Goal: Information Seeking & Learning: Learn about a topic

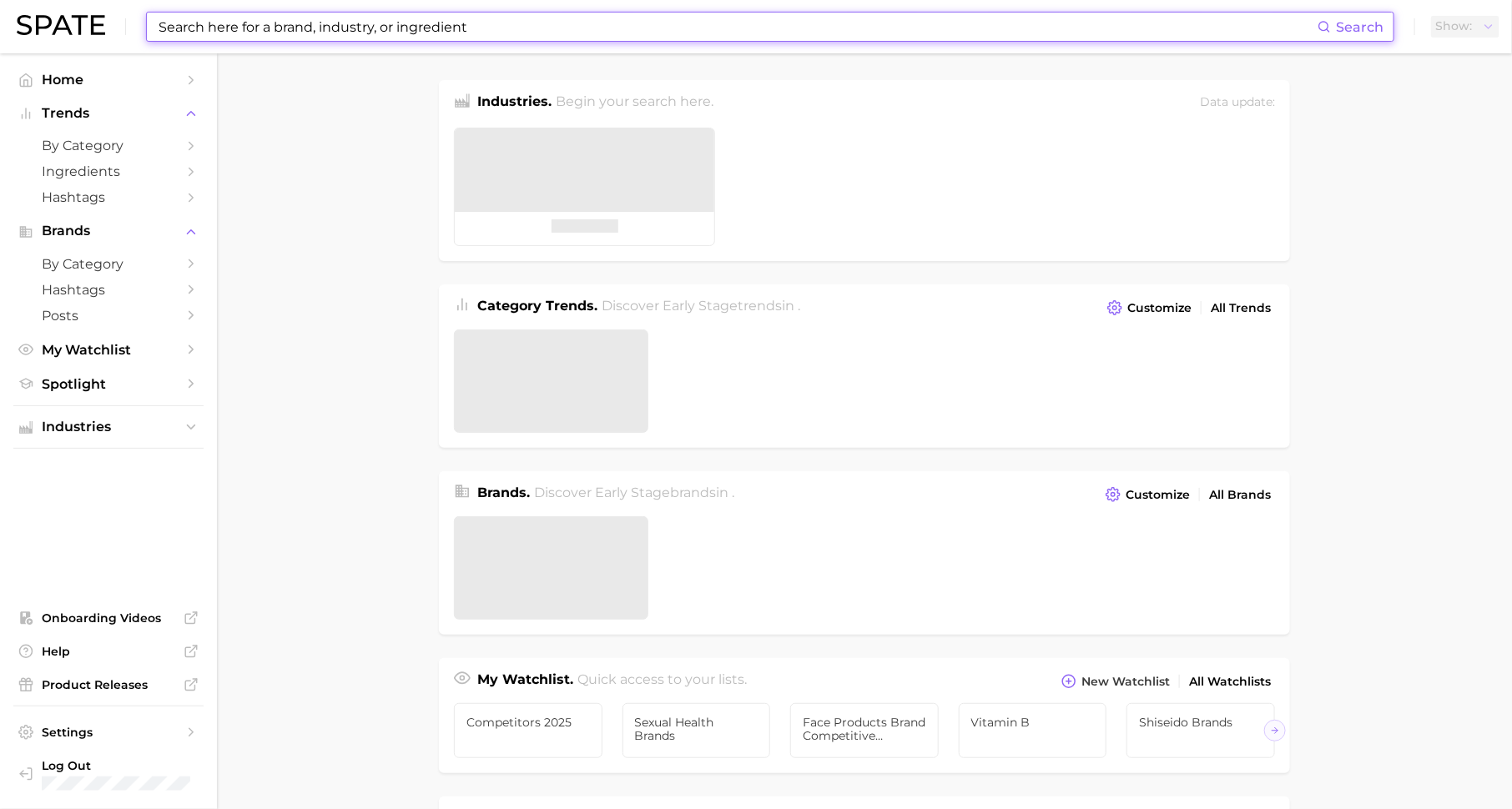
click at [312, 22] on input at bounding box center [737, 26] width 1161 height 28
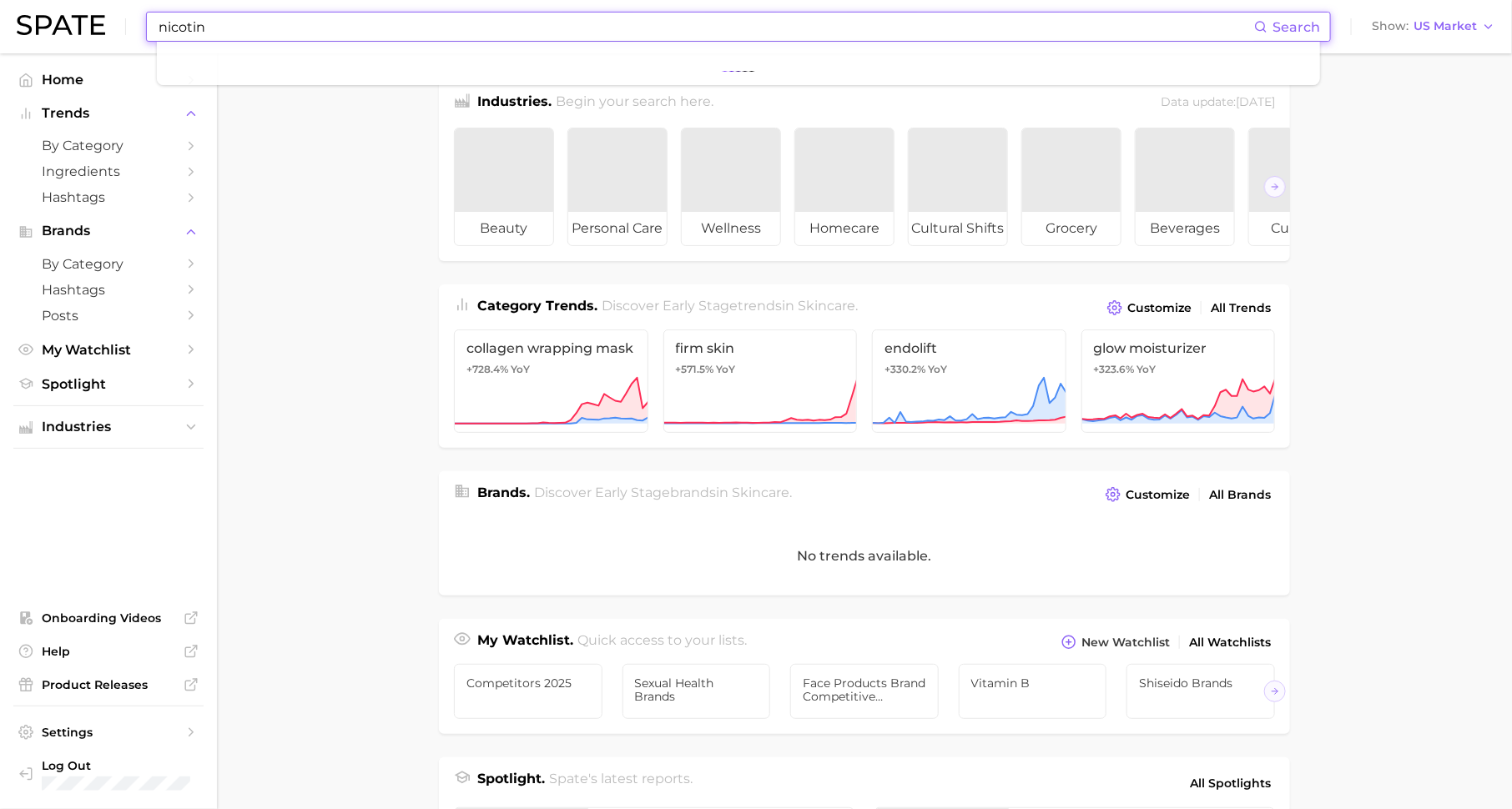
type input "[MEDICAL_DATA]"
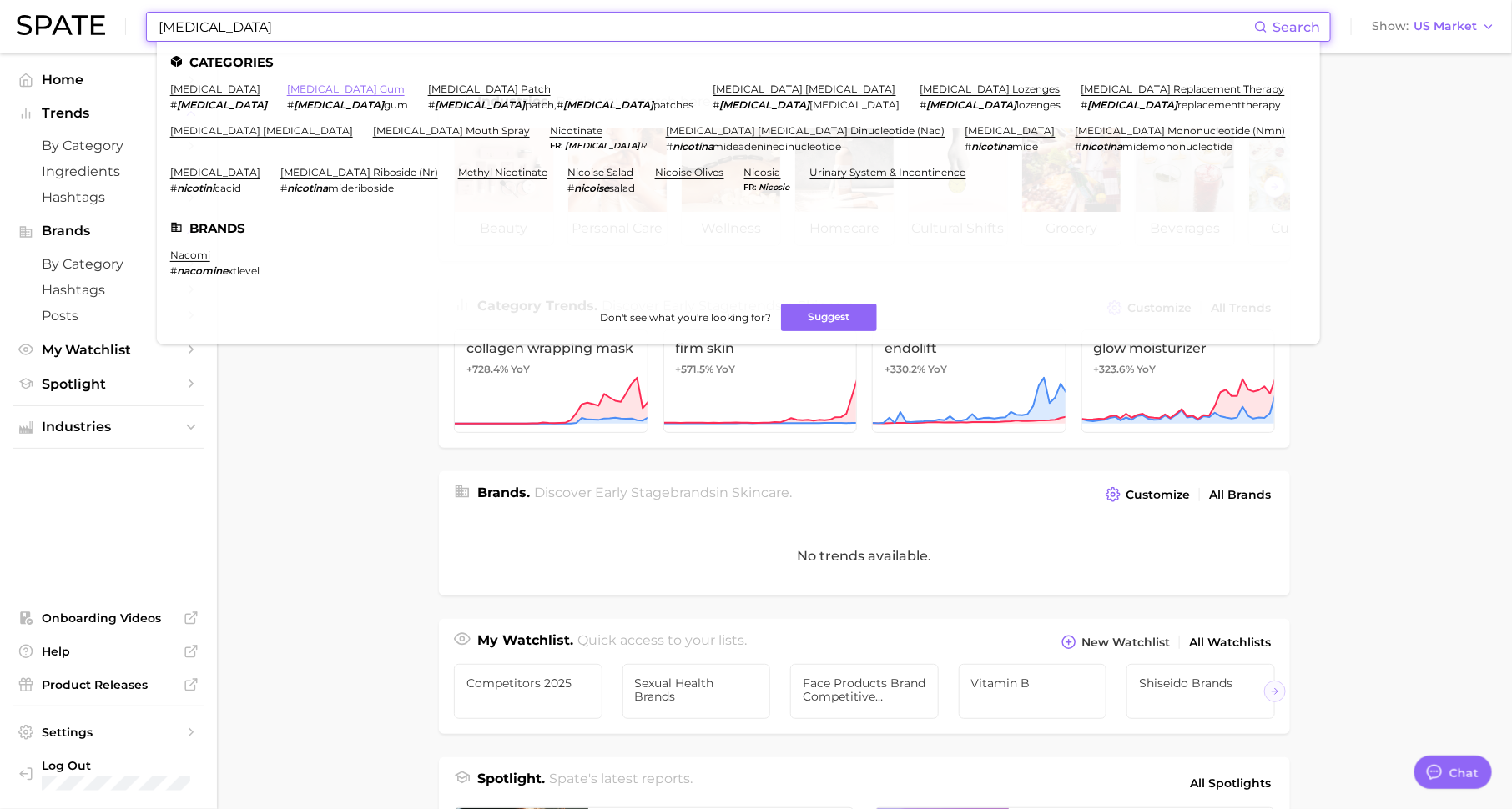
scroll to position [21, 0]
click at [428, 85] on link "[MEDICAL_DATA] patch" at bounding box center [489, 88] width 123 height 13
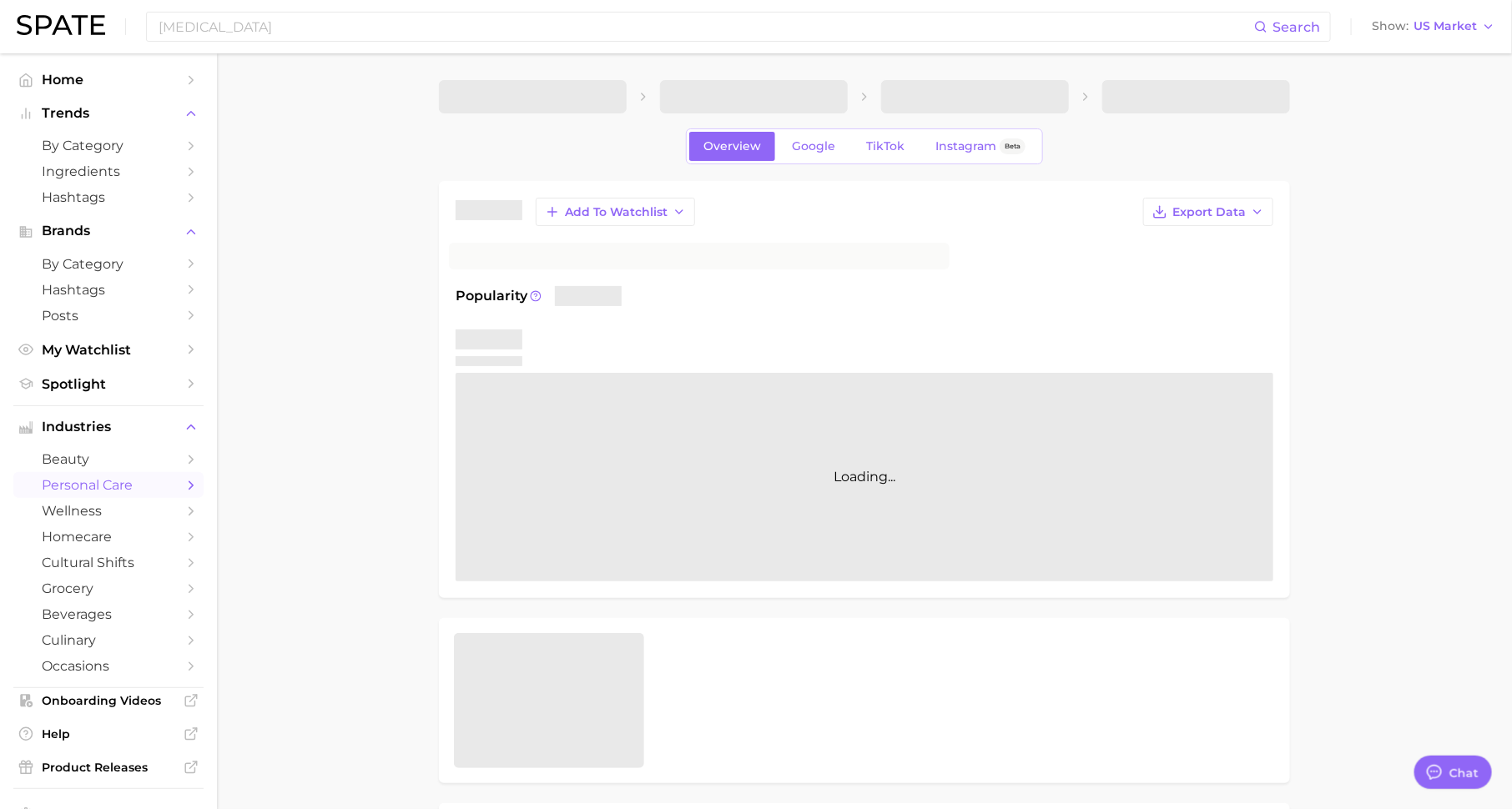
type textarea "x"
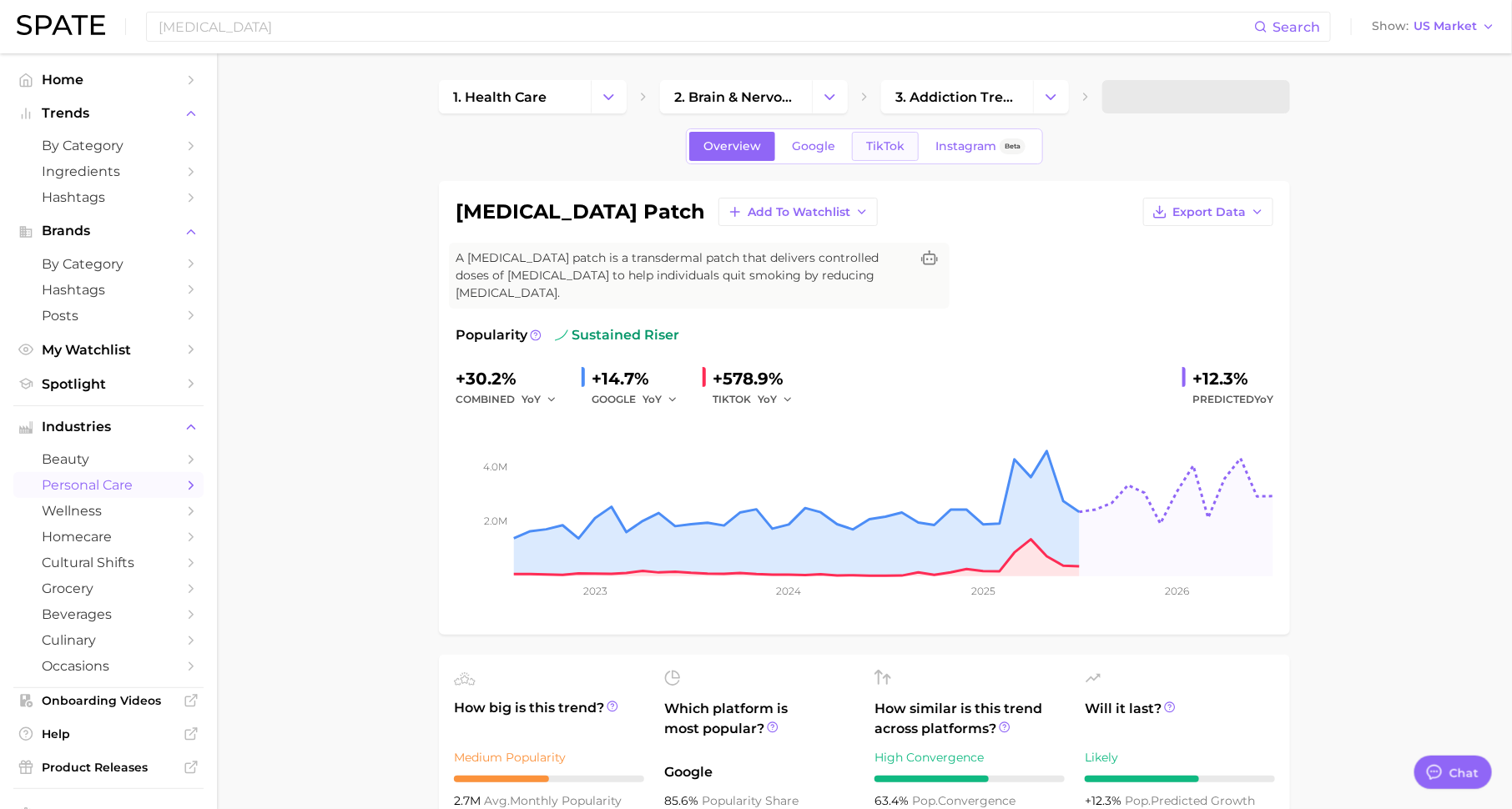
click at [882, 155] on link "TikTok" at bounding box center [884, 146] width 67 height 29
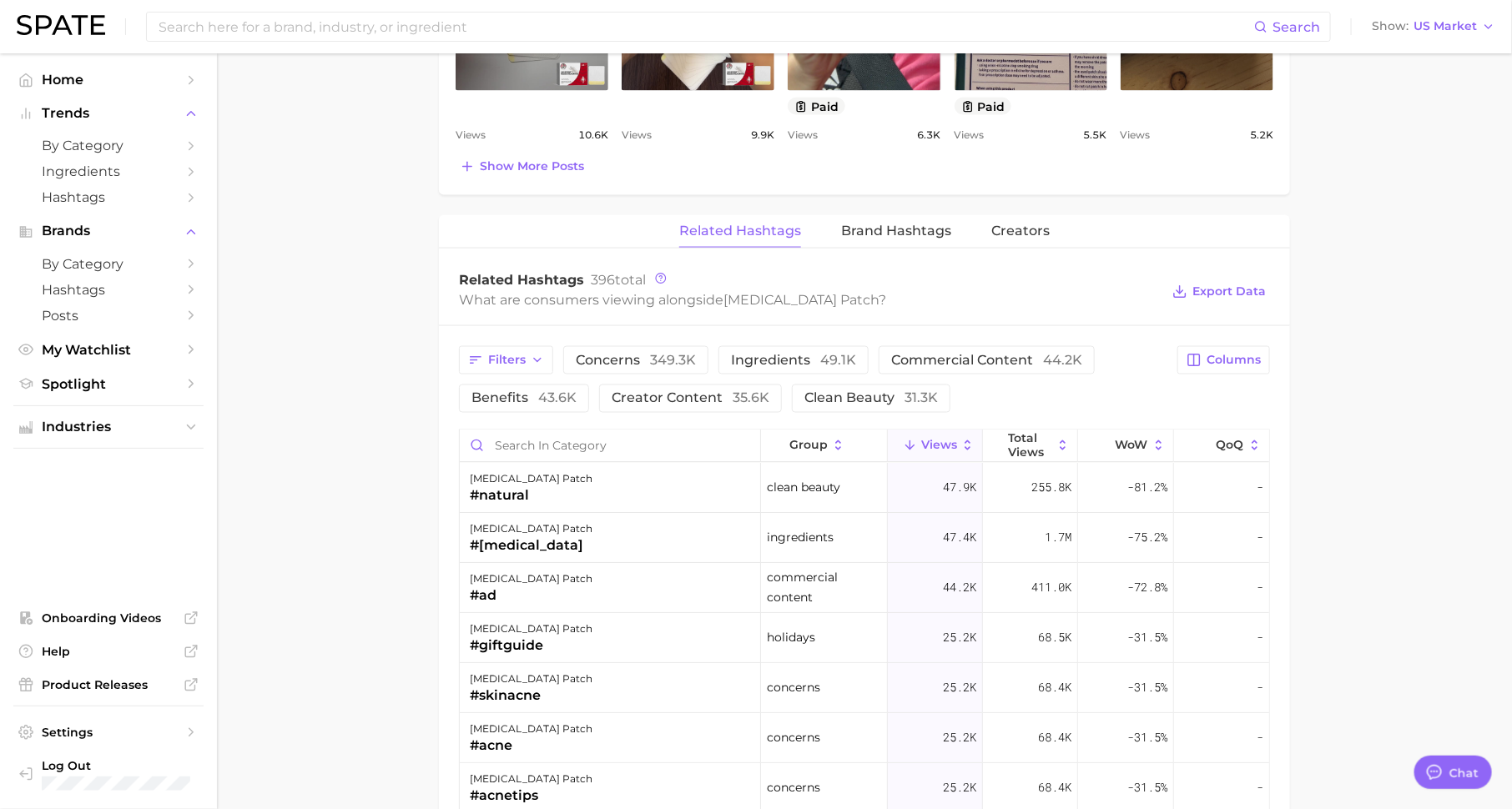
scroll to position [1331, 0]
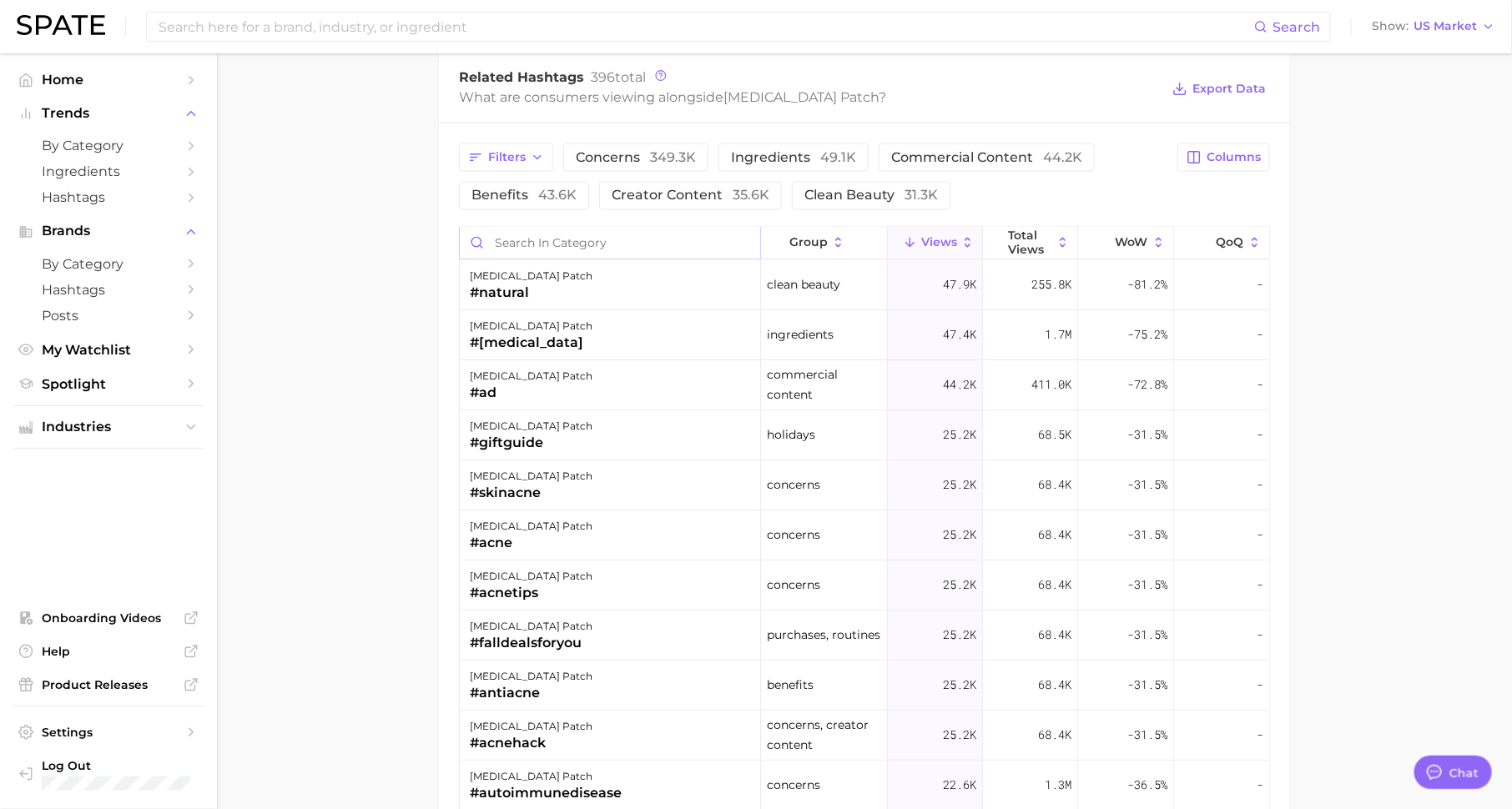
click at [645, 227] on input "Search in category" at bounding box center [609, 243] width 300 height 32
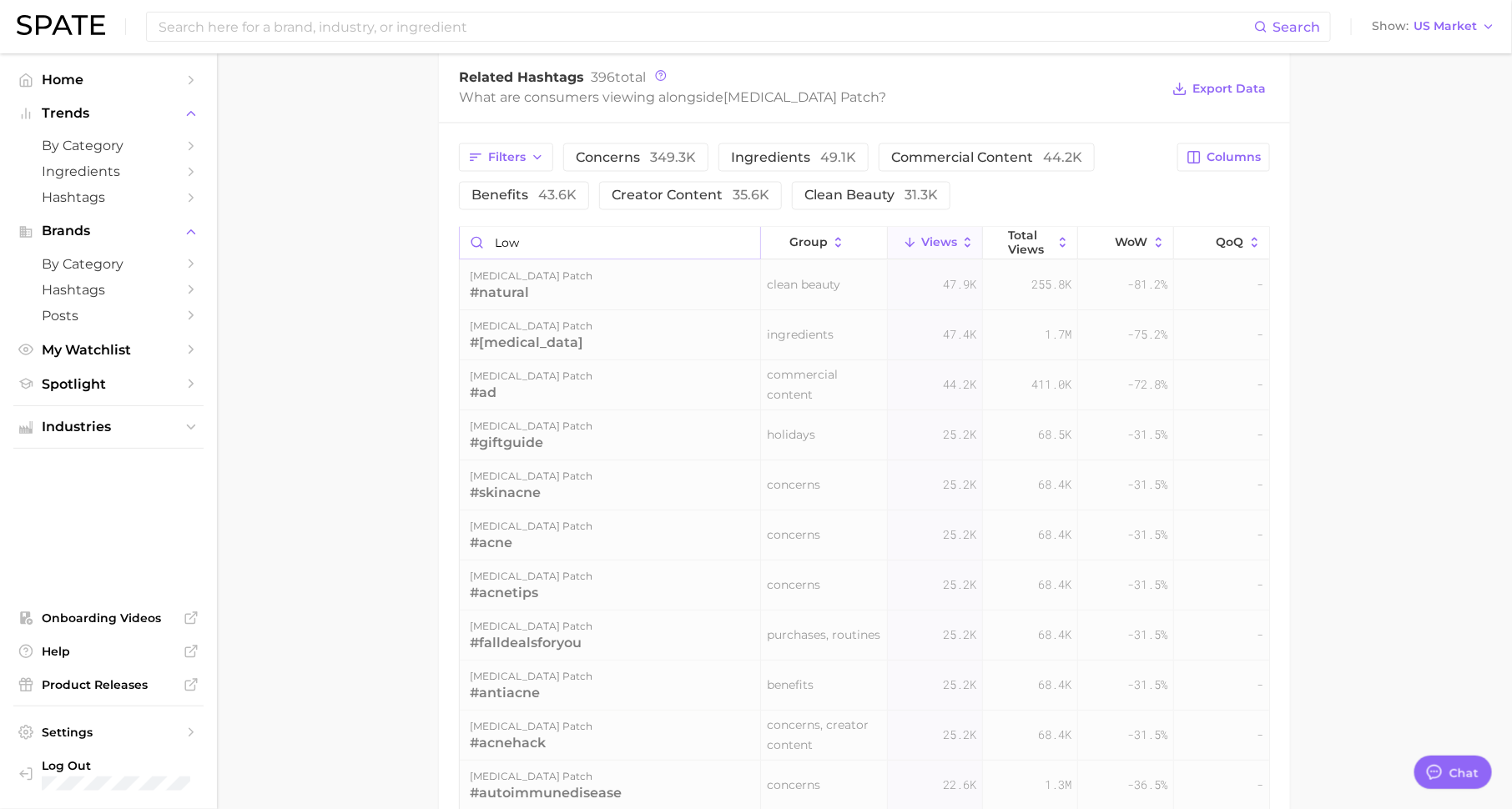
scroll to position [1298, 0]
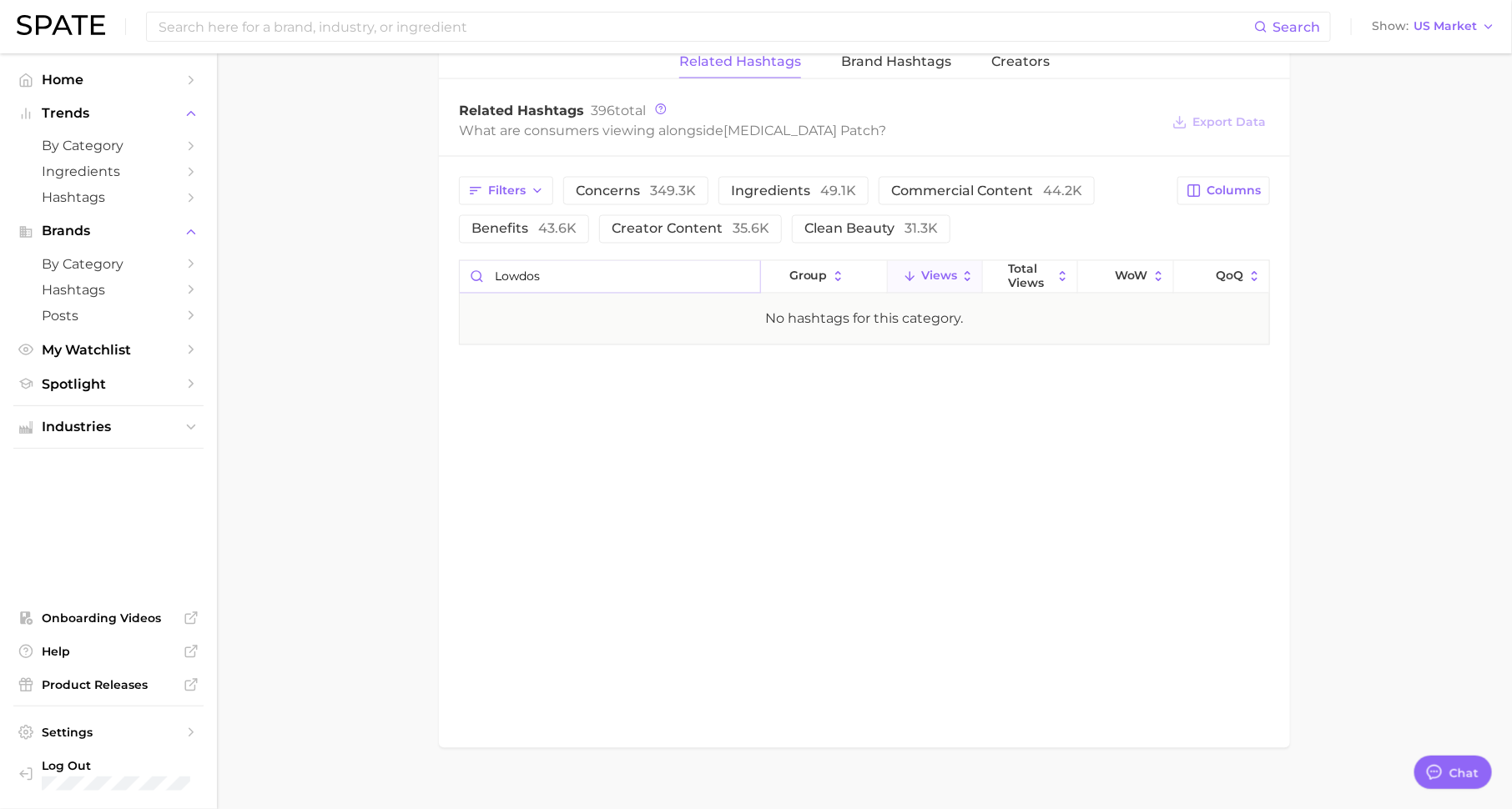
type input "lowdose"
click at [743, 261] on input "lowdose" at bounding box center [609, 277] width 300 height 32
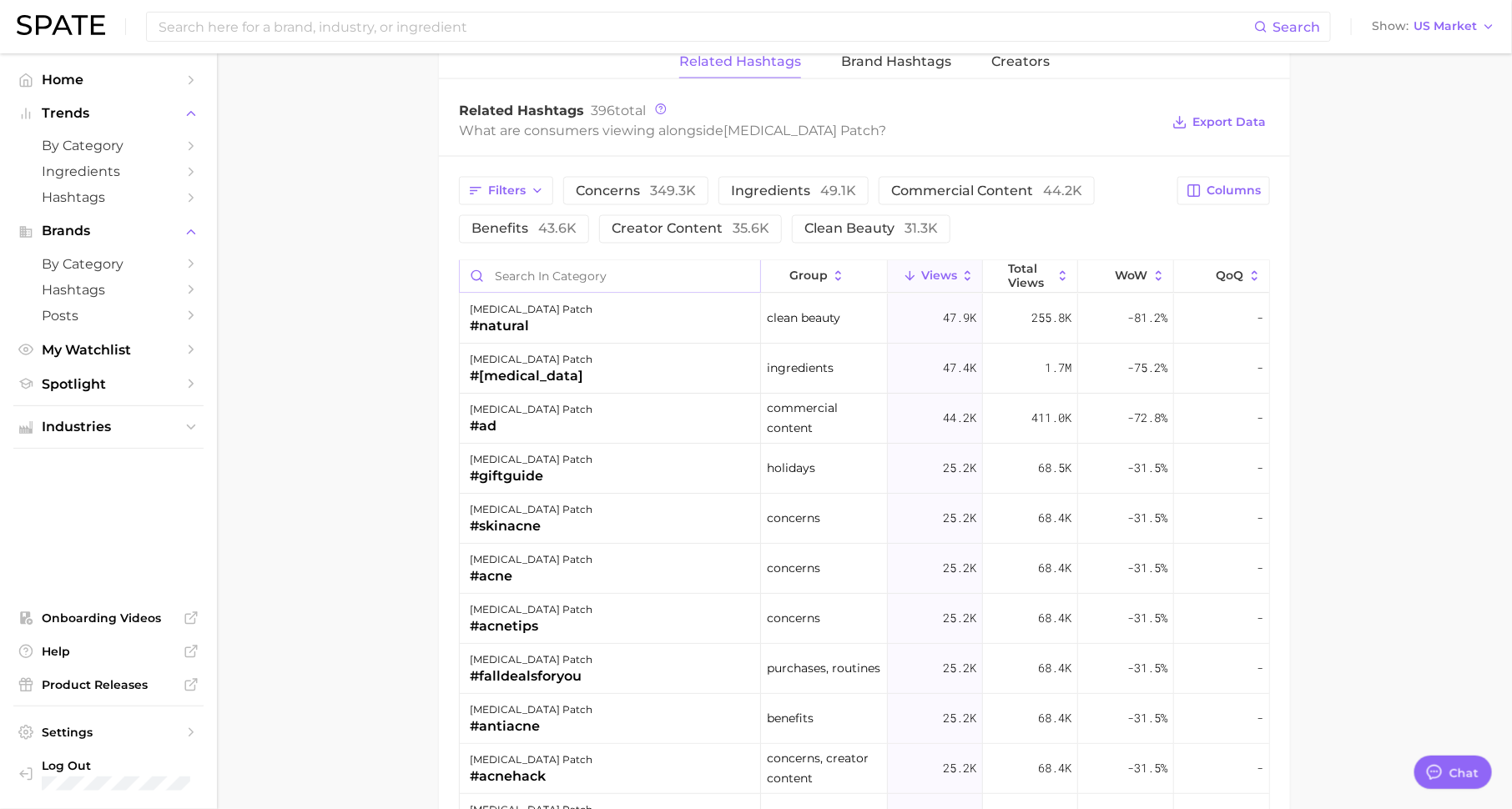
scroll to position [1331, 0]
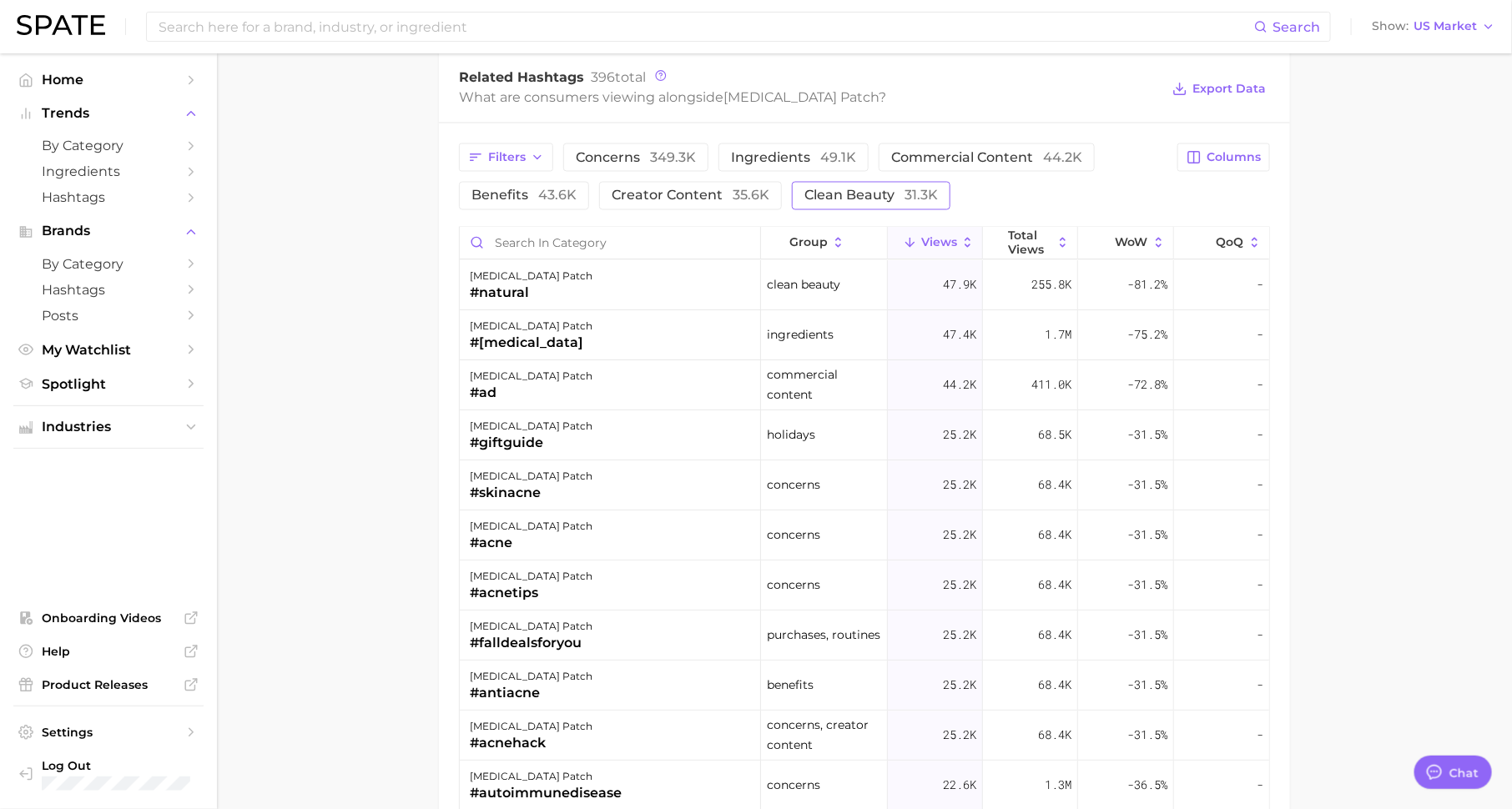
click at [820, 190] on span "clean beauty 31.3k" at bounding box center [871, 196] width 133 height 14
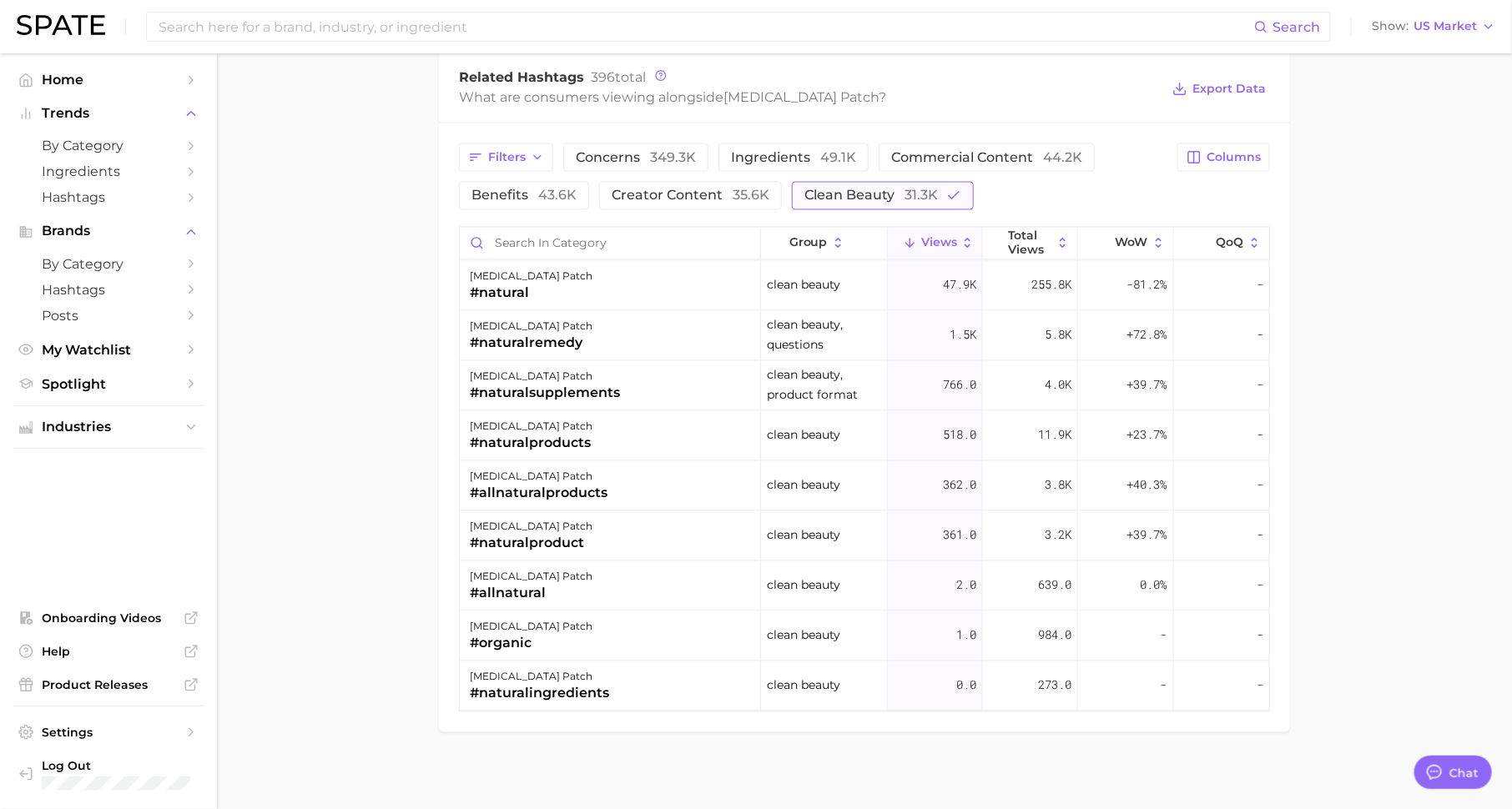
scroll to position [1313, 0]
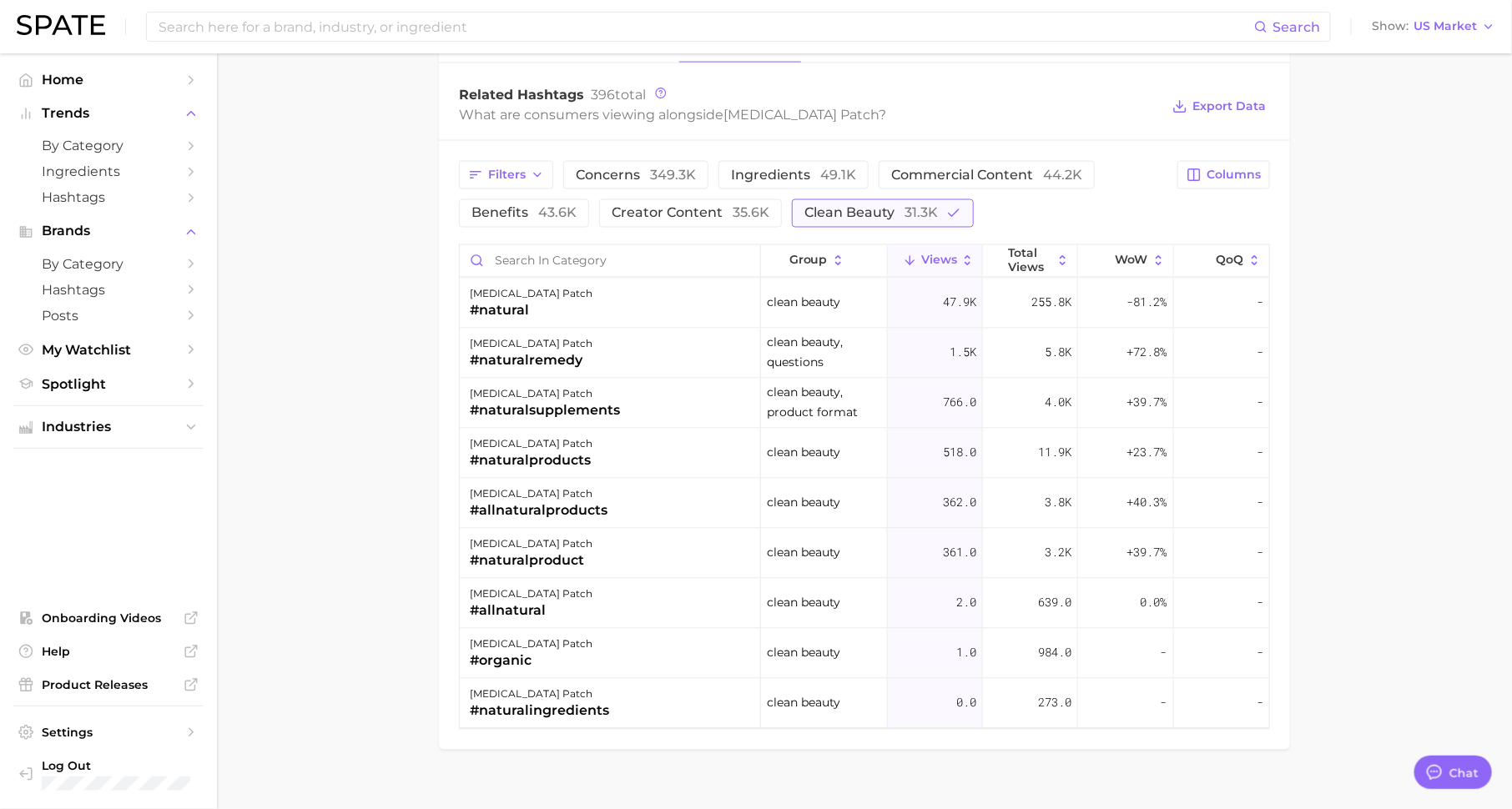
click at [838, 207] on span "clean beauty 31.3k" at bounding box center [871, 214] width 133 height 14
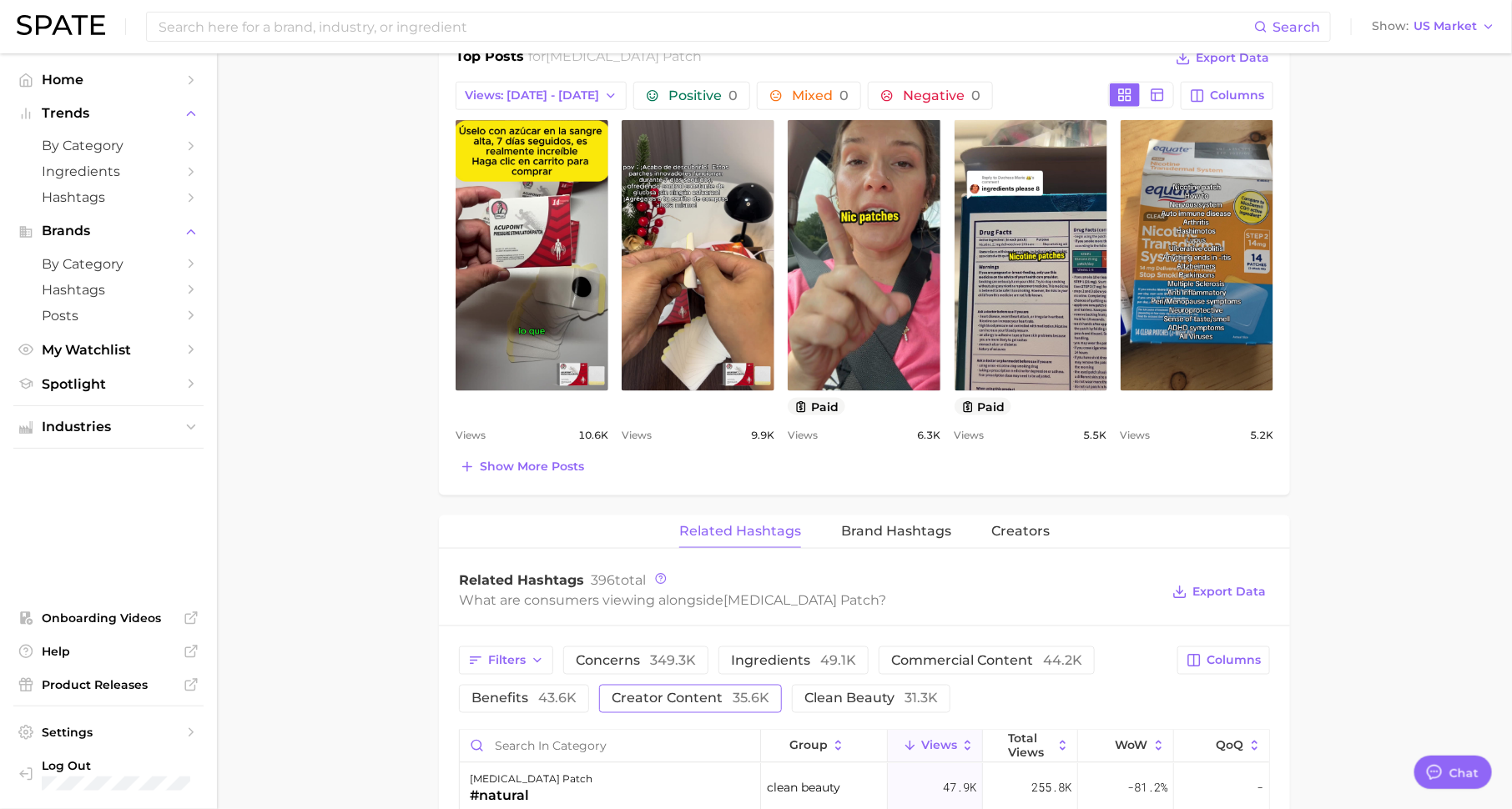
scroll to position [0, 0]
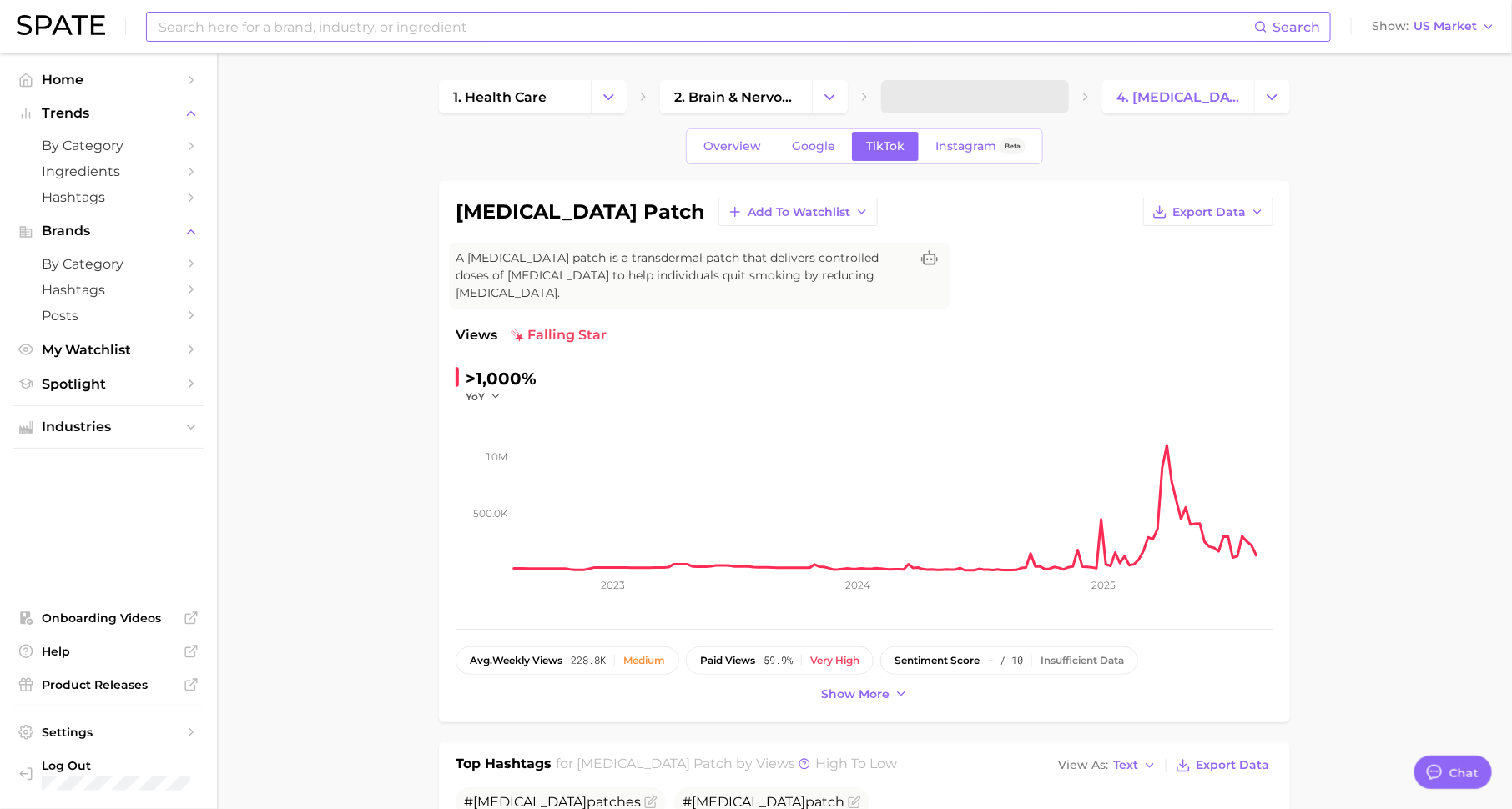
click at [439, 18] on input at bounding box center [705, 26] width 1097 height 28
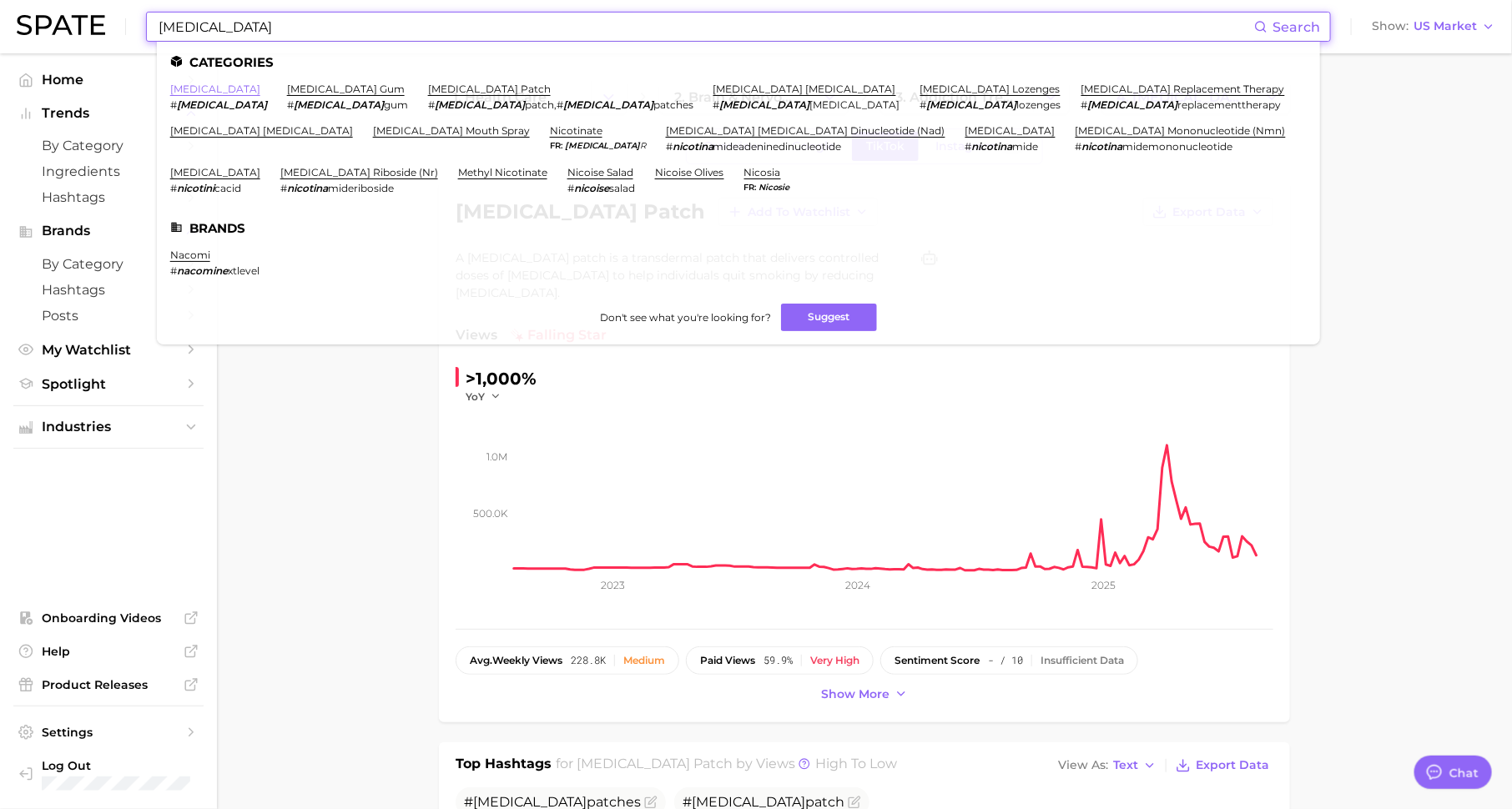
type input "[MEDICAL_DATA]"
click at [200, 87] on link "[MEDICAL_DATA]" at bounding box center [215, 88] width 90 height 13
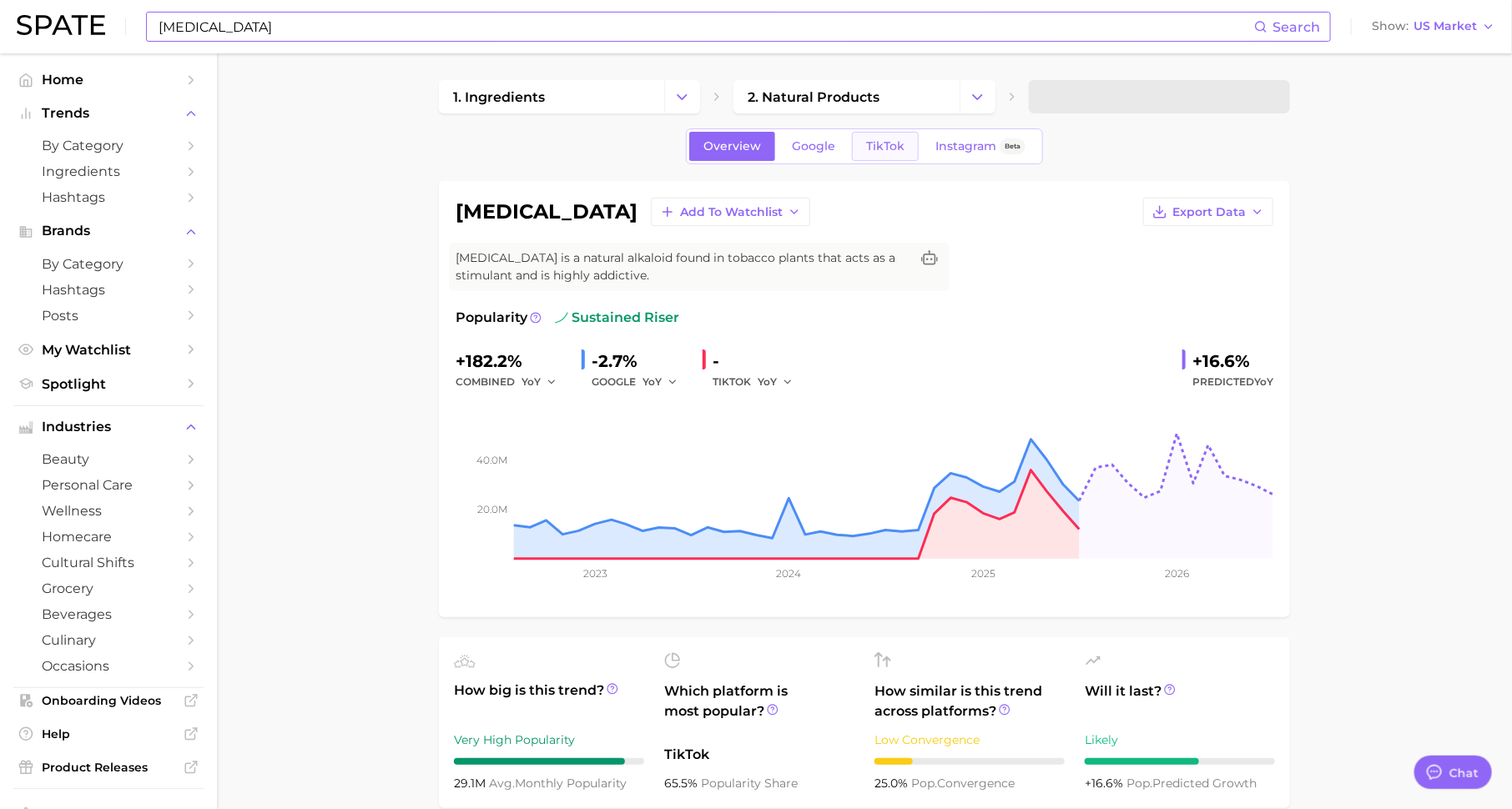
click at [888, 144] on span "TikTok" at bounding box center [885, 146] width 39 height 15
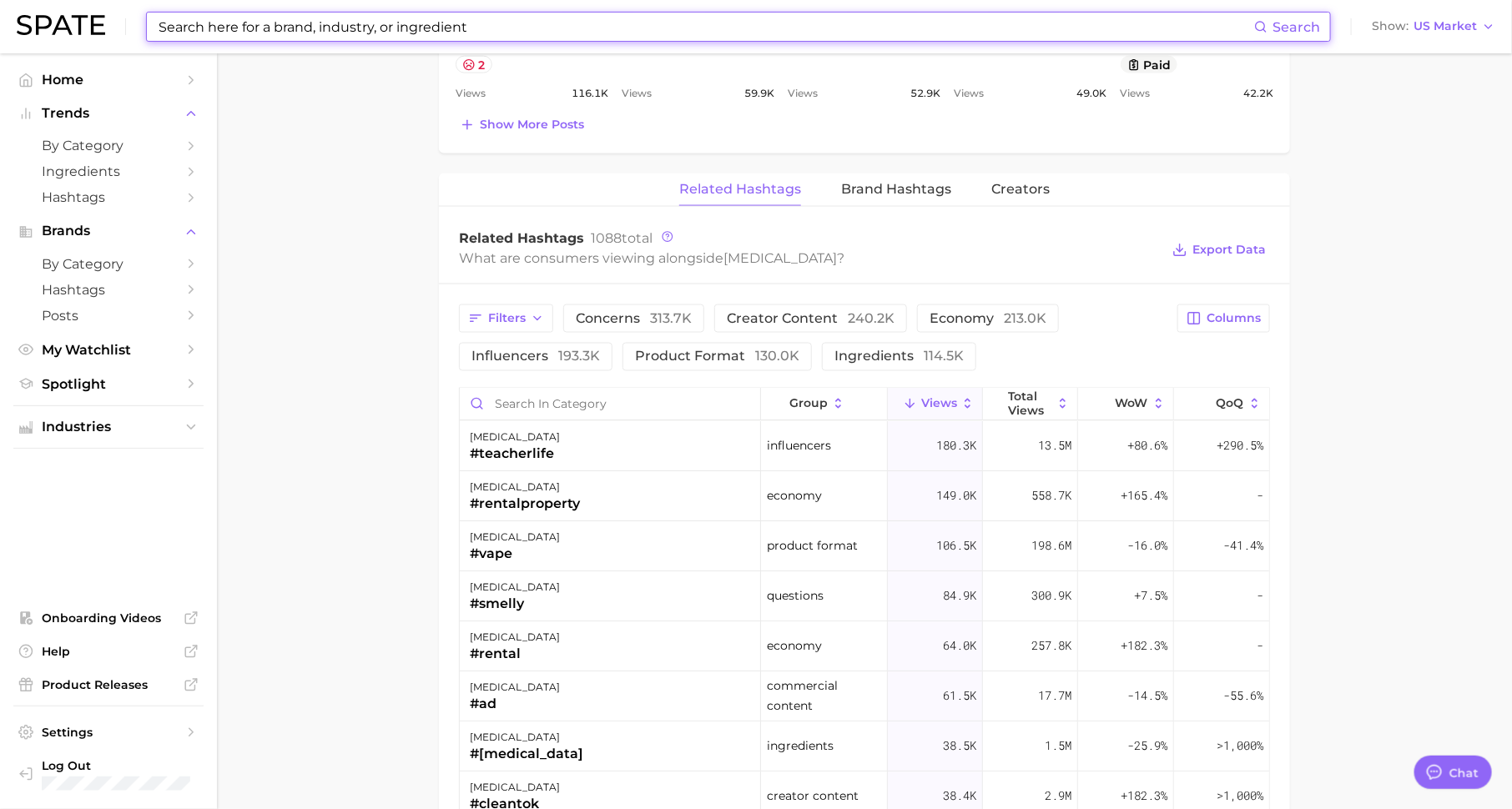
scroll to position [1152, 0]
click at [779, 363] on button "product format 130.0k" at bounding box center [717, 357] width 190 height 28
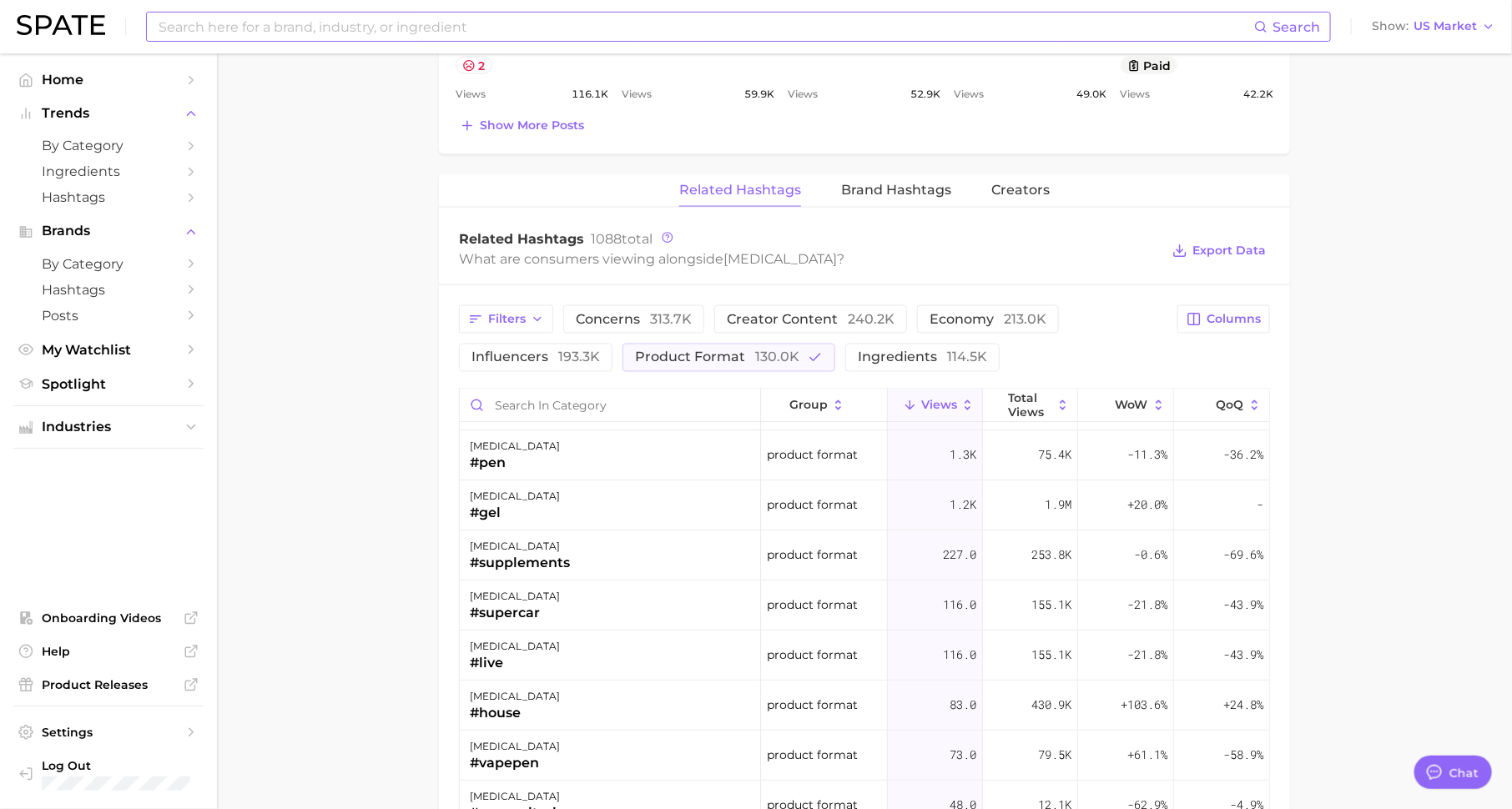
scroll to position [195, 0]
click at [722, 391] on input "Search in category" at bounding box center [609, 405] width 300 height 32
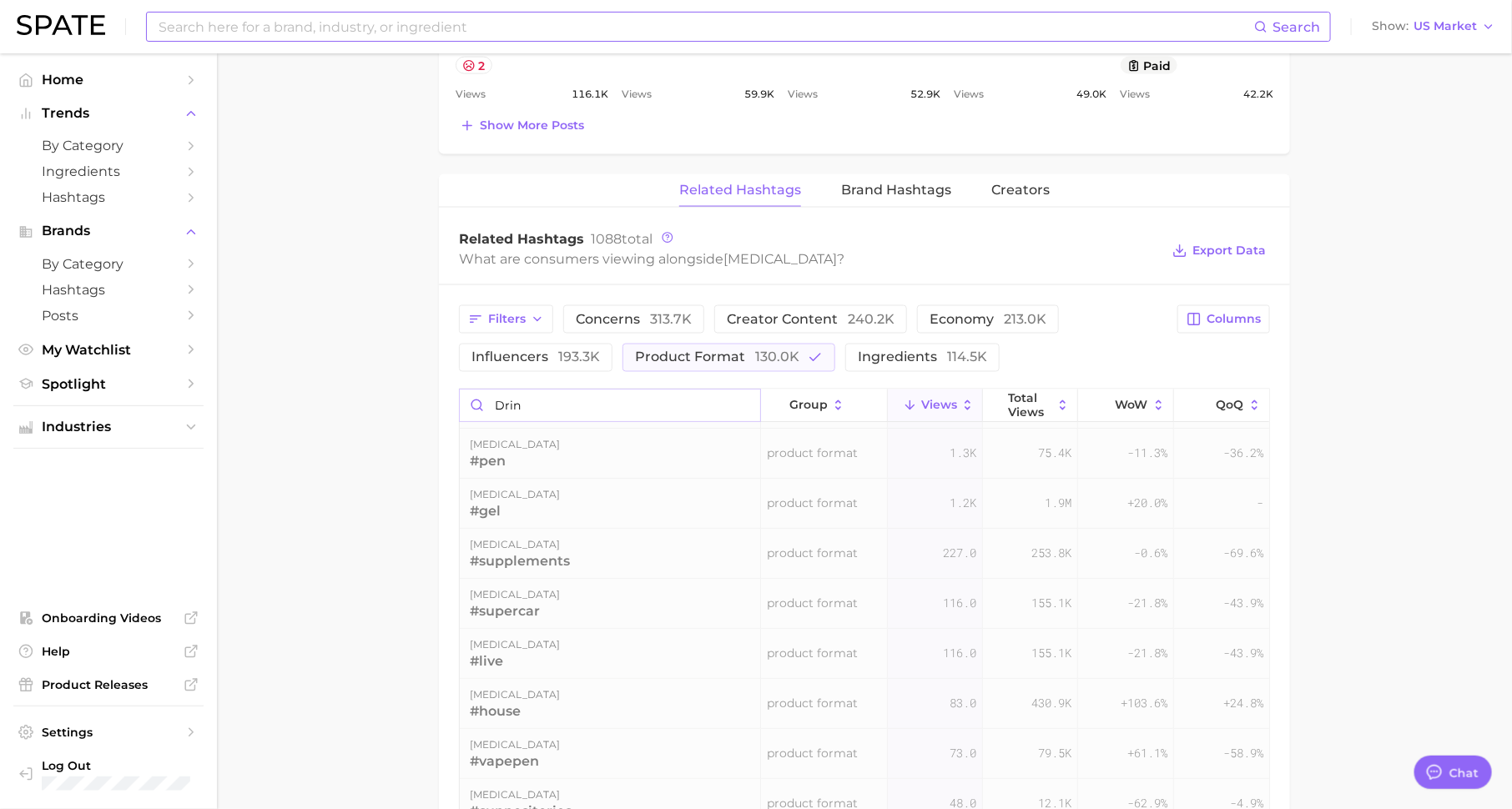
scroll to position [0, 0]
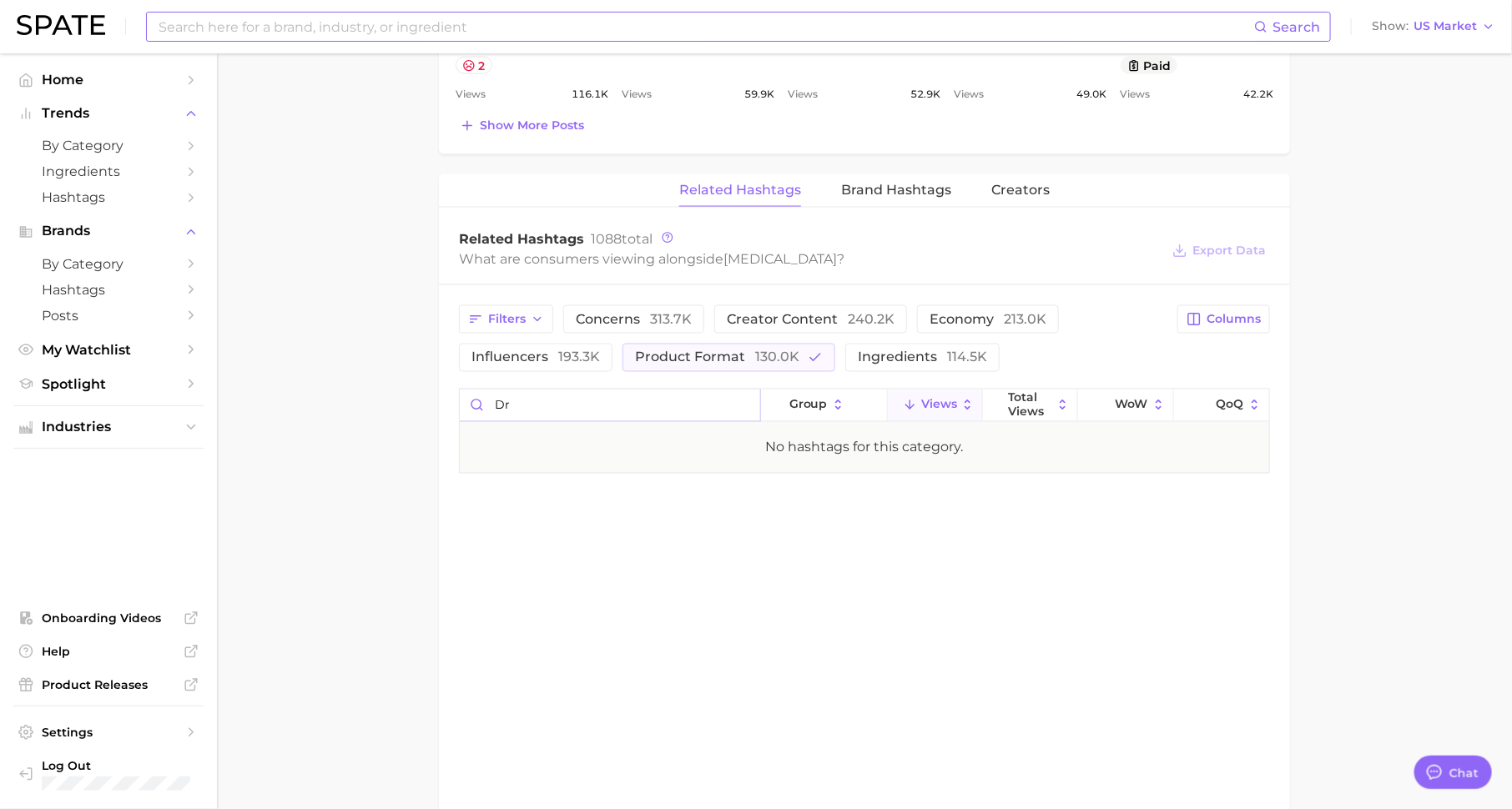
type input "d"
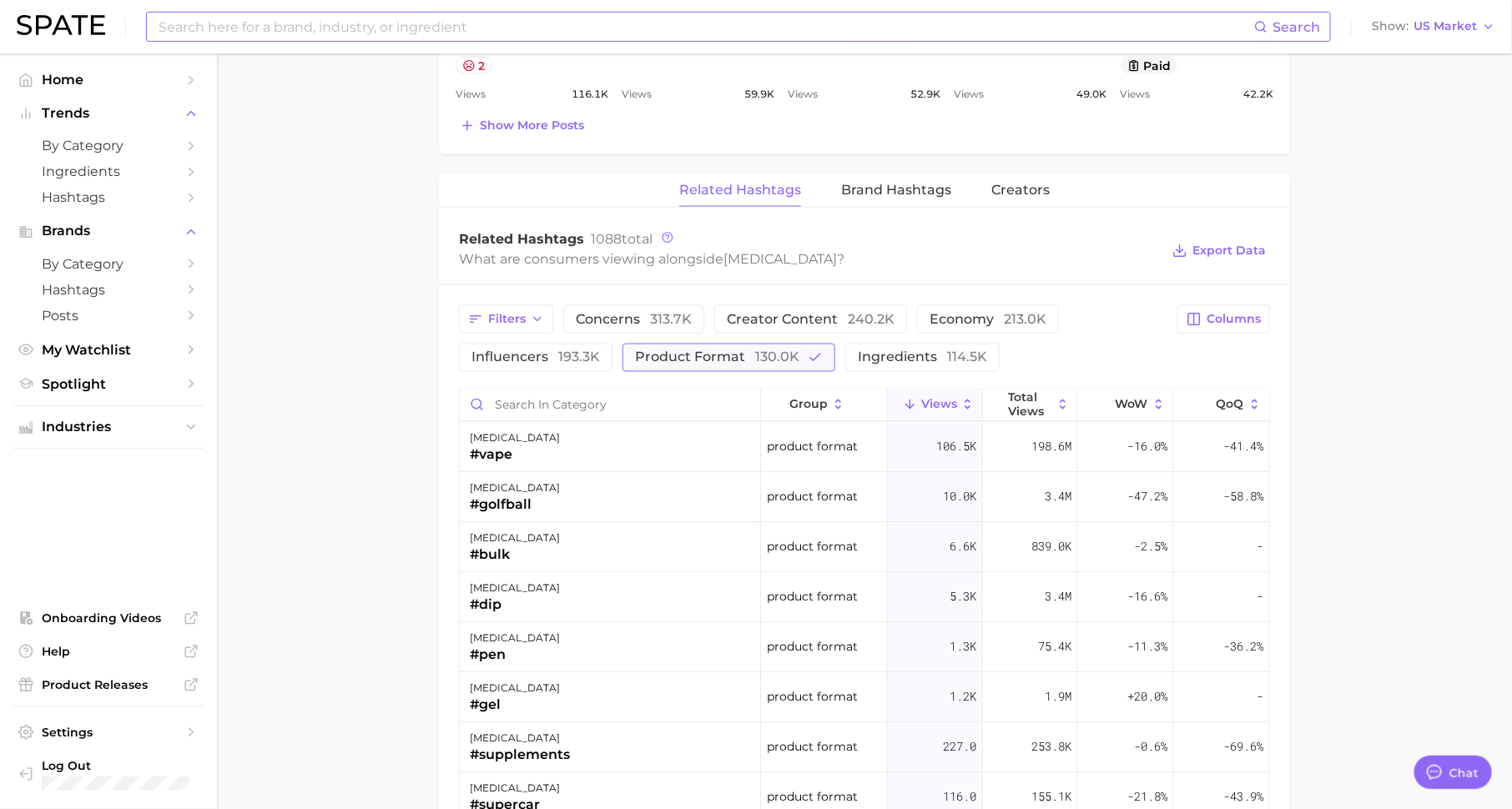
click at [725, 351] on span "product format 130.0k" at bounding box center [717, 358] width 164 height 14
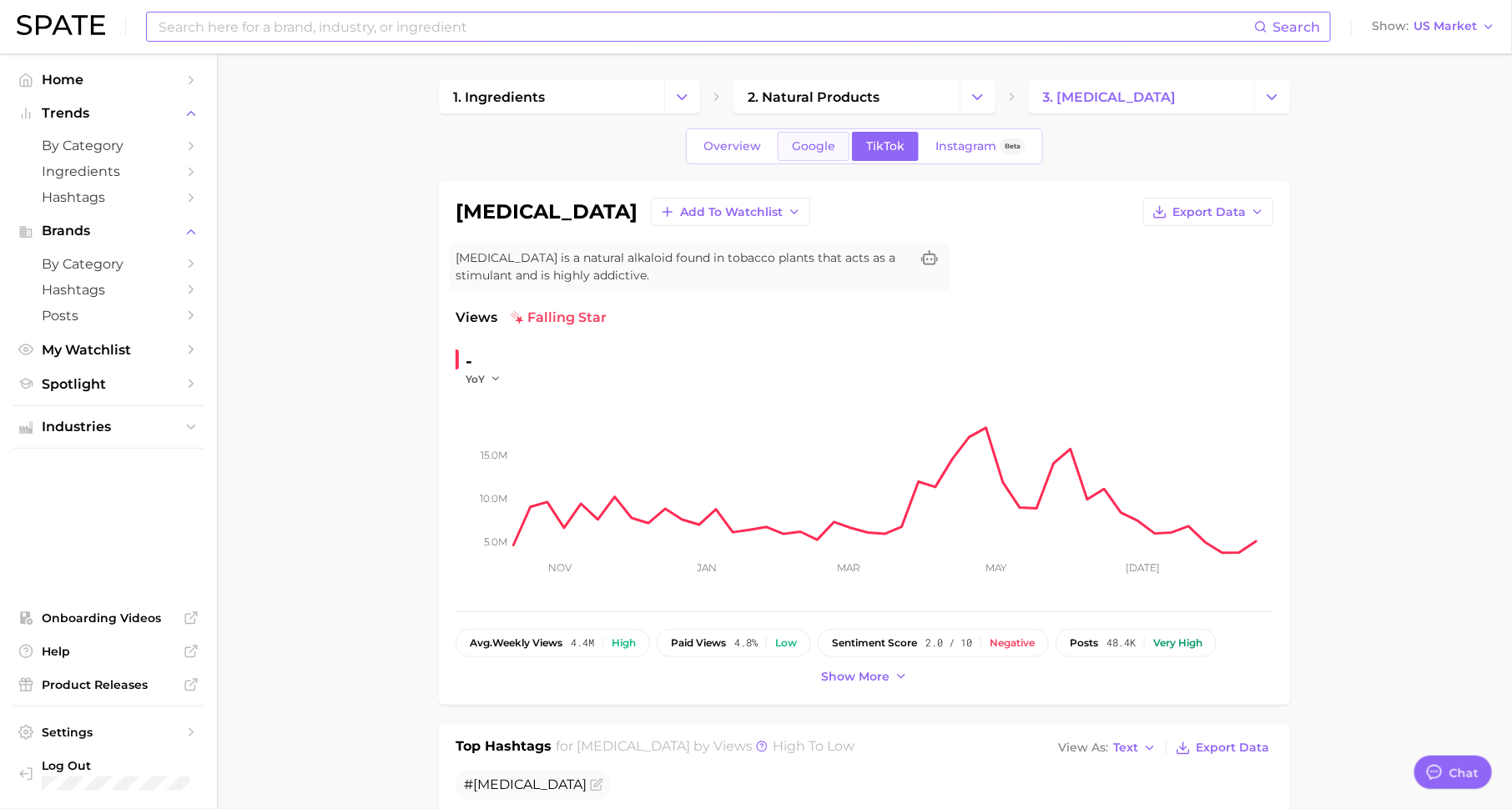
click at [797, 140] on span "Google" at bounding box center [813, 146] width 44 height 15
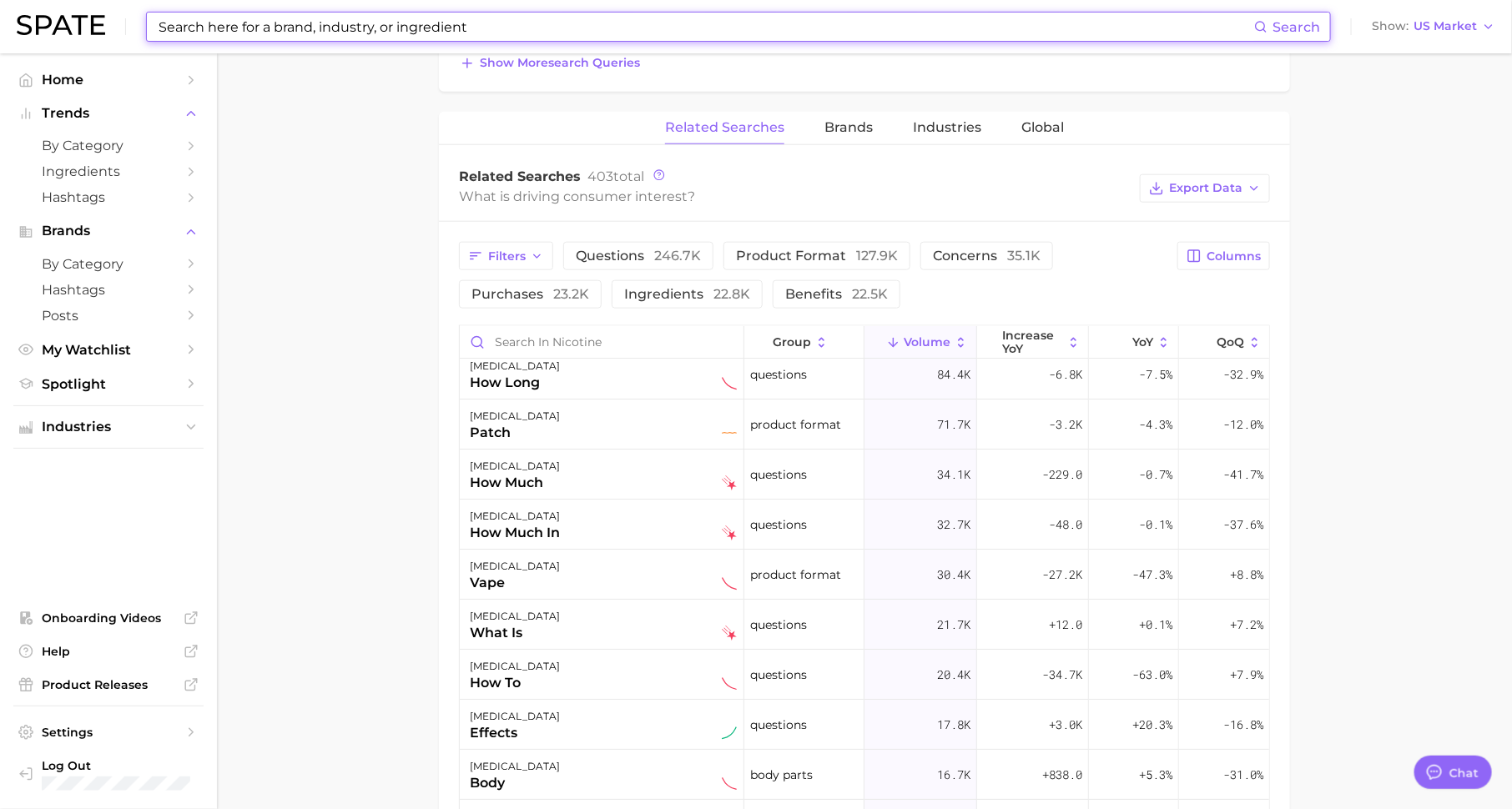
scroll to position [14, 0]
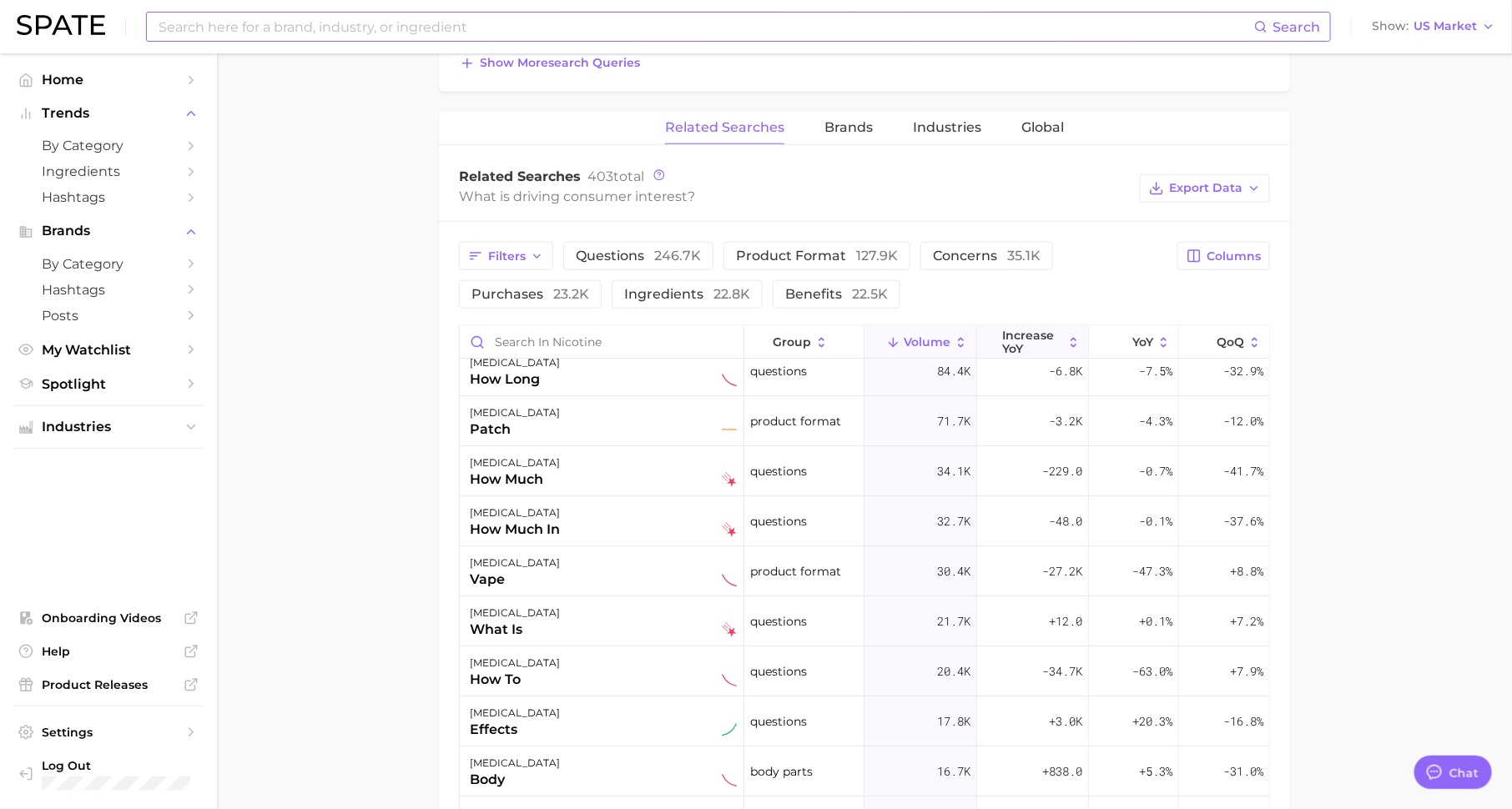
click at [1024, 338] on span "increase YoY" at bounding box center [1032, 343] width 61 height 27
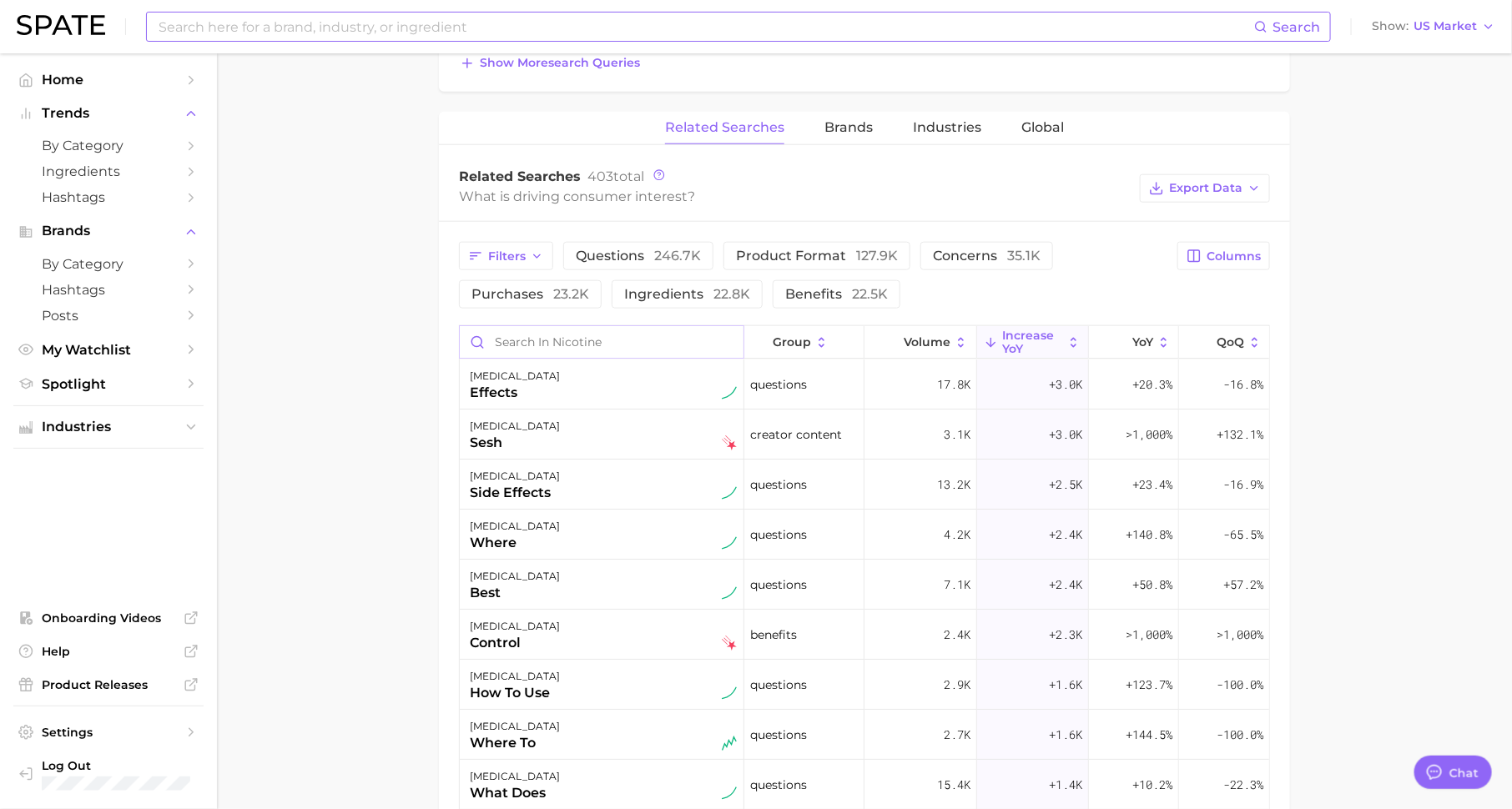
click at [697, 336] on input "Search in nicotine" at bounding box center [601, 342] width 283 height 32
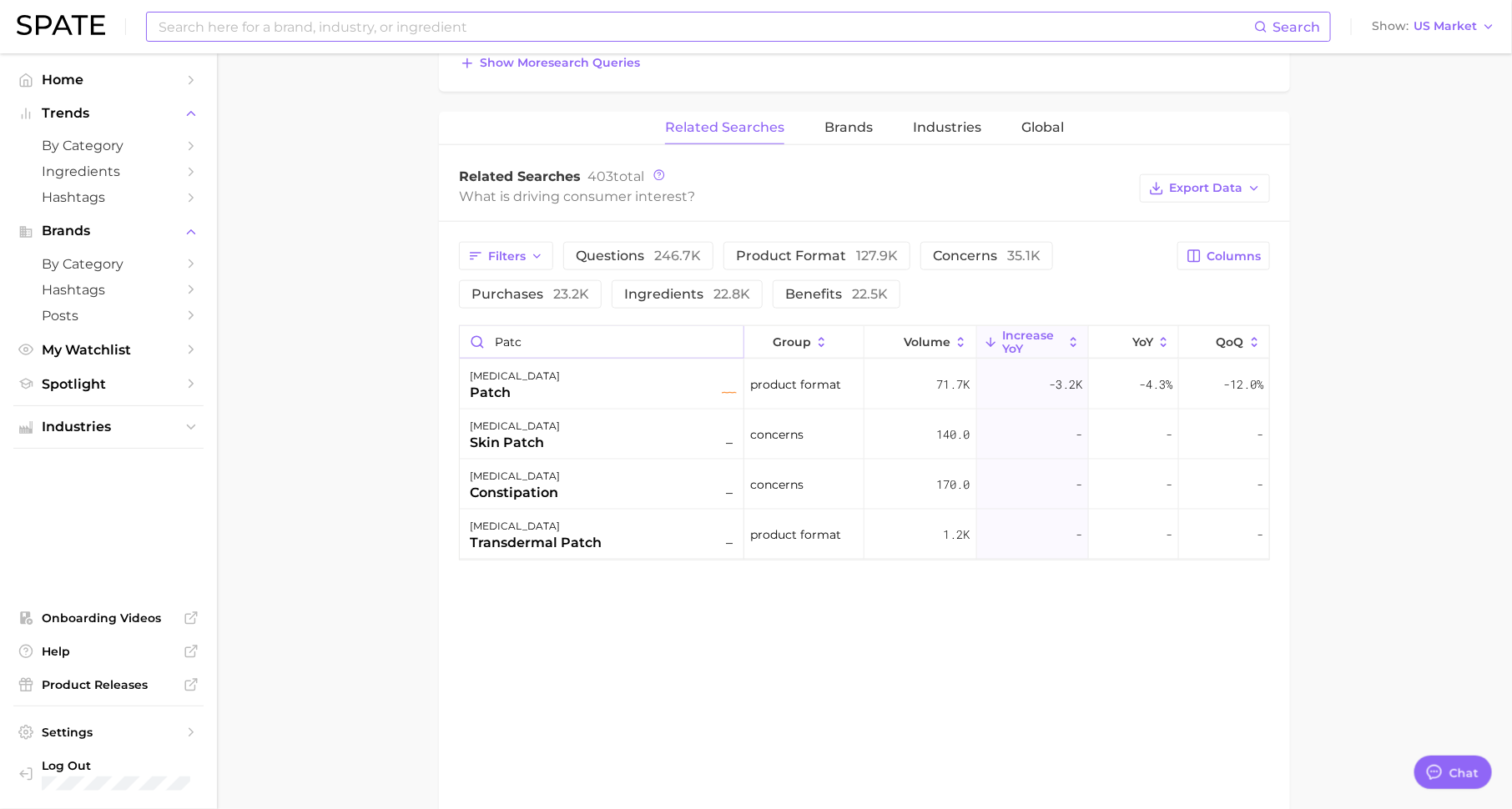
type input "patch"
click at [726, 338] on input "patch" at bounding box center [601, 342] width 283 height 32
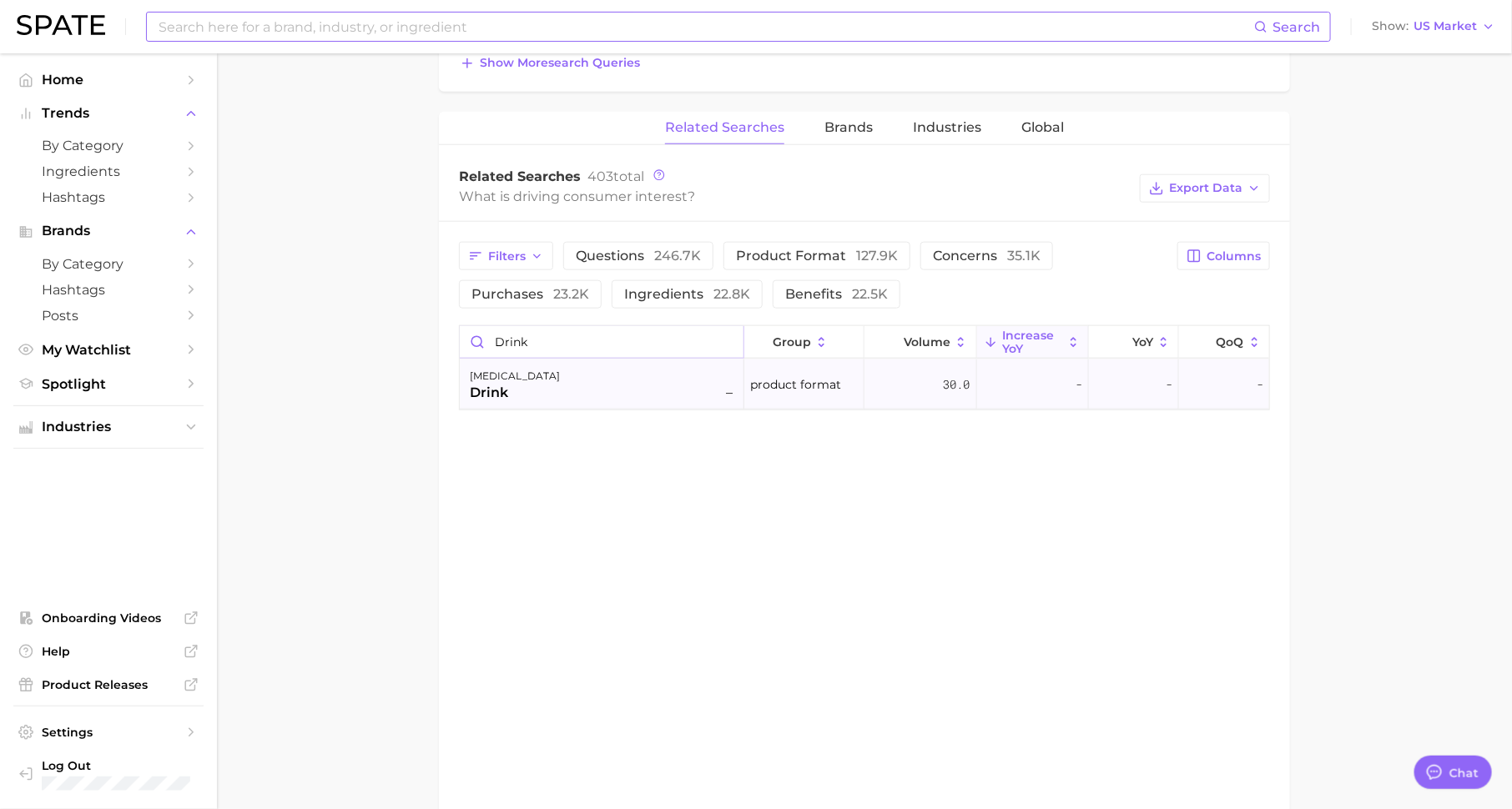
type input "drink"
click at [688, 386] on div "[MEDICAL_DATA] drink –" at bounding box center [604, 385] width 267 height 37
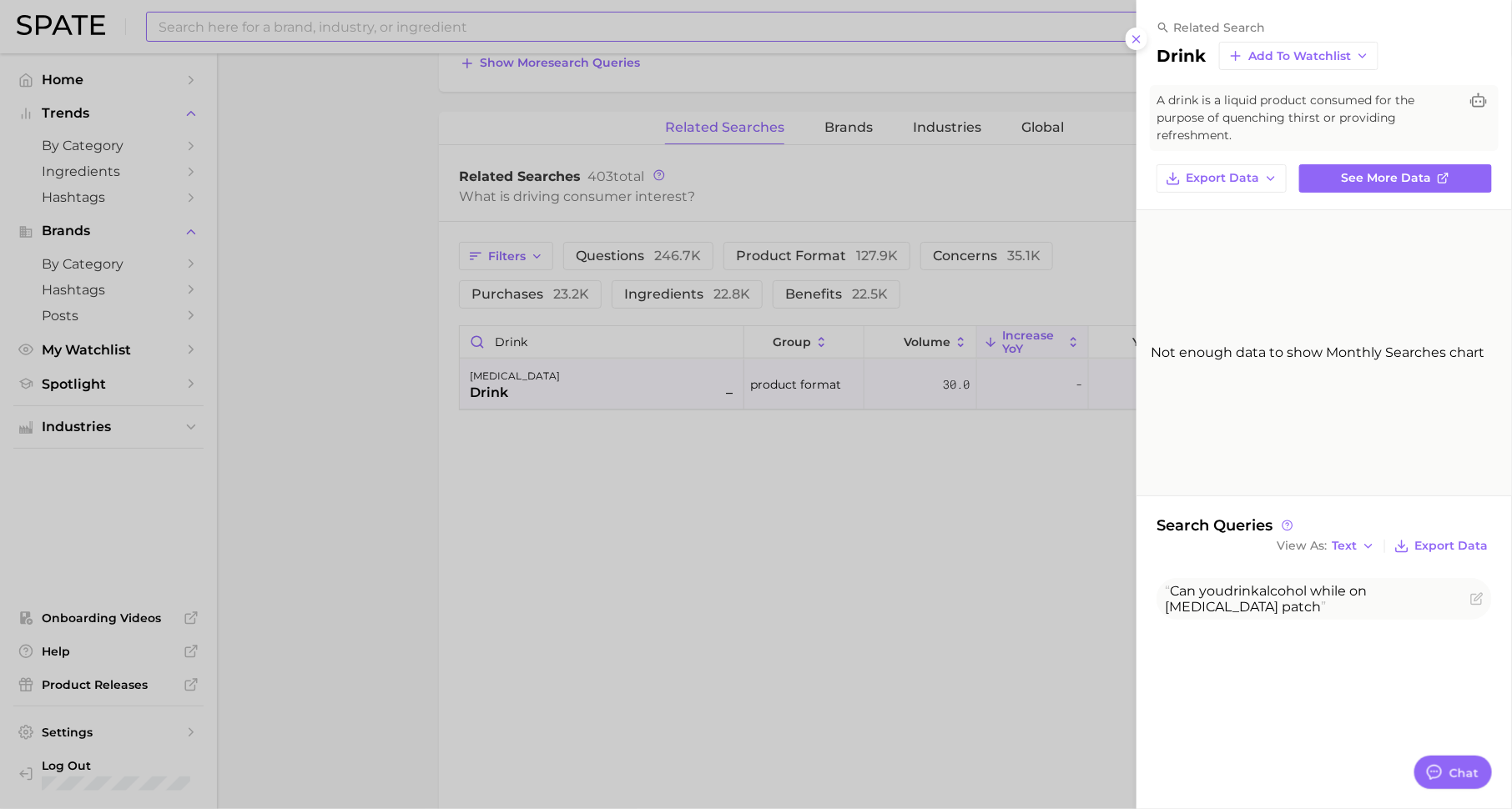
click at [961, 543] on div at bounding box center [756, 404] width 1512 height 809
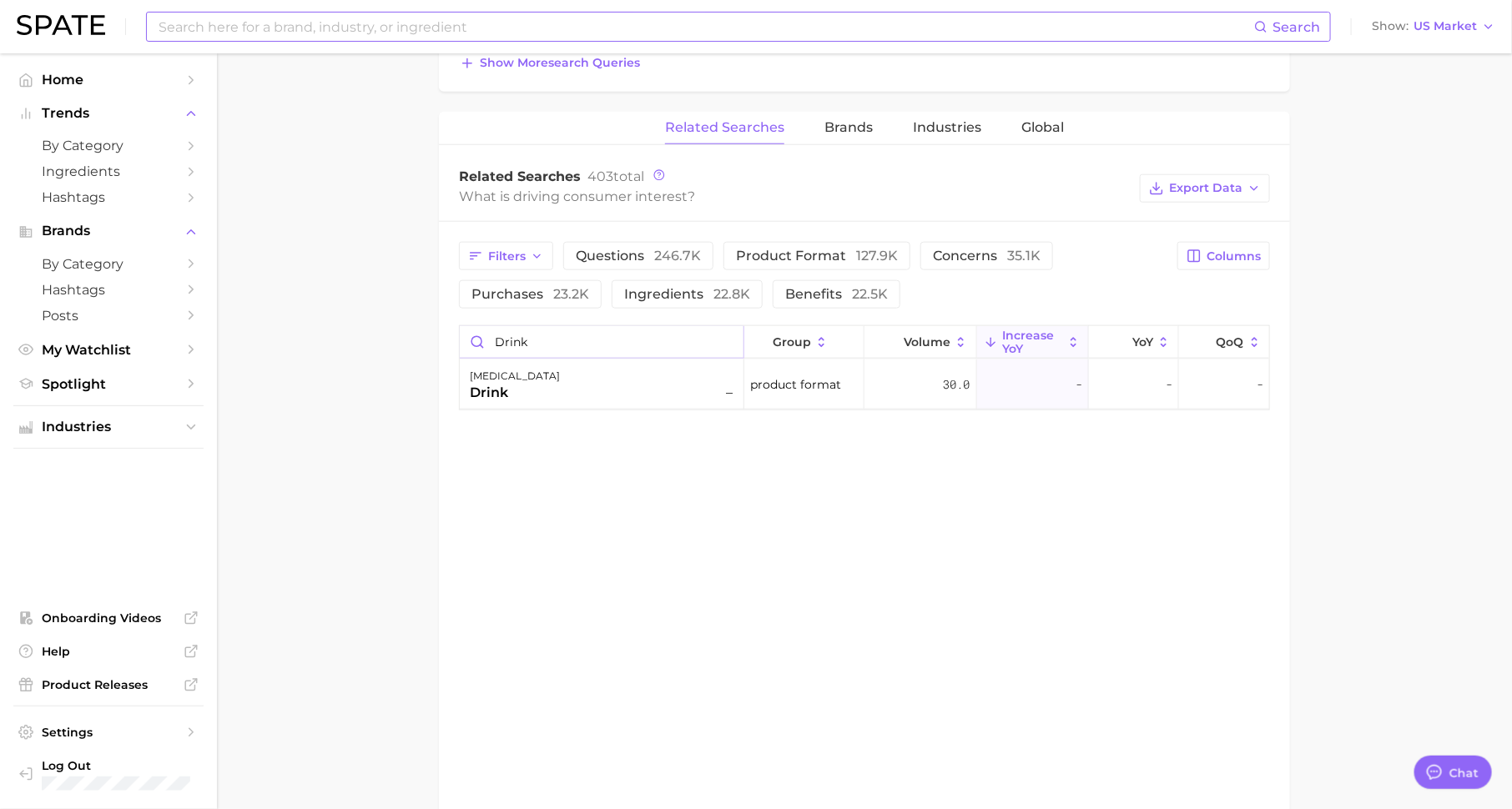
click at [726, 338] on input "drink" at bounding box center [601, 342] width 283 height 32
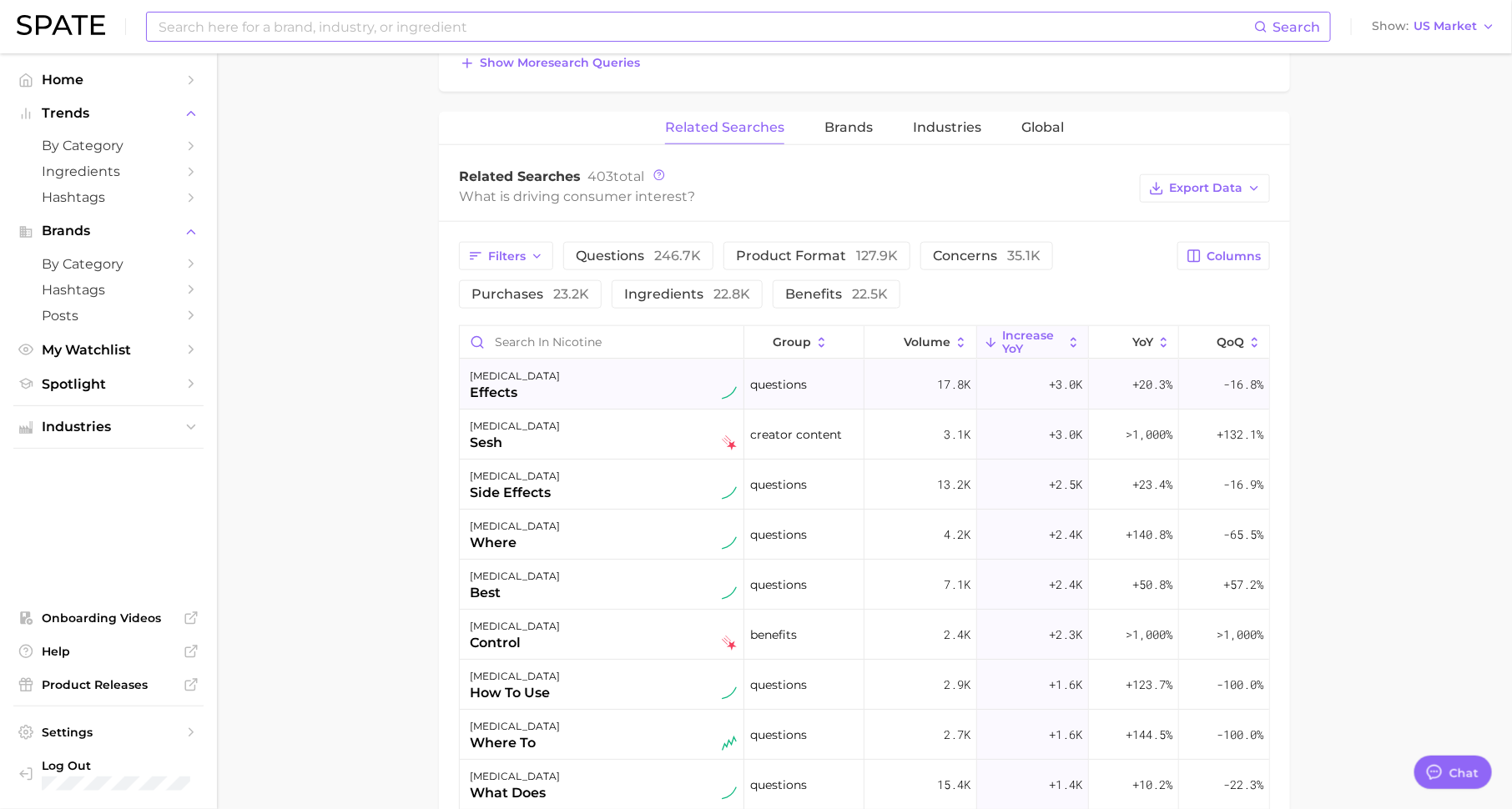
click at [934, 384] on div "17.8k" at bounding box center [920, 385] width 112 height 50
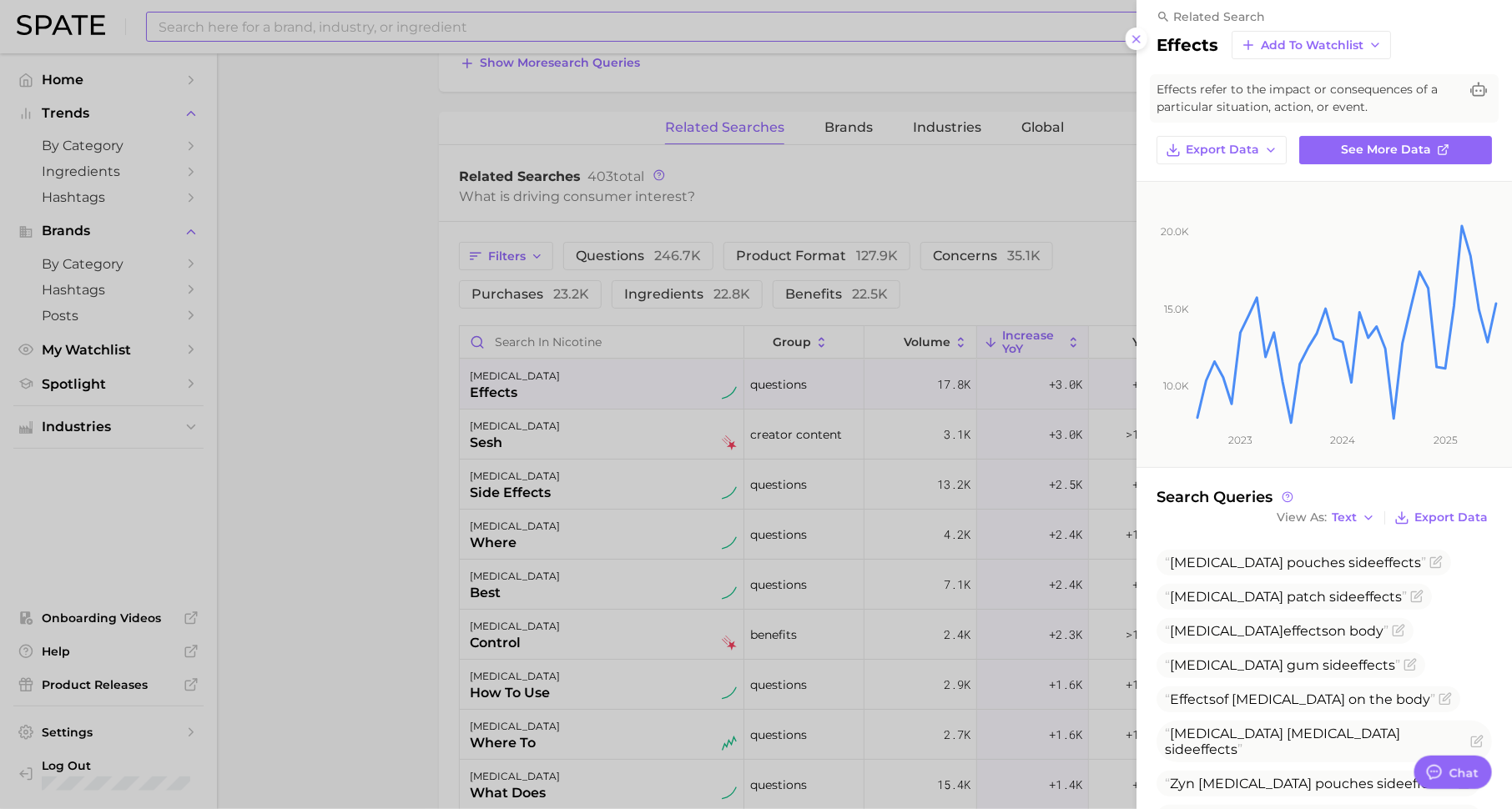
scroll to position [9, 0]
click at [880, 511] on div at bounding box center [756, 404] width 1512 height 809
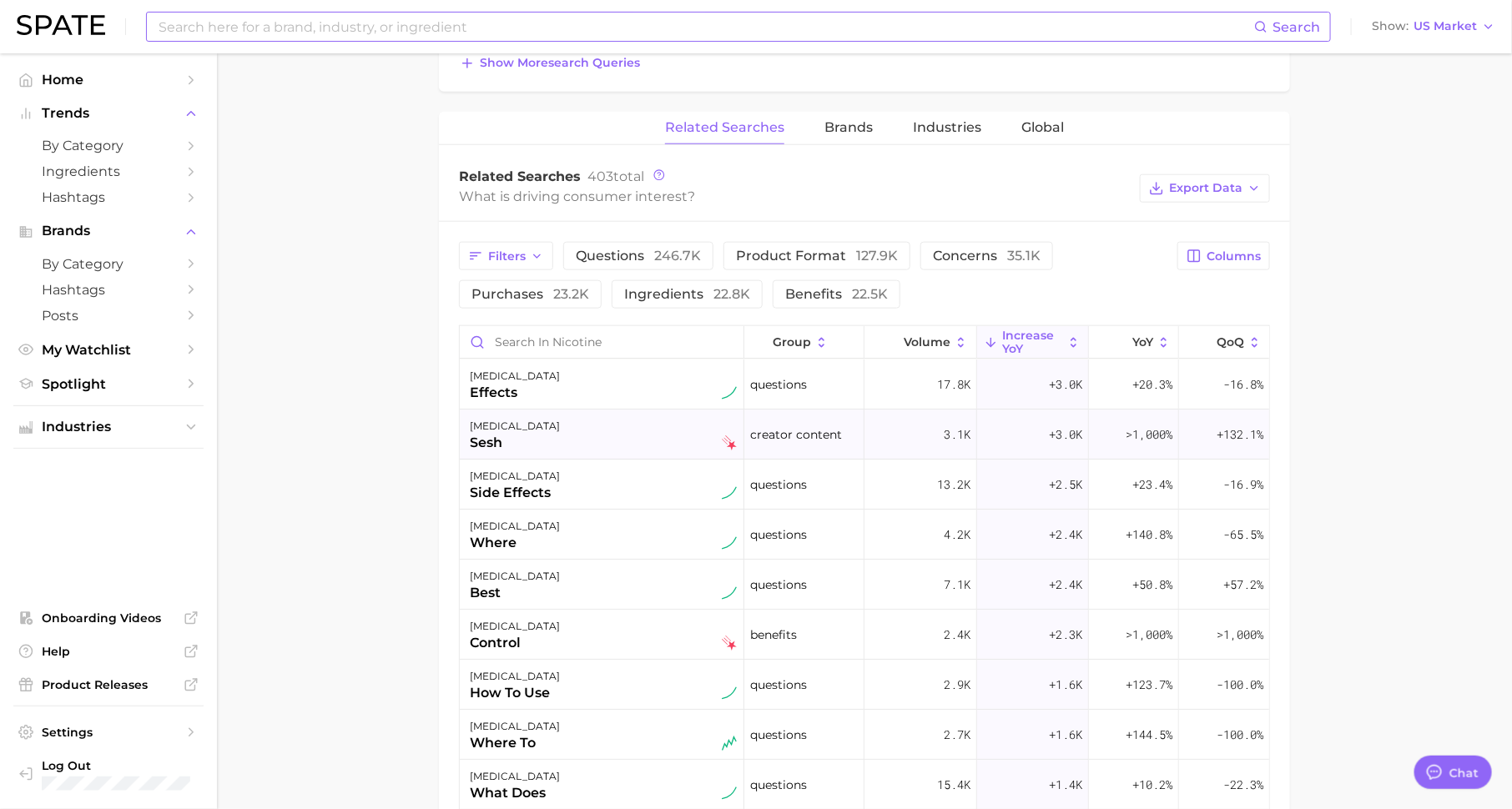
click at [830, 439] on span "creator content" at bounding box center [795, 434] width 92 height 20
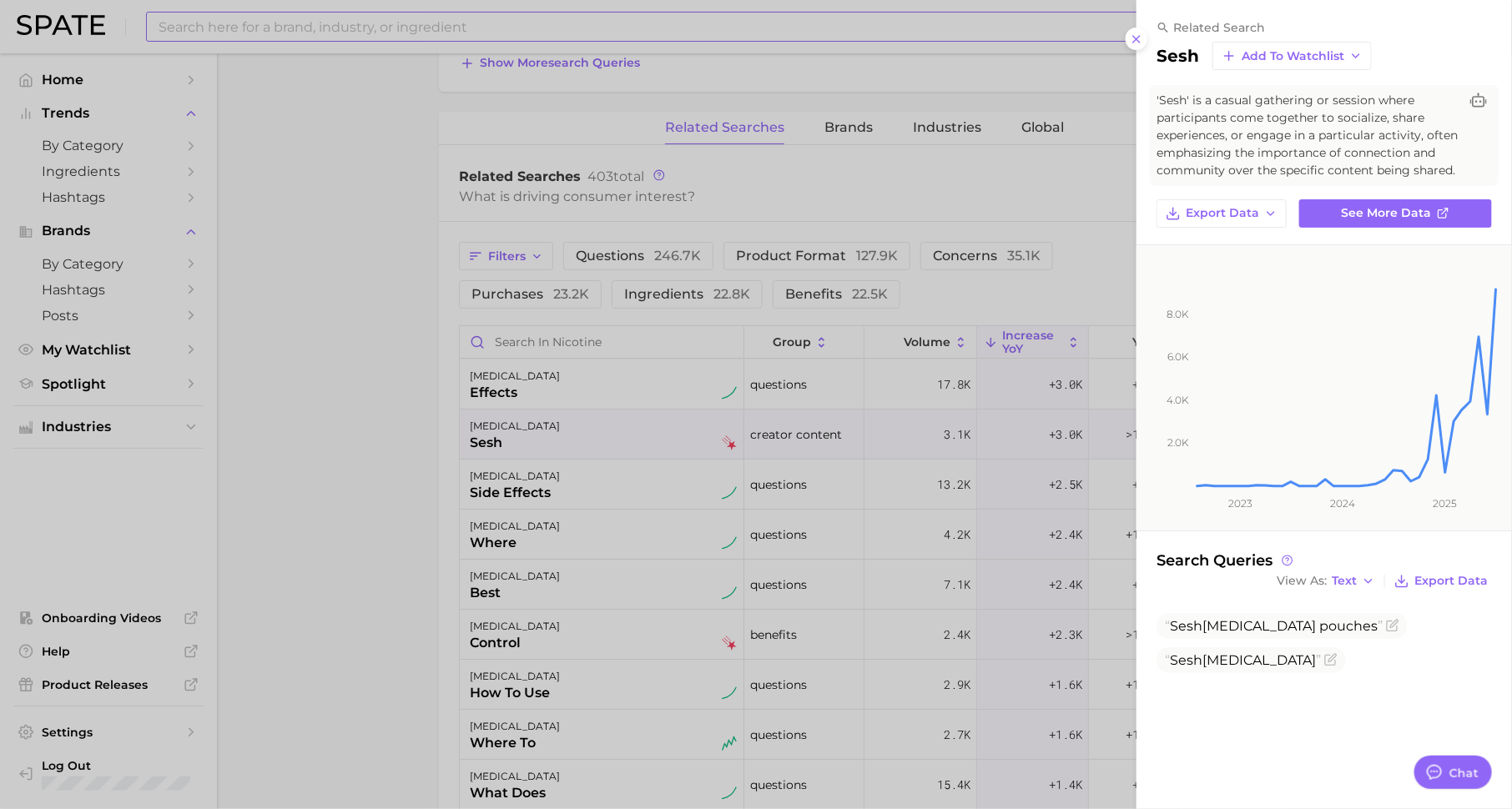
click at [829, 489] on div at bounding box center [756, 404] width 1512 height 809
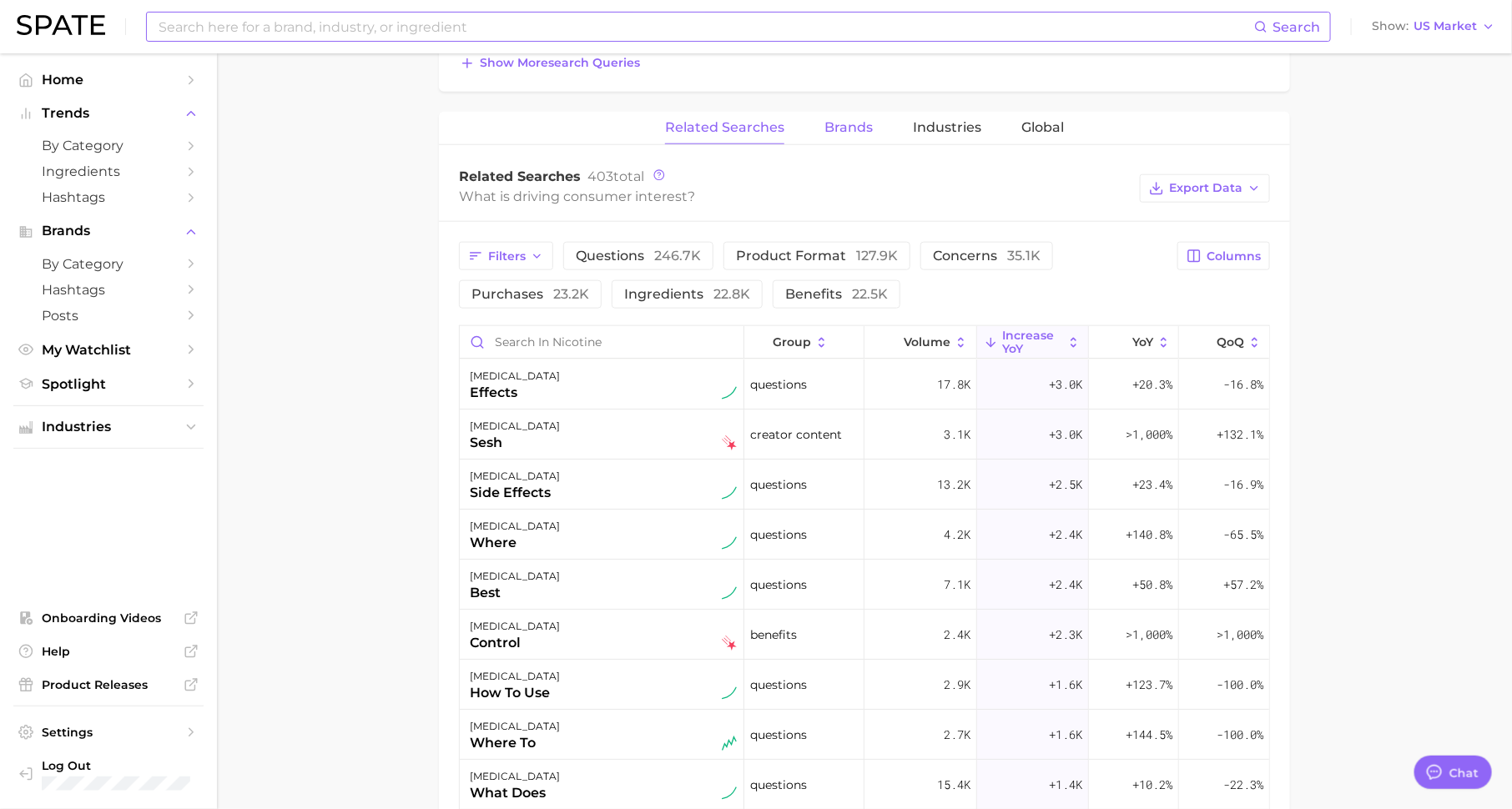
click at [863, 124] on span "Brands" at bounding box center [848, 128] width 48 height 15
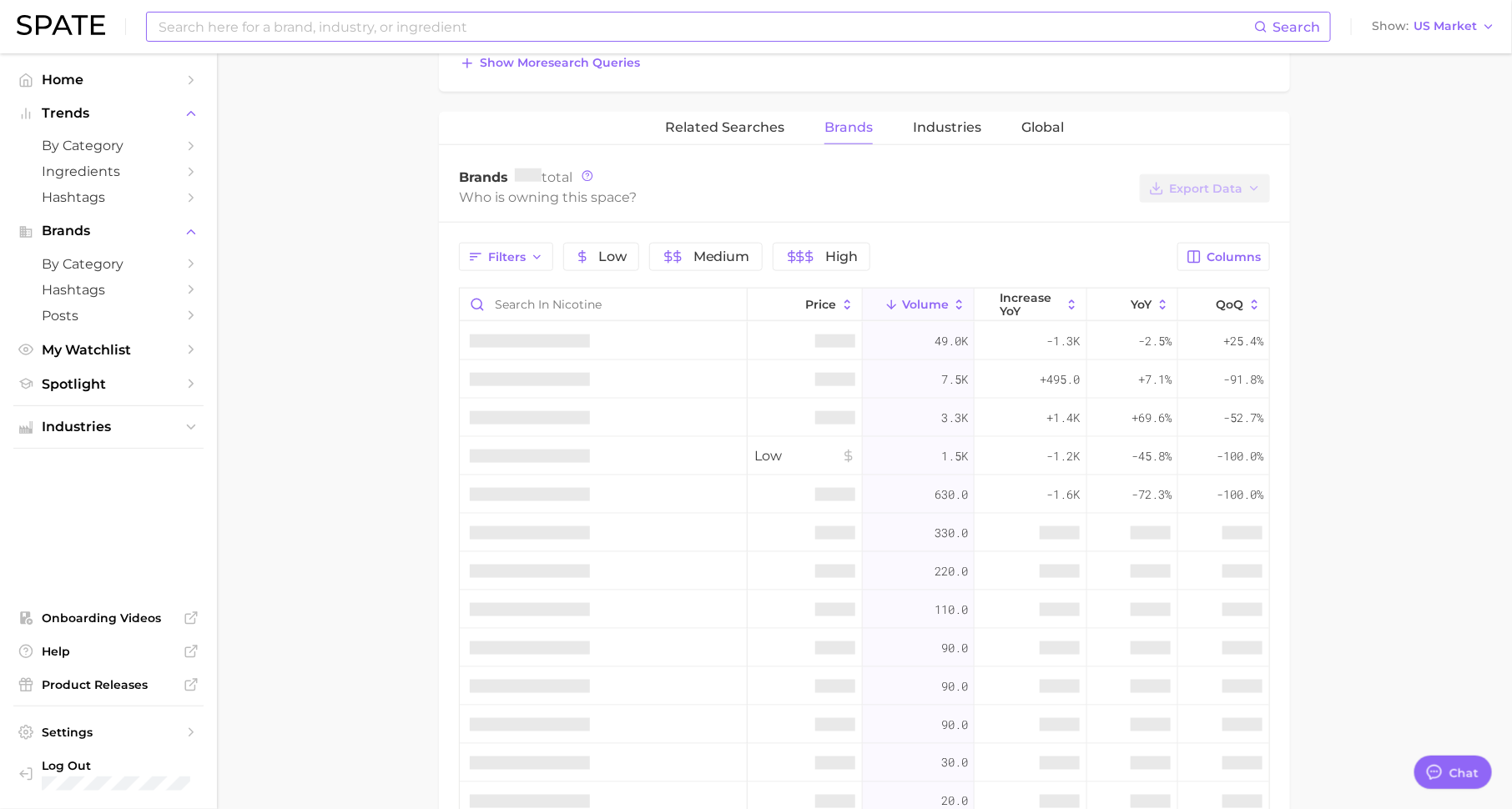
click at [684, 20] on input at bounding box center [705, 26] width 1097 height 28
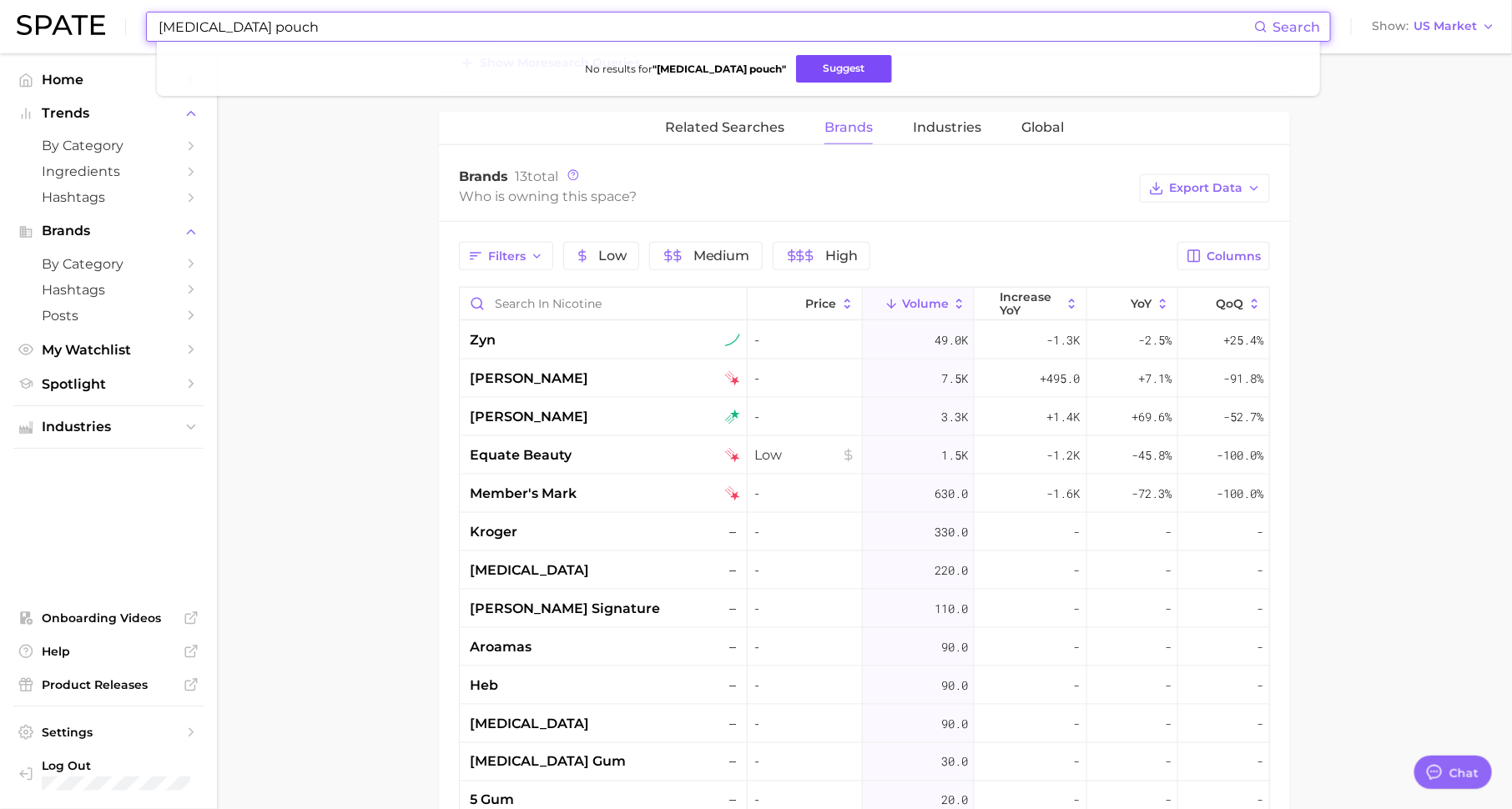
type input "[MEDICAL_DATA] pouch"
click at [833, 65] on button "Suggest" at bounding box center [844, 69] width 96 height 27
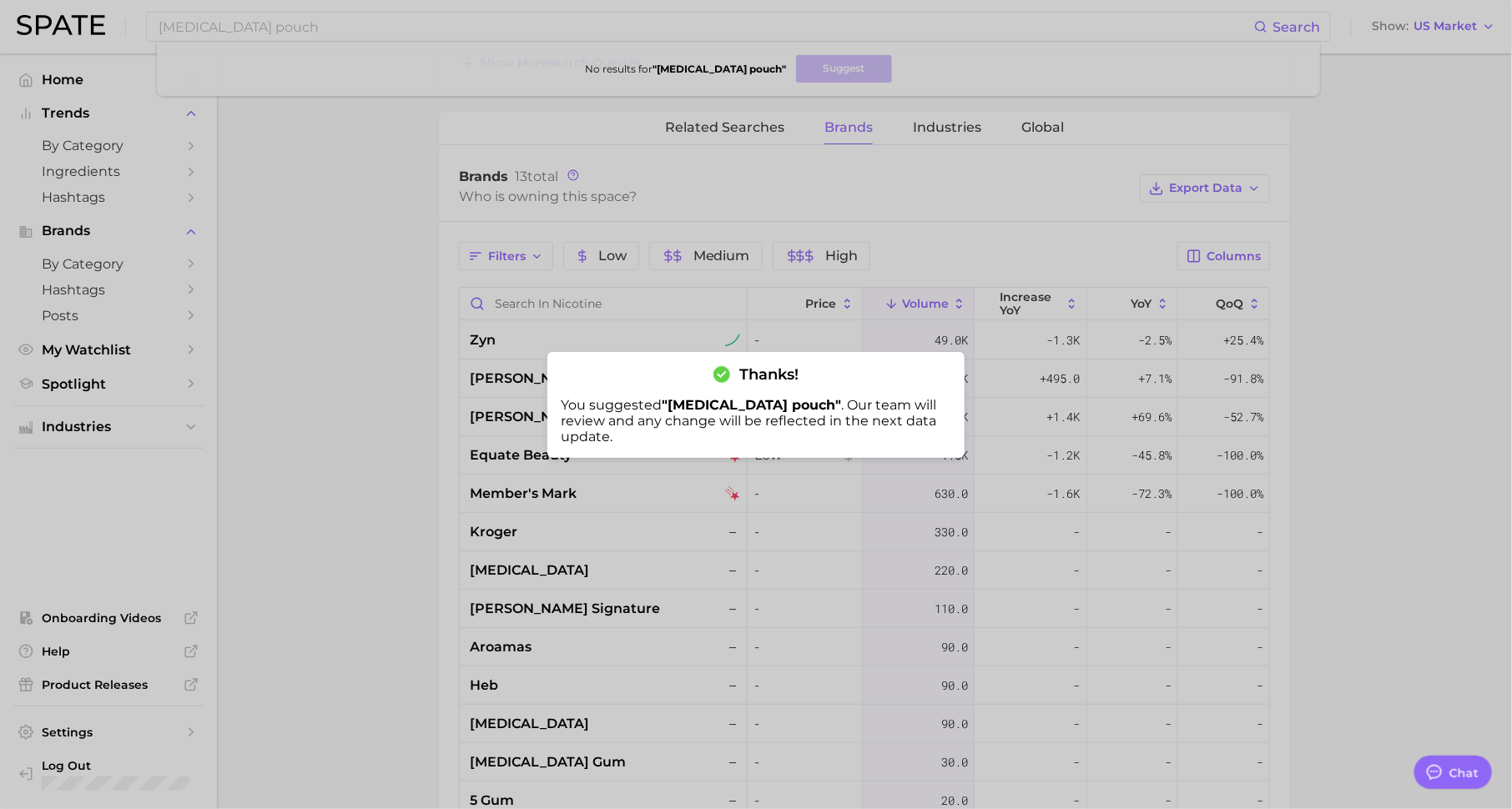
click at [696, 193] on div at bounding box center [756, 404] width 1512 height 809
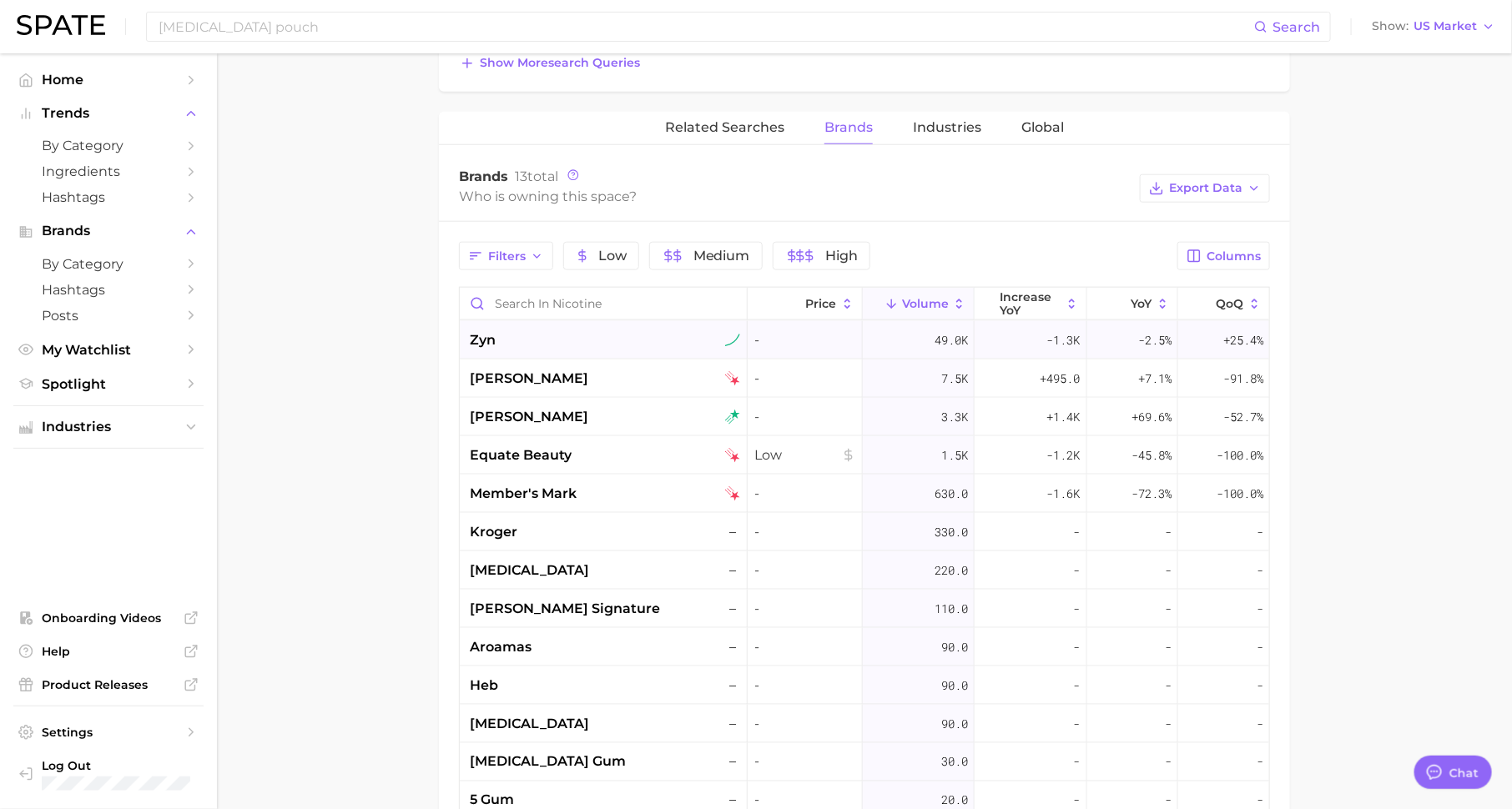
click at [567, 340] on div "zyn" at bounding box center [605, 340] width 270 height 20
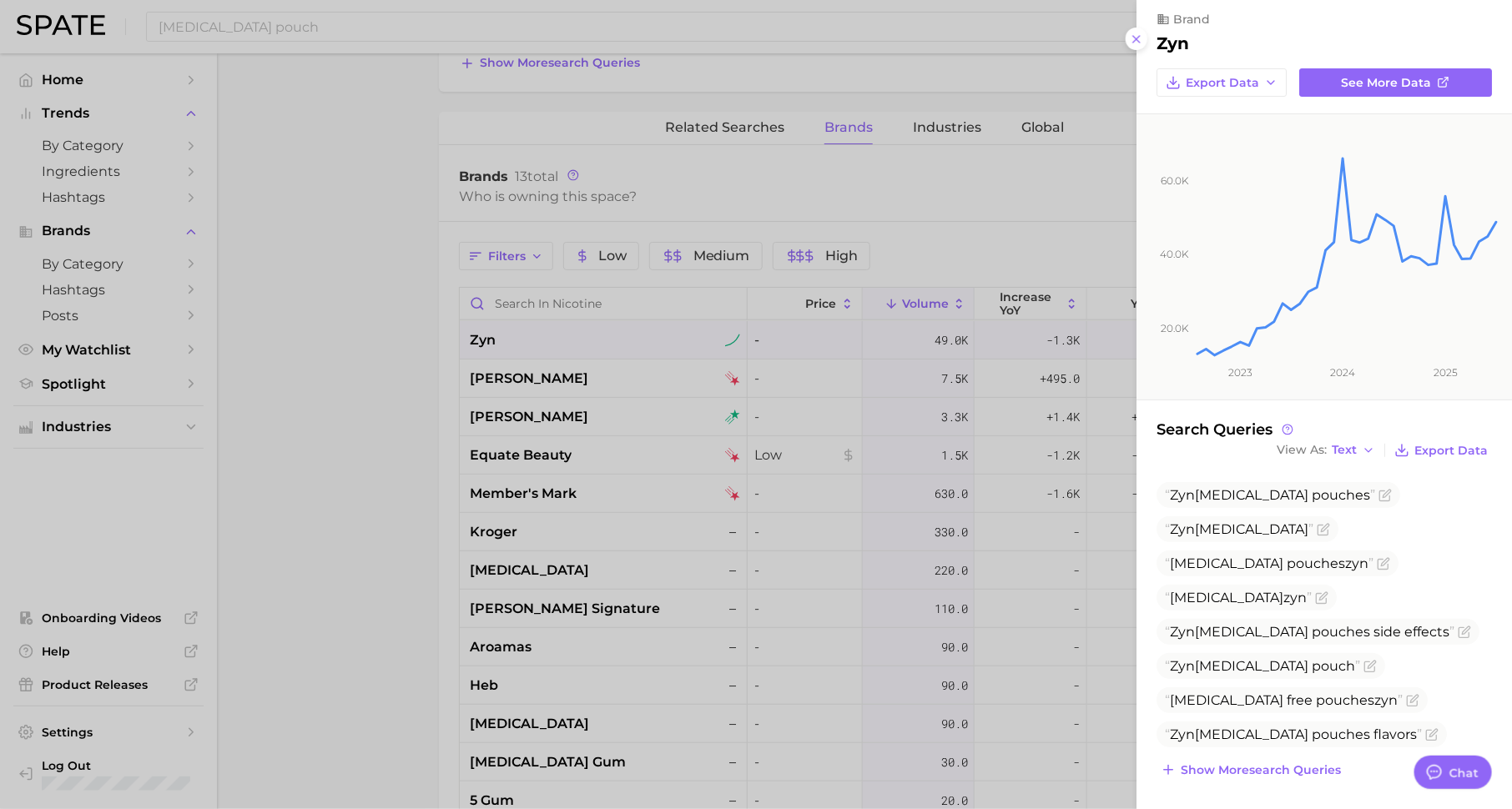
click at [1033, 239] on div at bounding box center [756, 404] width 1512 height 809
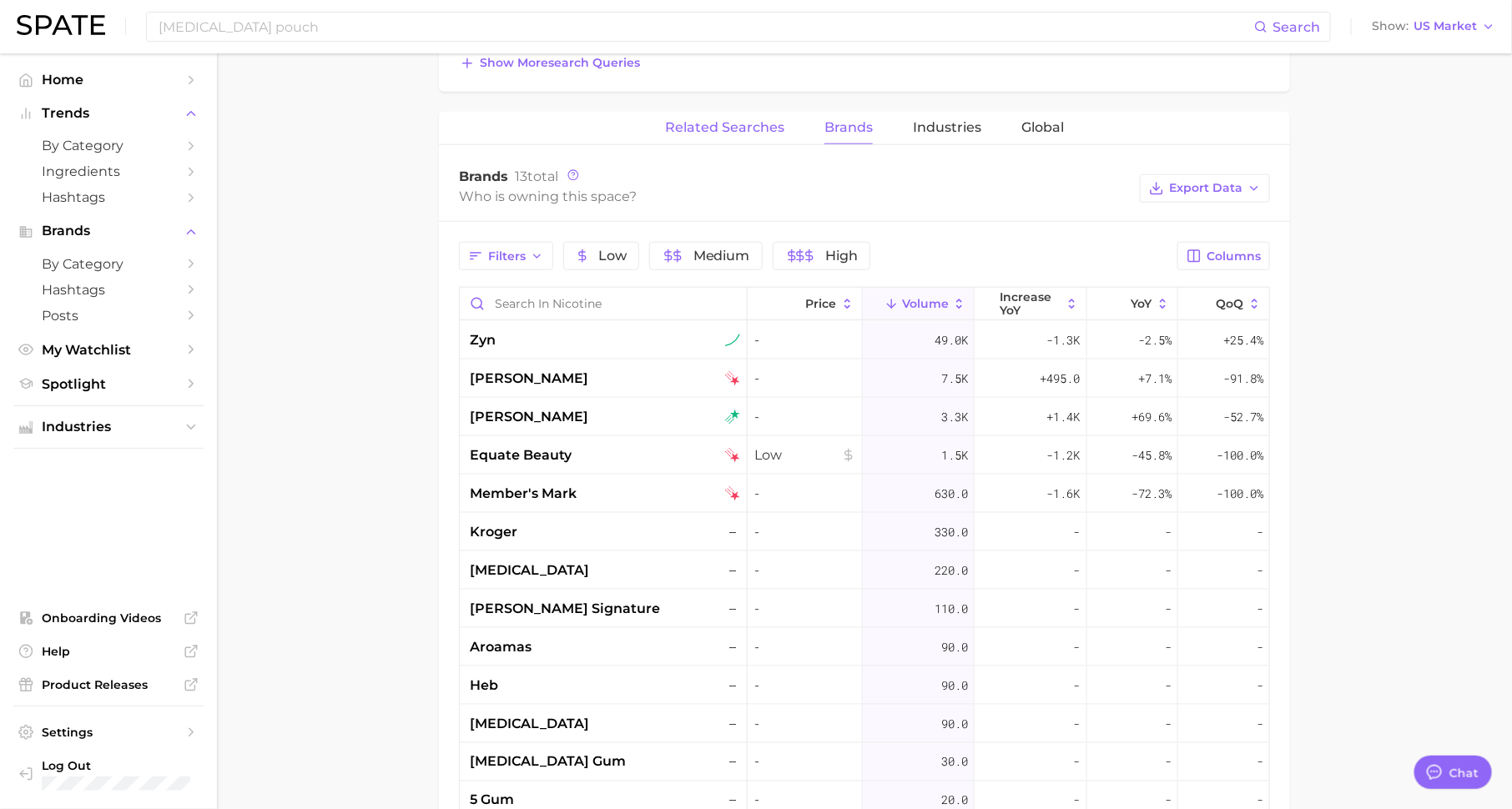
click at [726, 129] on span "Related Searches" at bounding box center [724, 128] width 119 height 15
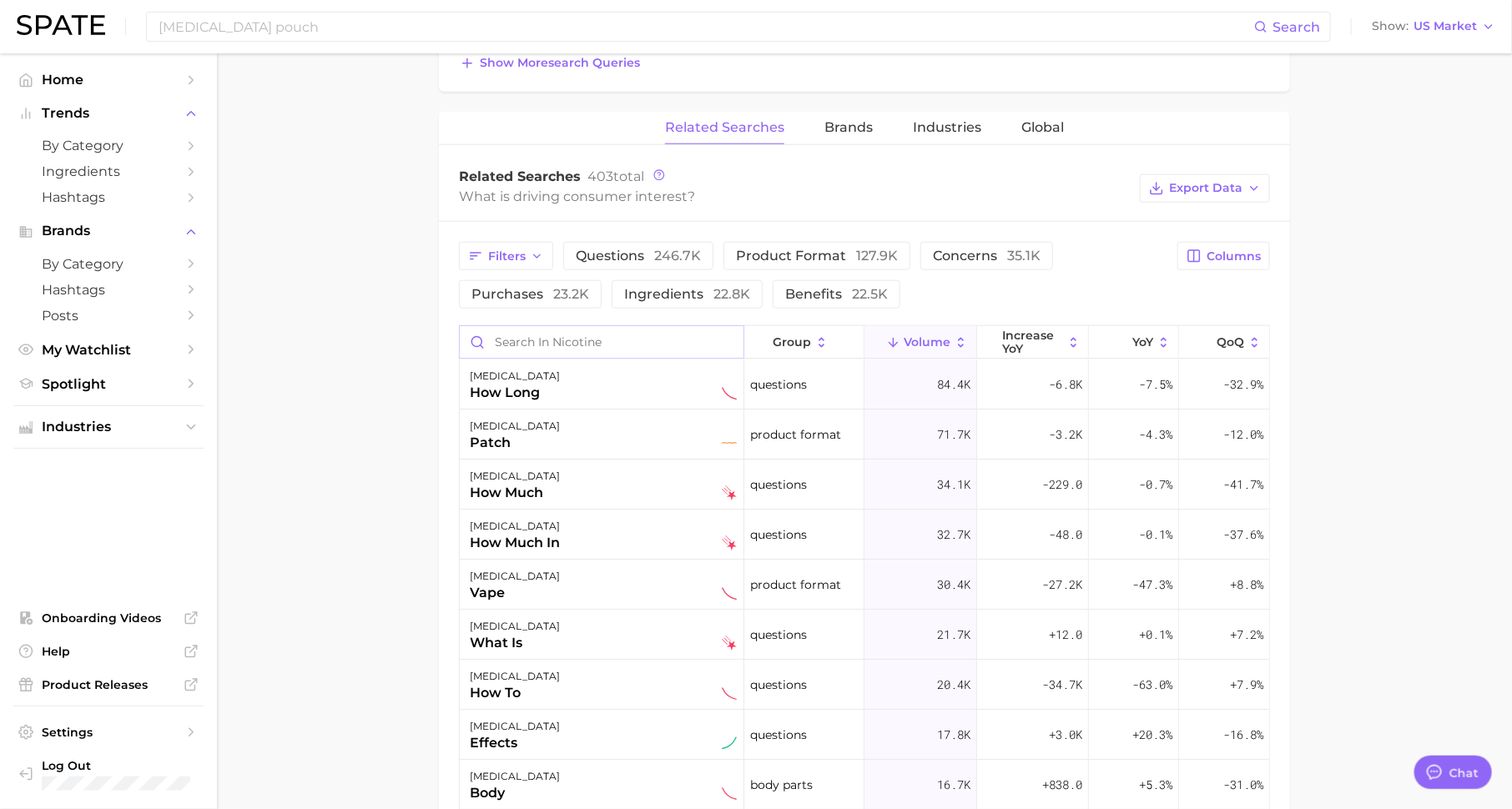
click at [557, 343] on input "Search in nicotine" at bounding box center [601, 342] width 283 height 32
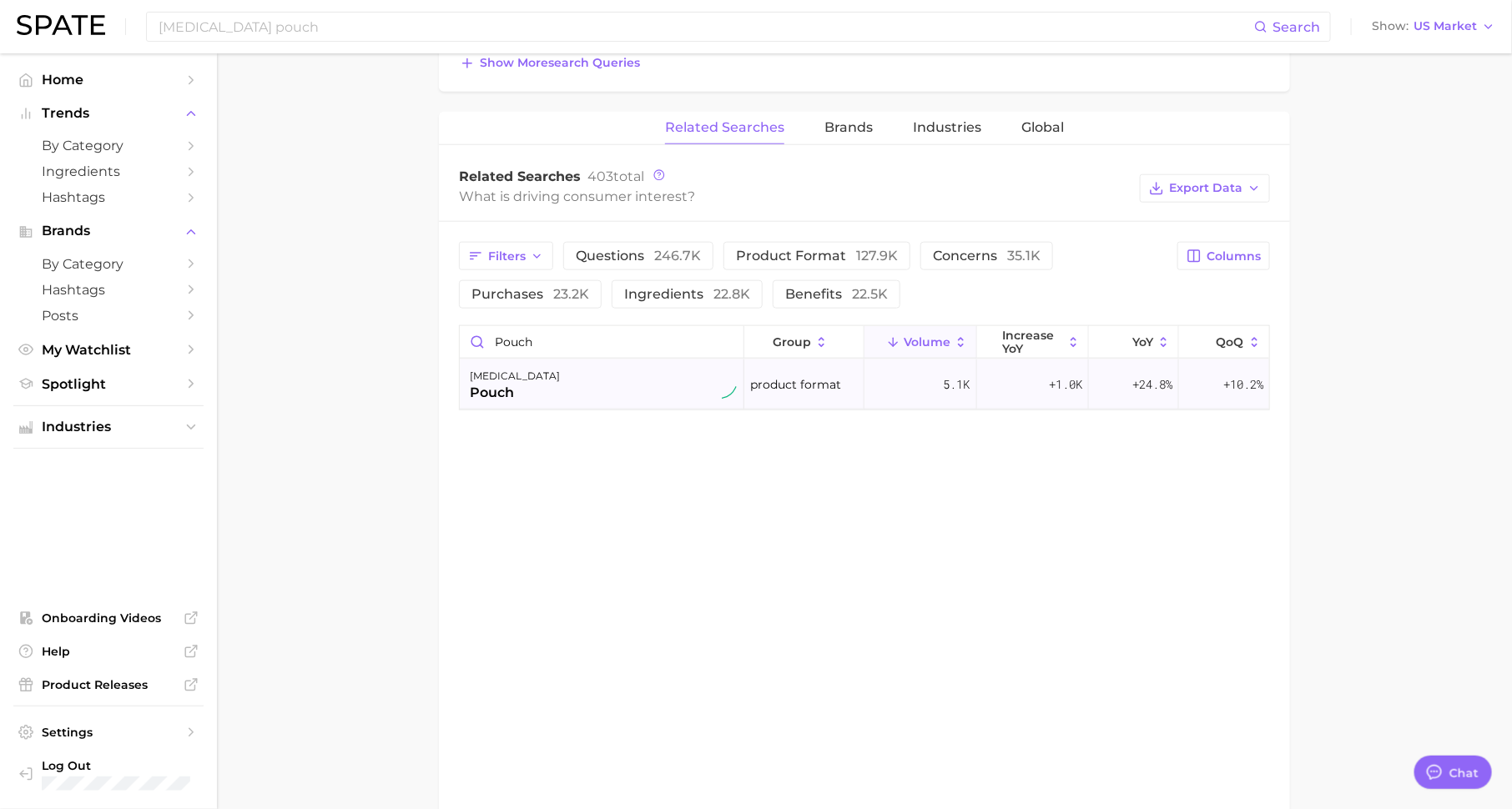
click at [573, 379] on div "[MEDICAL_DATA] pouch" at bounding box center [604, 385] width 267 height 37
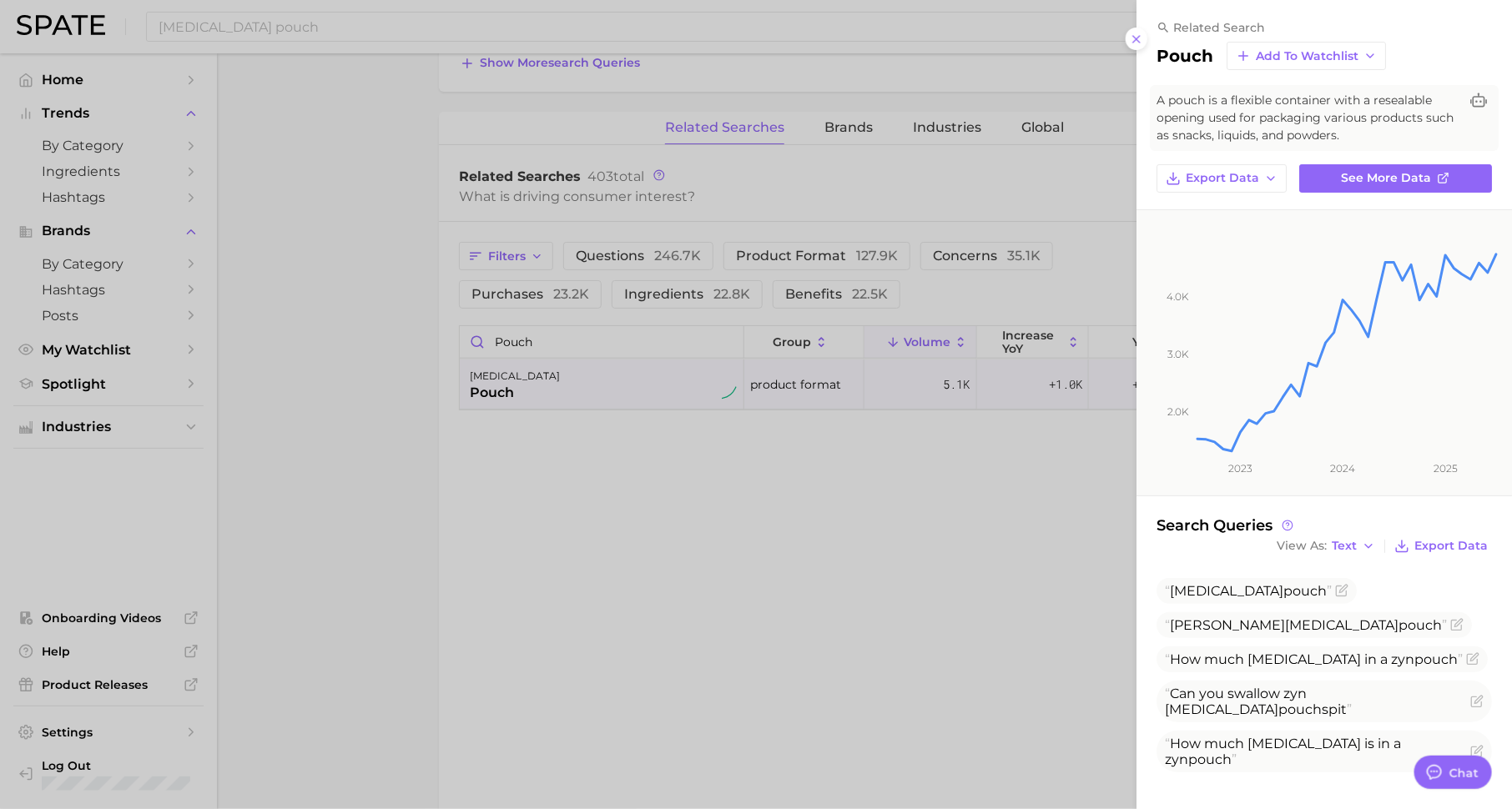
click at [904, 494] on div at bounding box center [756, 404] width 1512 height 809
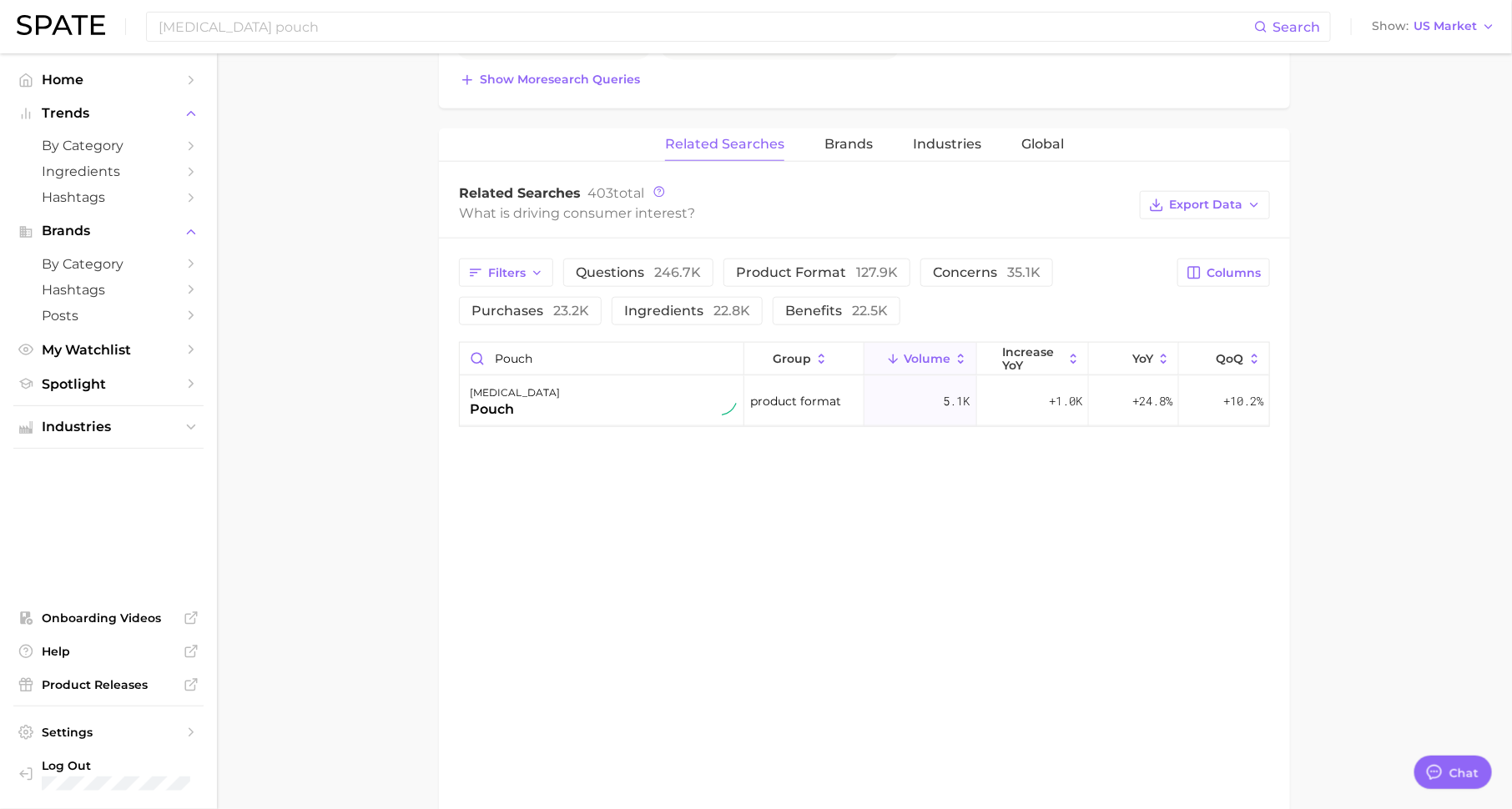
scroll to position [744, 0]
click at [554, 359] on input "pouch" at bounding box center [601, 362] width 283 height 32
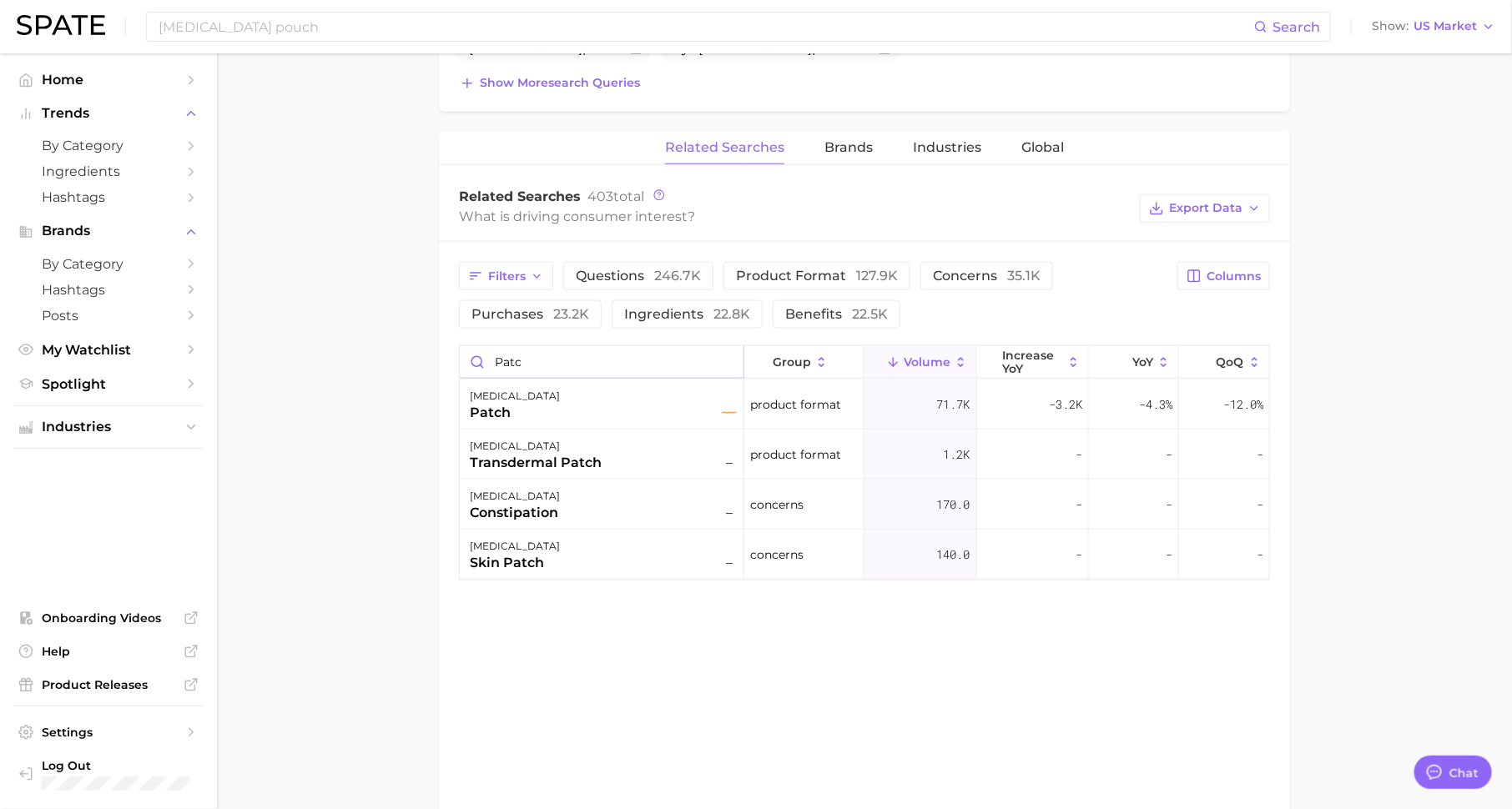
type input "patch"
click at [727, 356] on input "patch" at bounding box center [601, 362] width 283 height 32
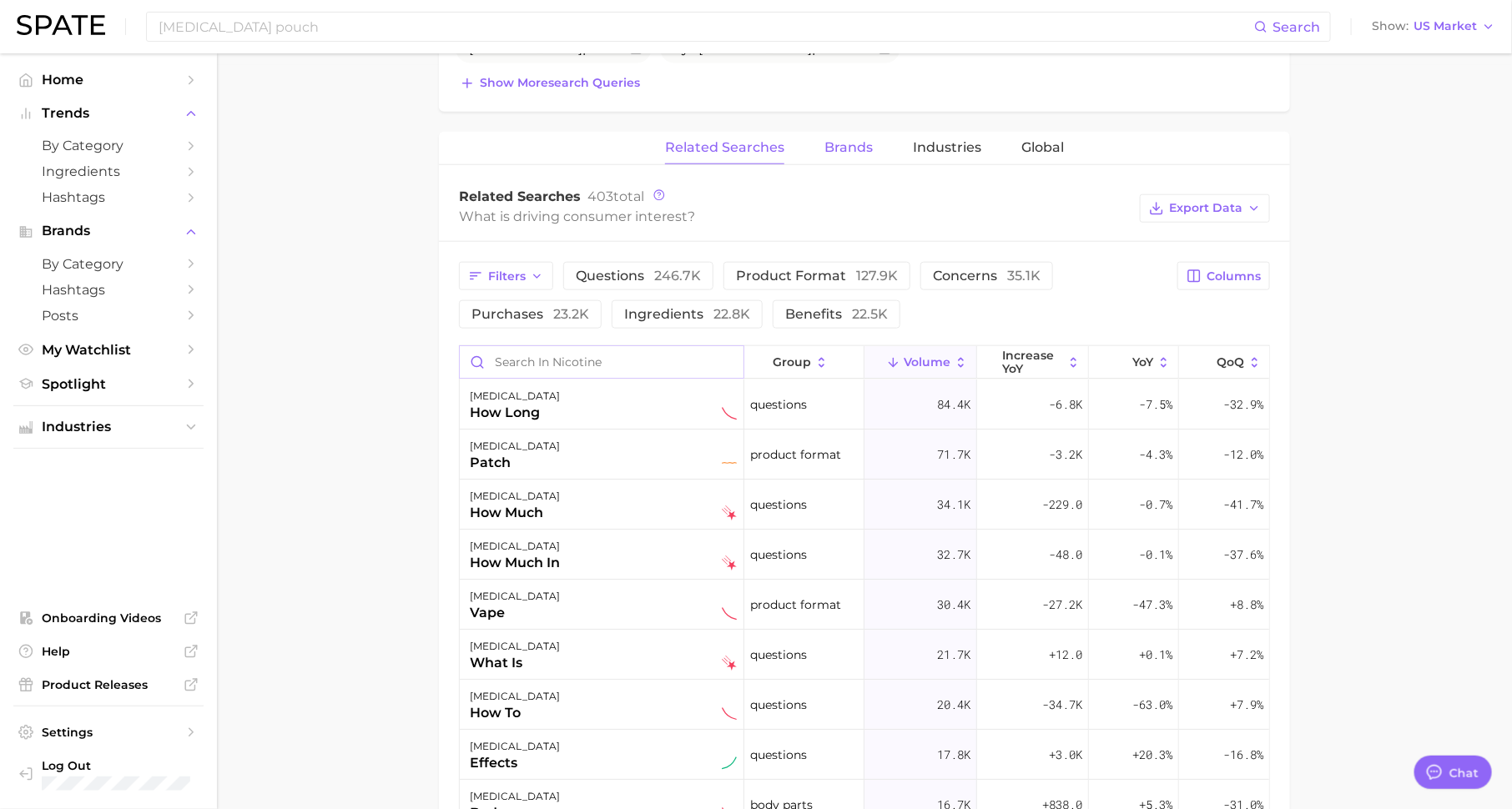
click at [842, 147] on span "Brands" at bounding box center [848, 148] width 48 height 15
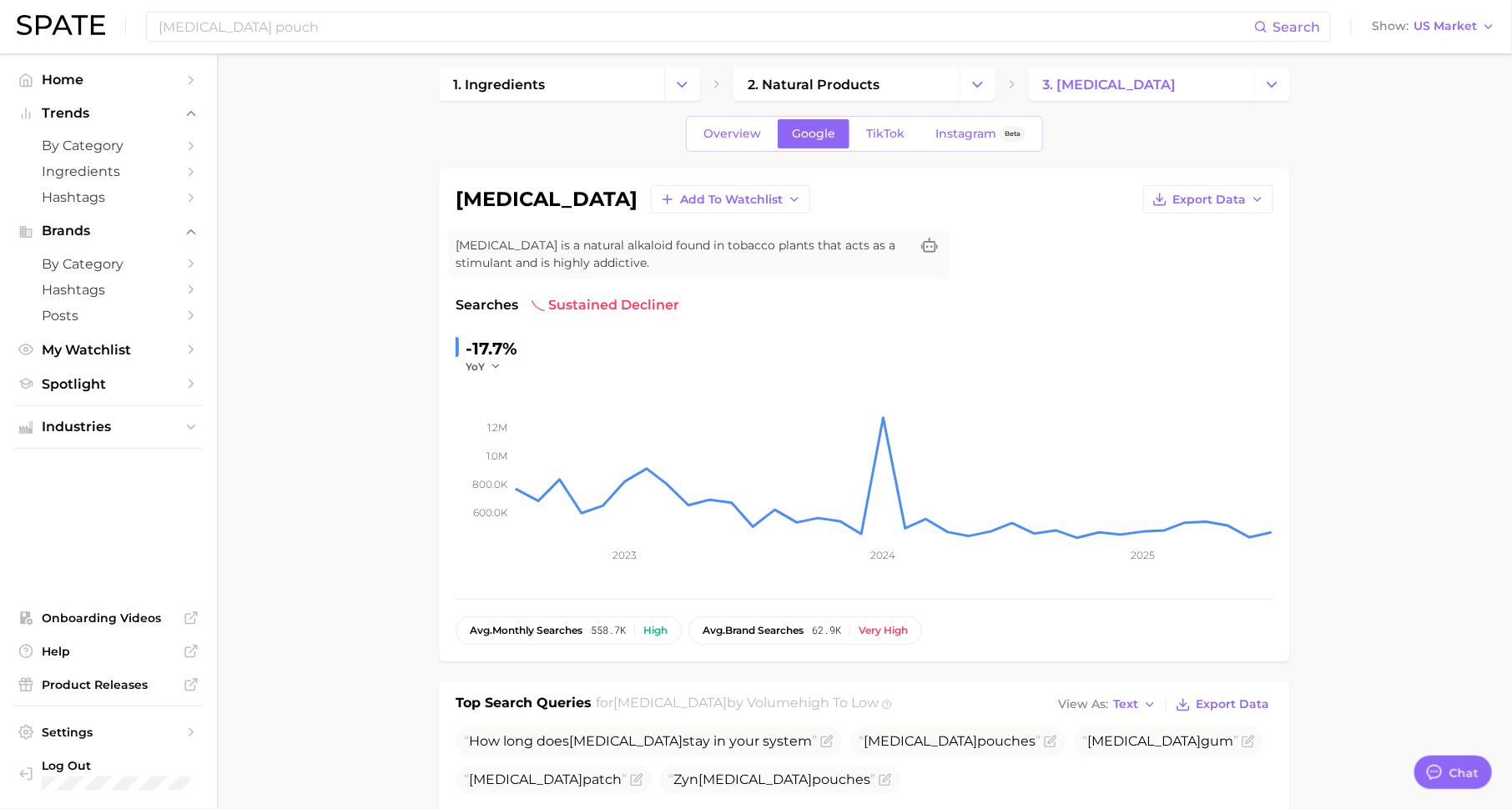
scroll to position [0, 0]
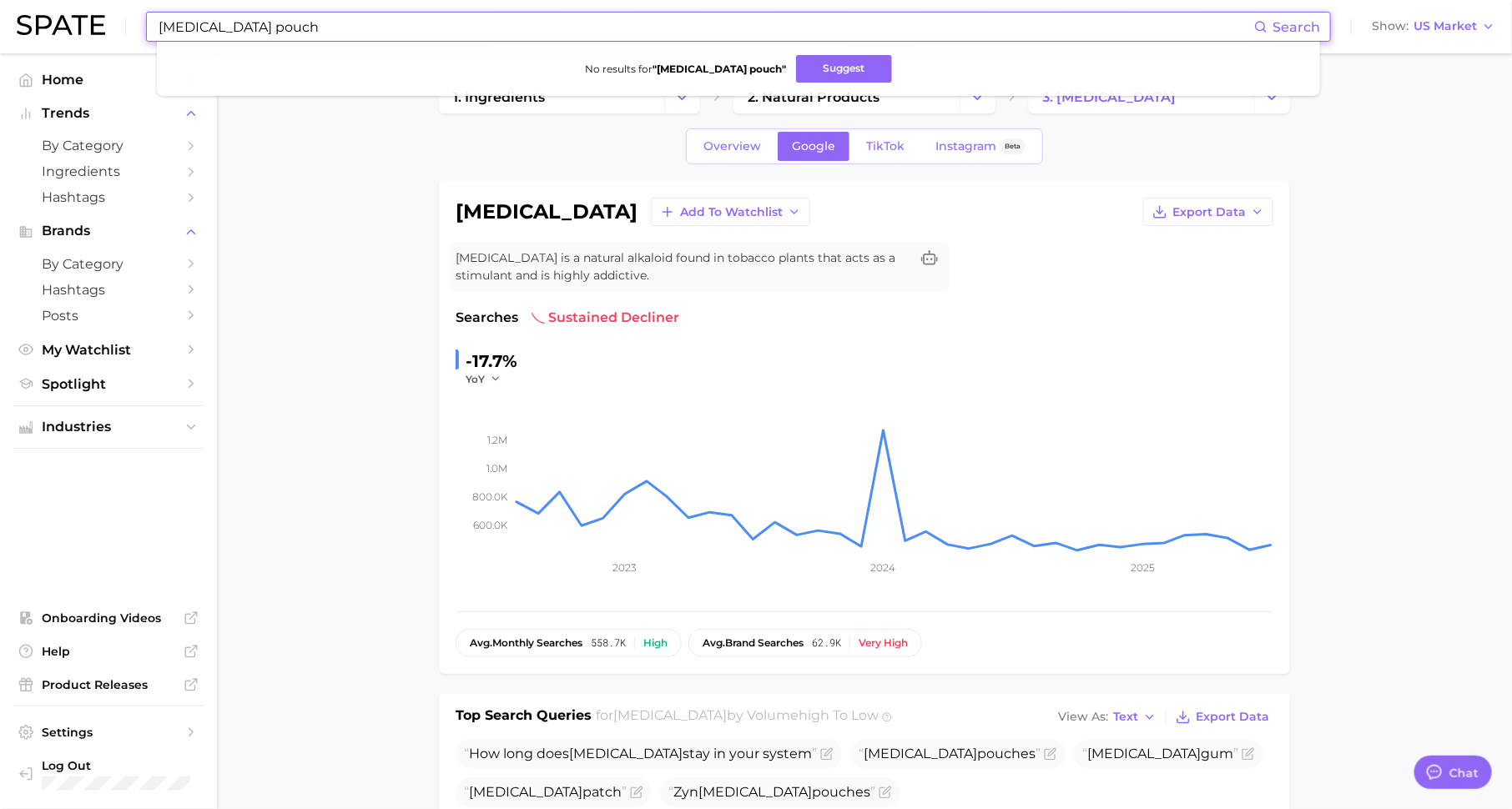
click at [591, 21] on input "[MEDICAL_DATA] pouch" at bounding box center [705, 26] width 1097 height 28
paste input "Nicotina Energy"
click at [591, 21] on input "[MEDICAL_DATA] pouchNicotina Energy" at bounding box center [705, 26] width 1097 height 28
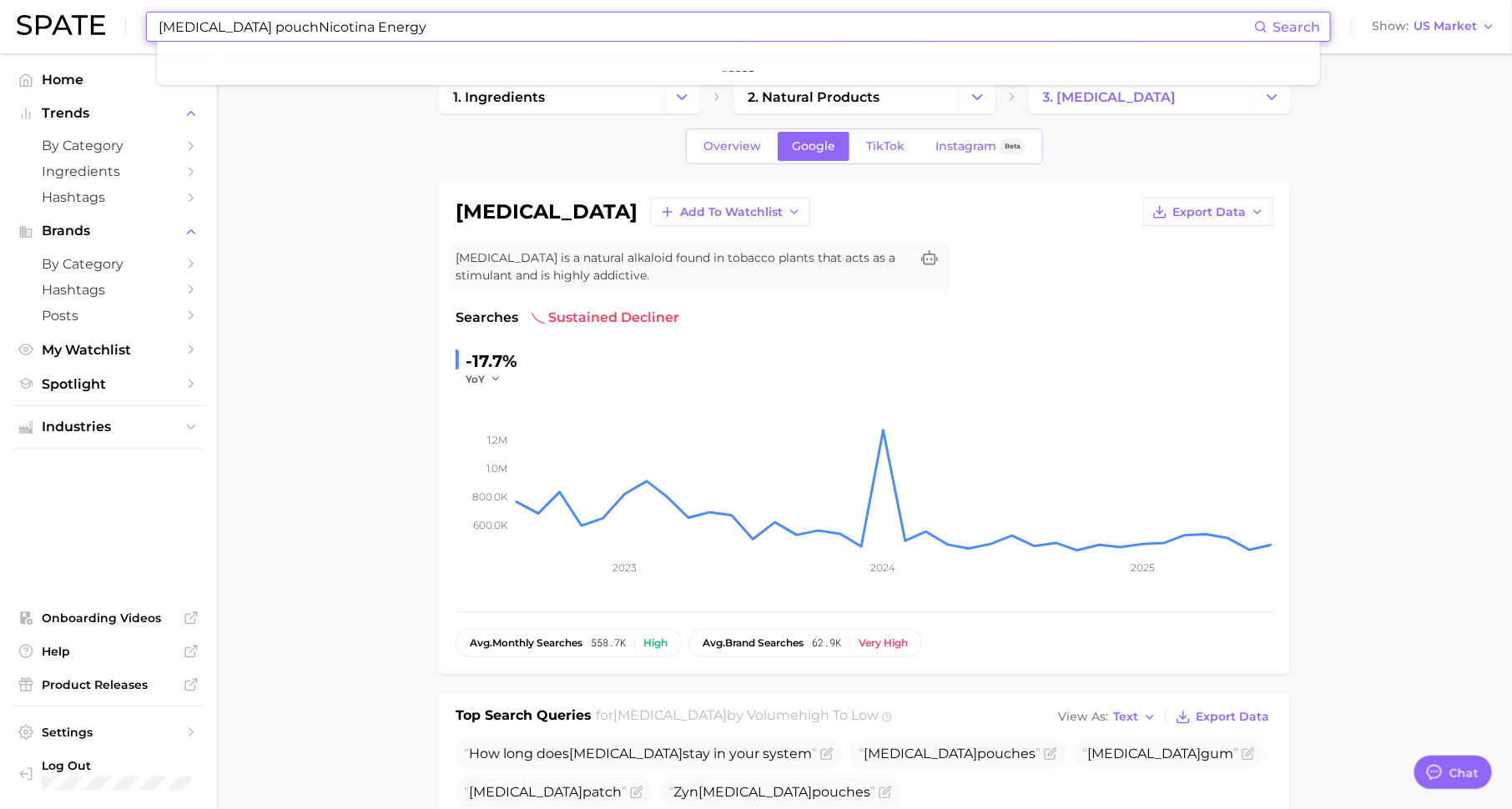
paste input
click at [854, 66] on button "Suggest" at bounding box center [842, 69] width 96 height 27
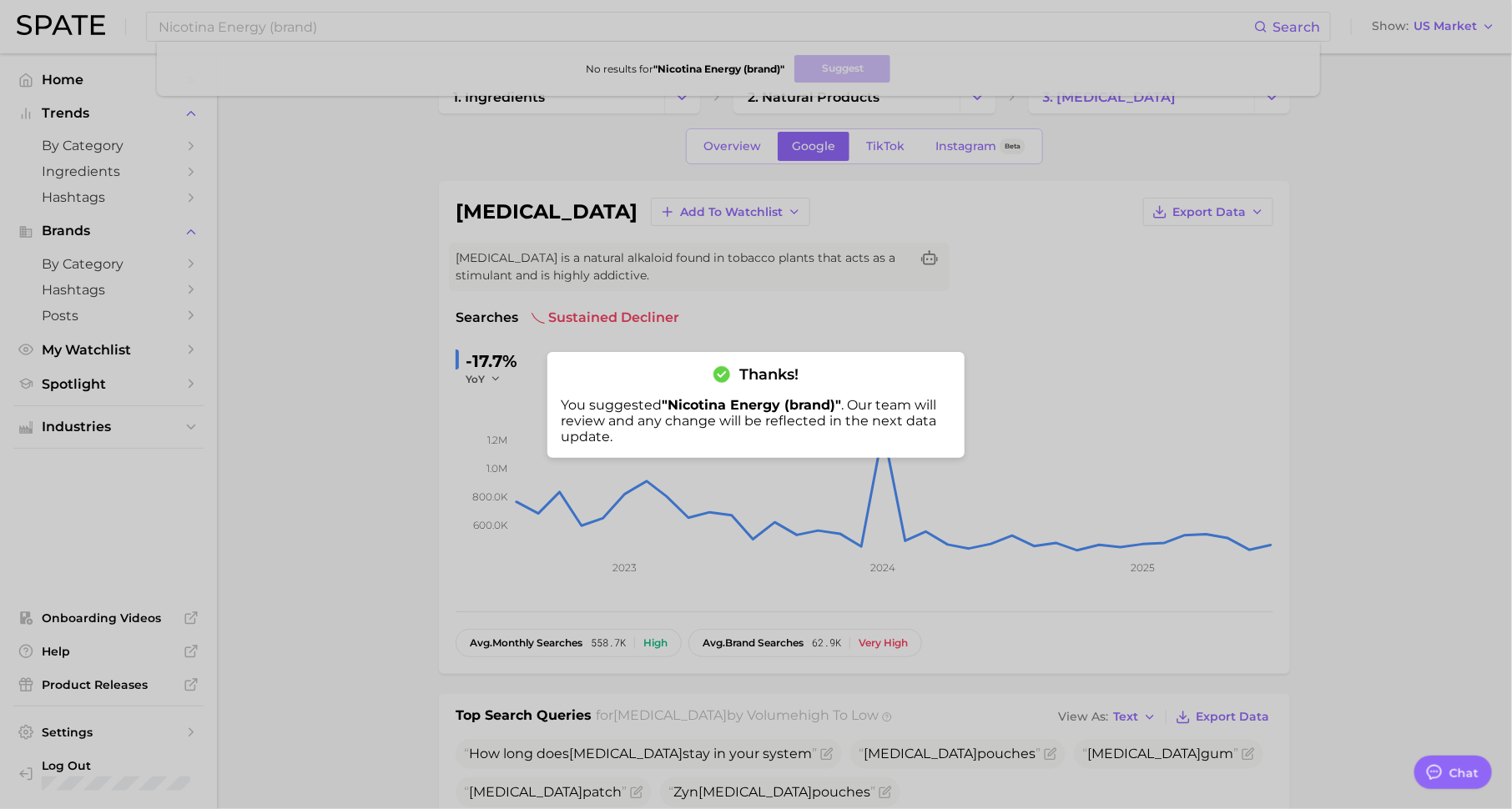
click at [1317, 305] on div at bounding box center [756, 404] width 1512 height 809
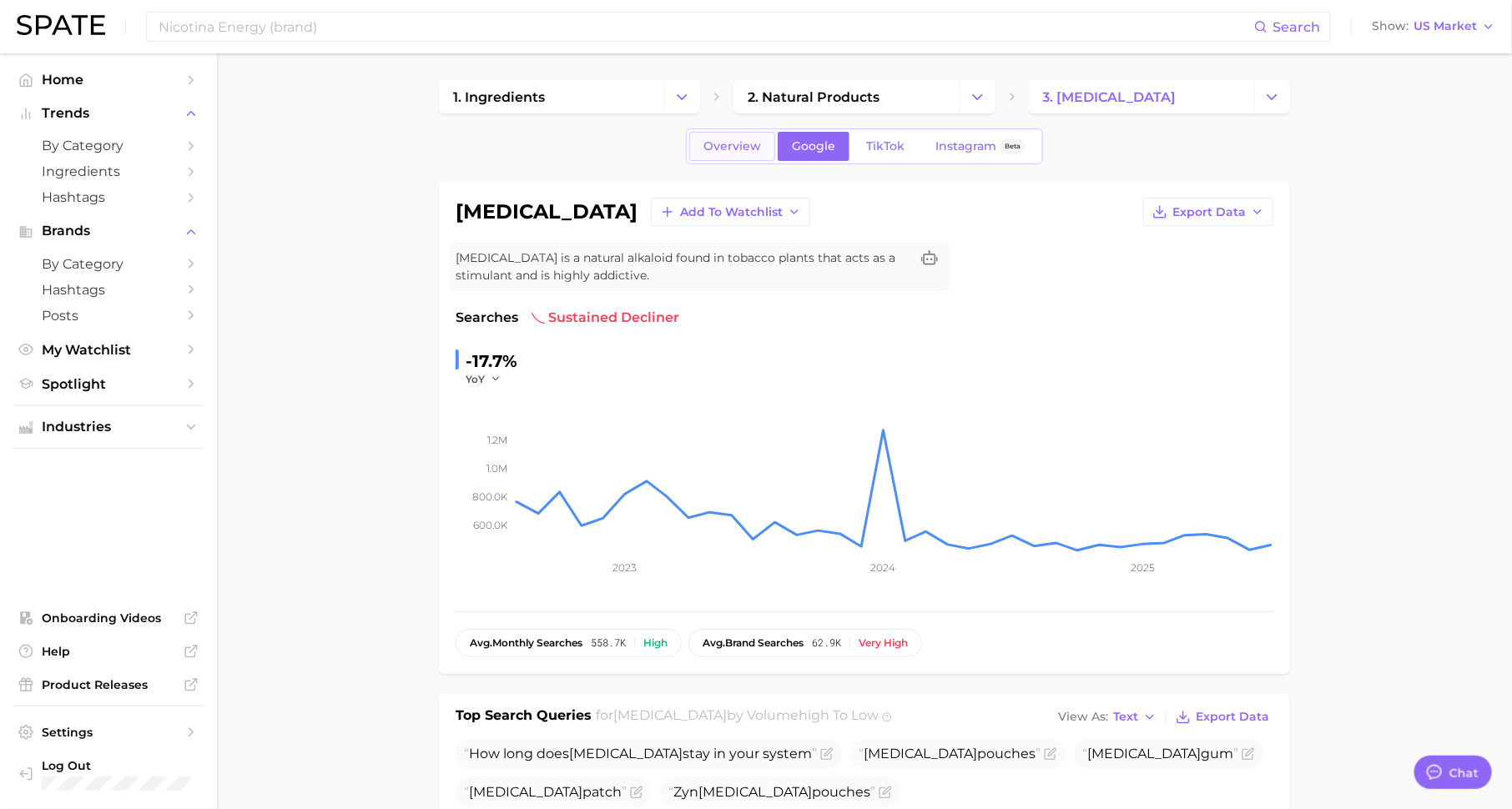
click at [720, 141] on span "Overview" at bounding box center [732, 146] width 58 height 15
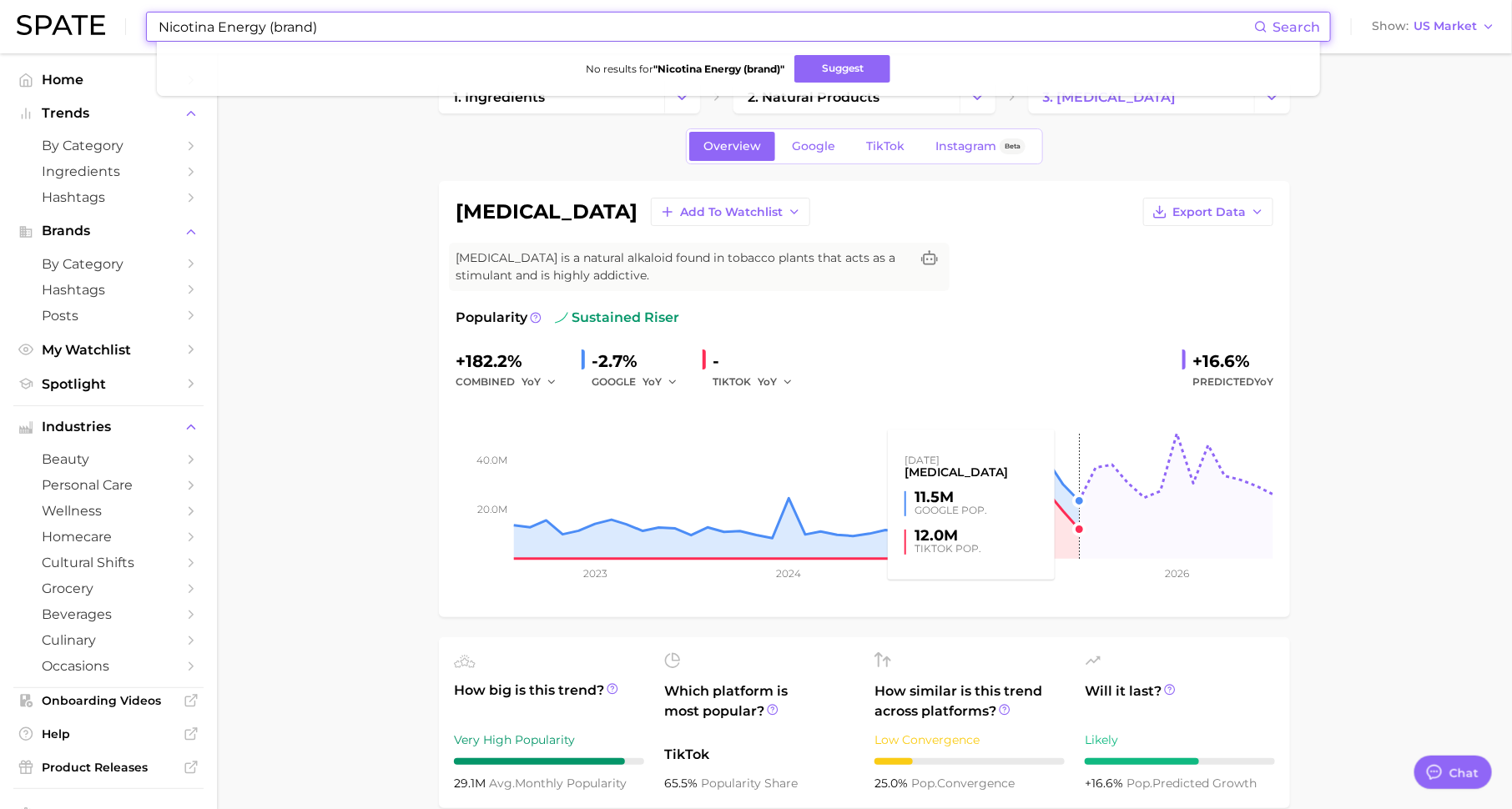
scroll to position [42, 0]
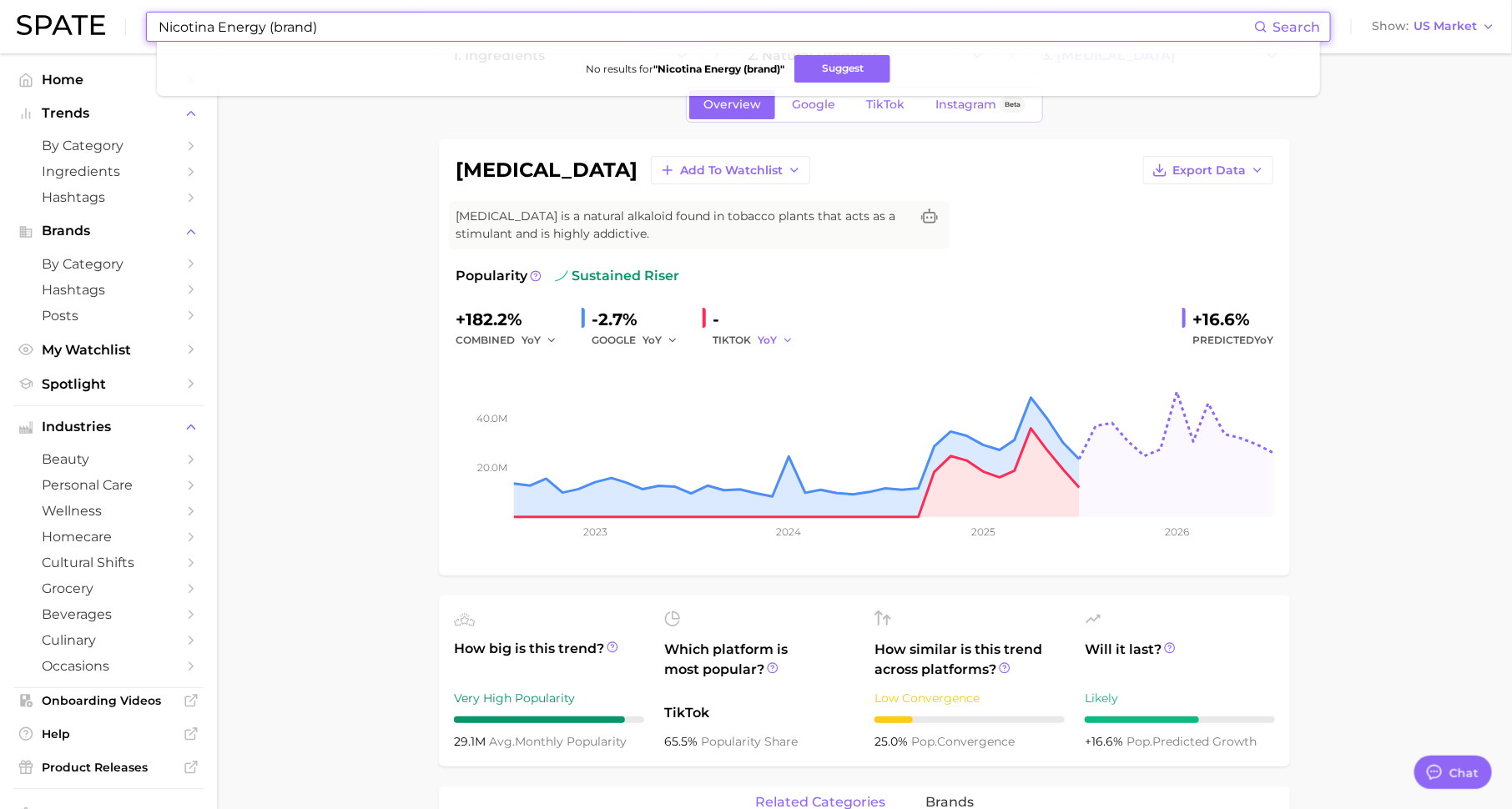
click at [770, 330] on button "YoY" at bounding box center [775, 340] width 36 height 20
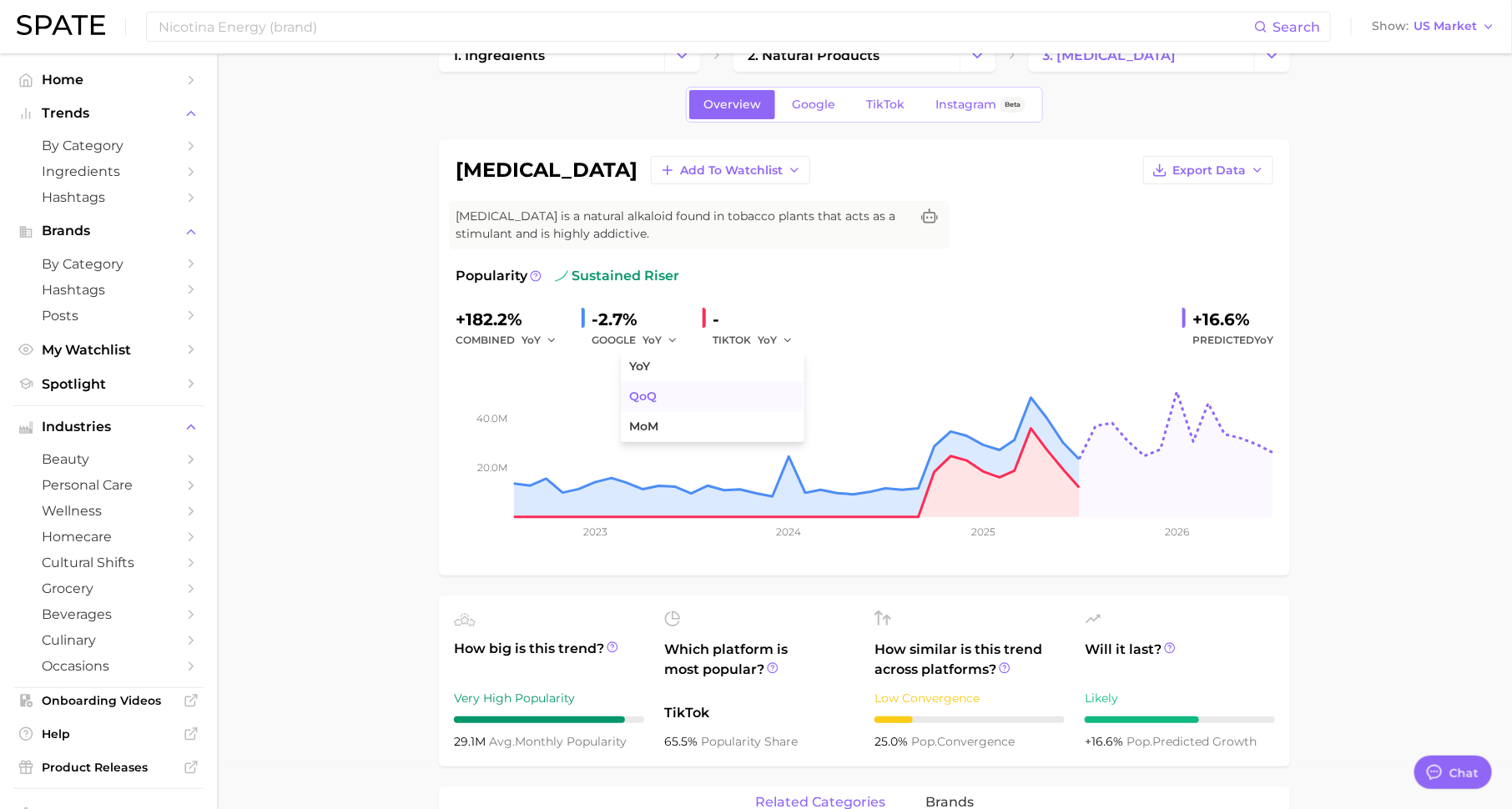
click at [769, 389] on button "QoQ" at bounding box center [713, 397] width 184 height 30
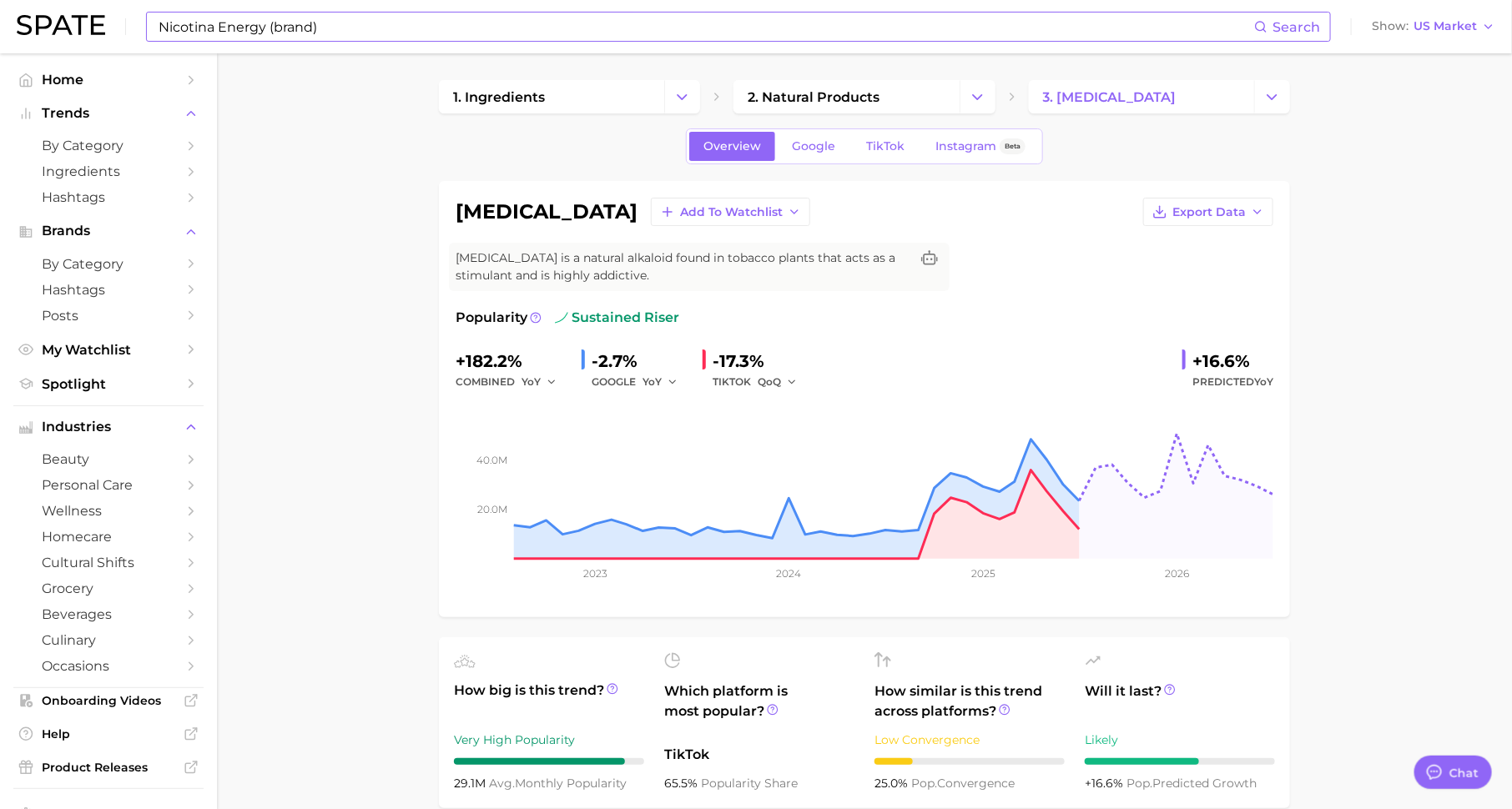
click at [430, 20] on input "Nicotina Energy (brand)" at bounding box center [705, 26] width 1097 height 28
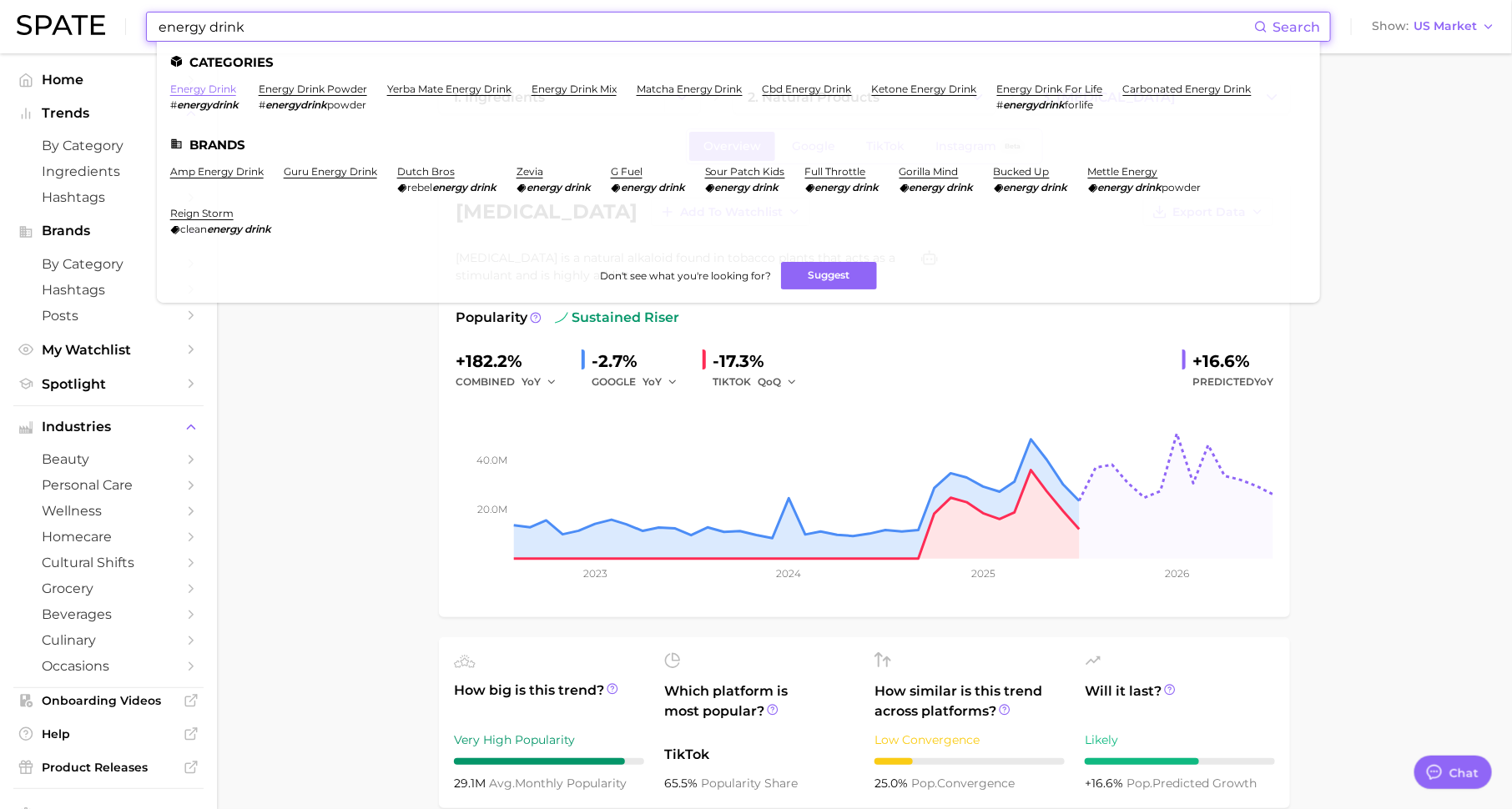
type input "energy drink"
click at [214, 88] on link "energy drink" at bounding box center [203, 88] width 66 height 13
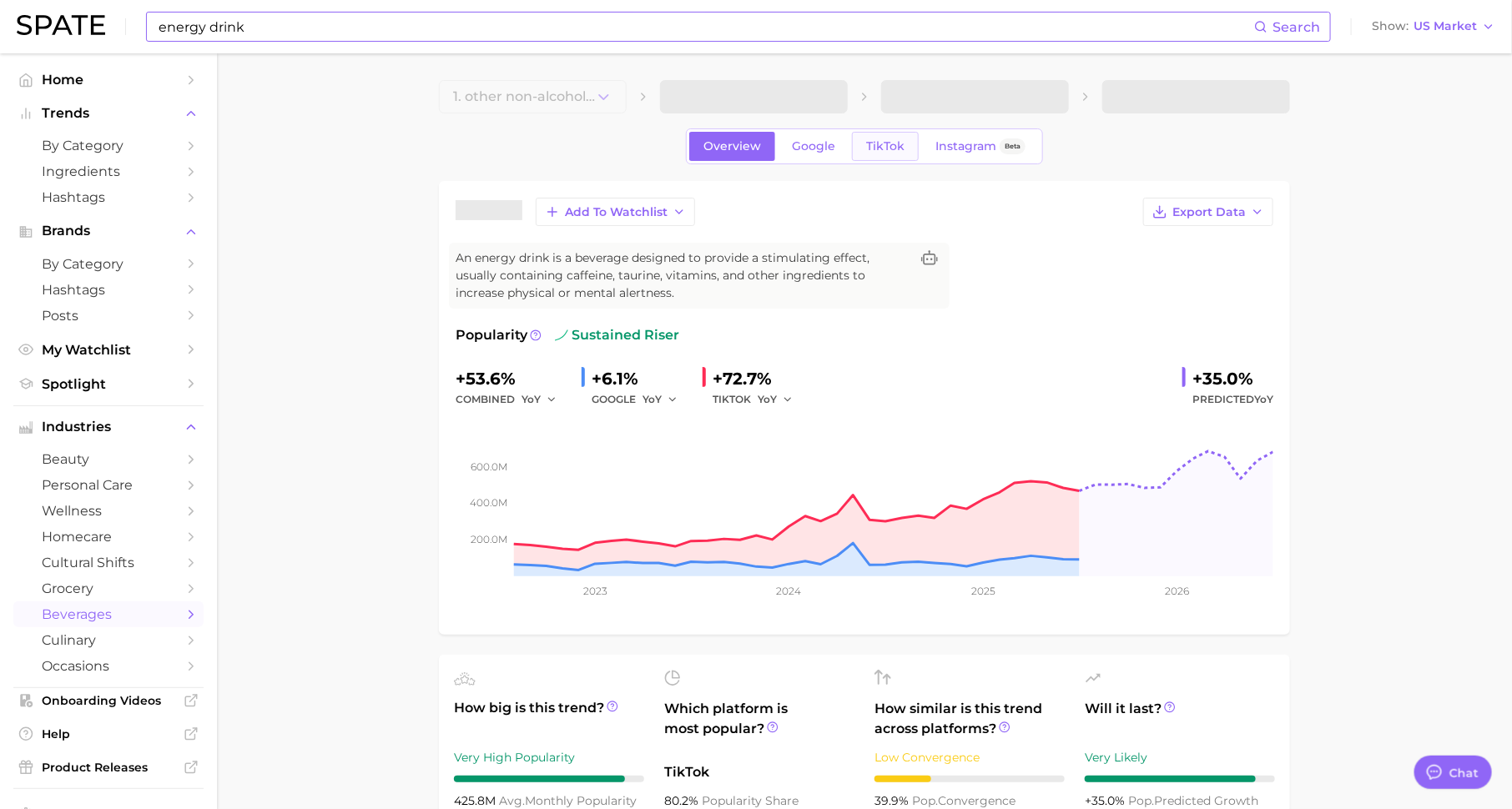
click at [879, 148] on span "TikTok" at bounding box center [885, 146] width 39 height 15
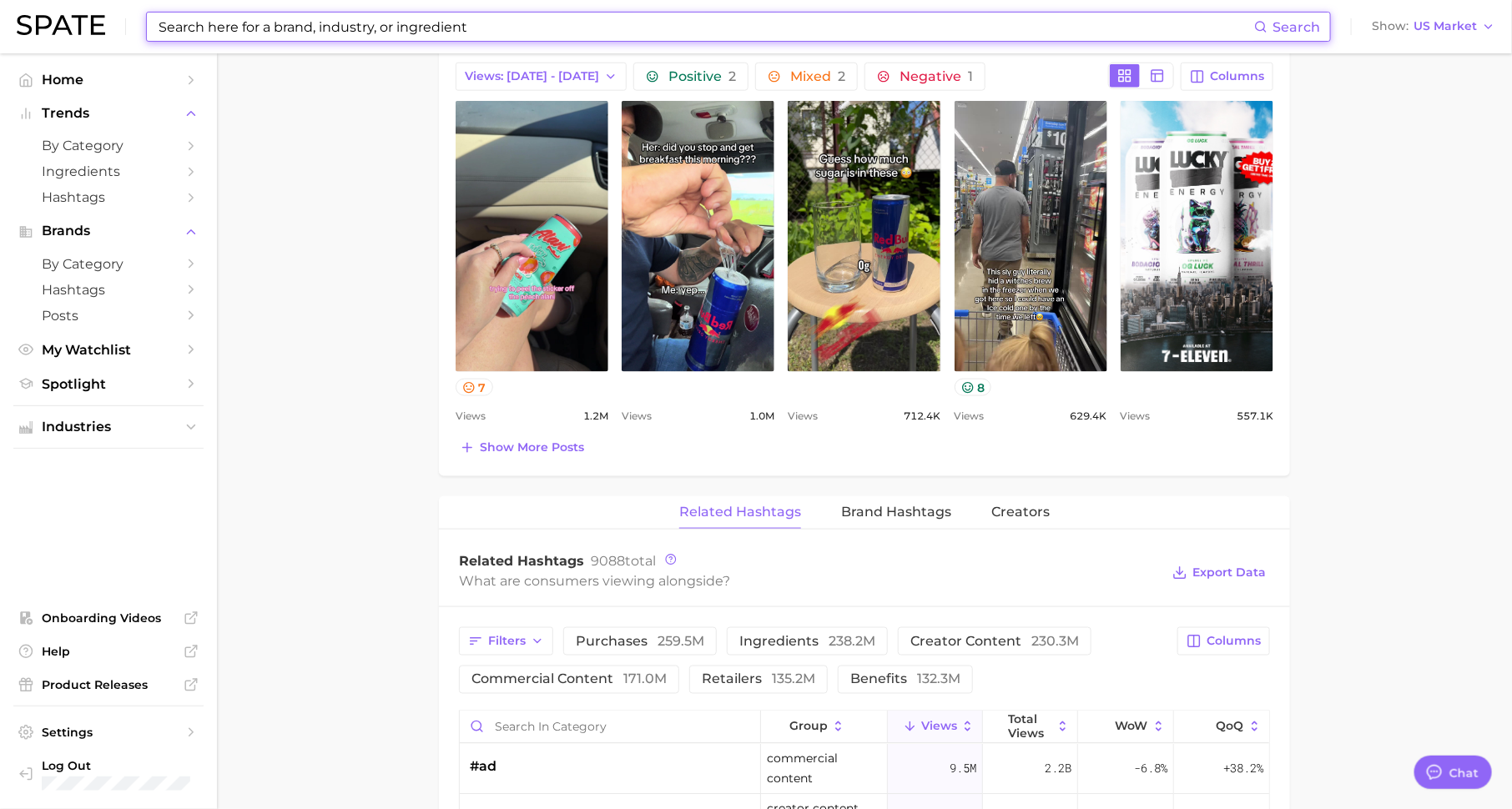
scroll to position [981, 0]
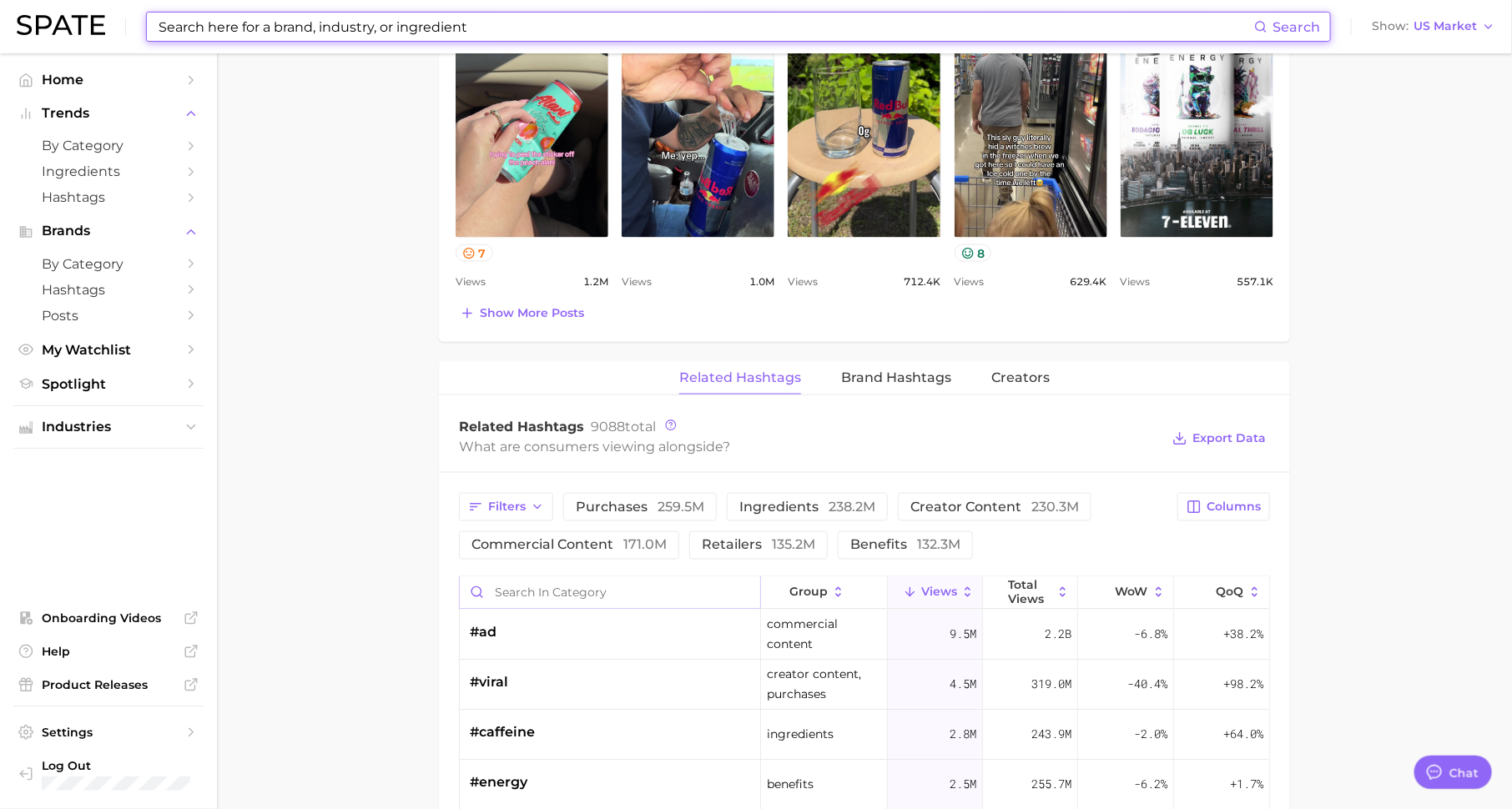
click at [653, 584] on input "Search in category" at bounding box center [609, 593] width 300 height 32
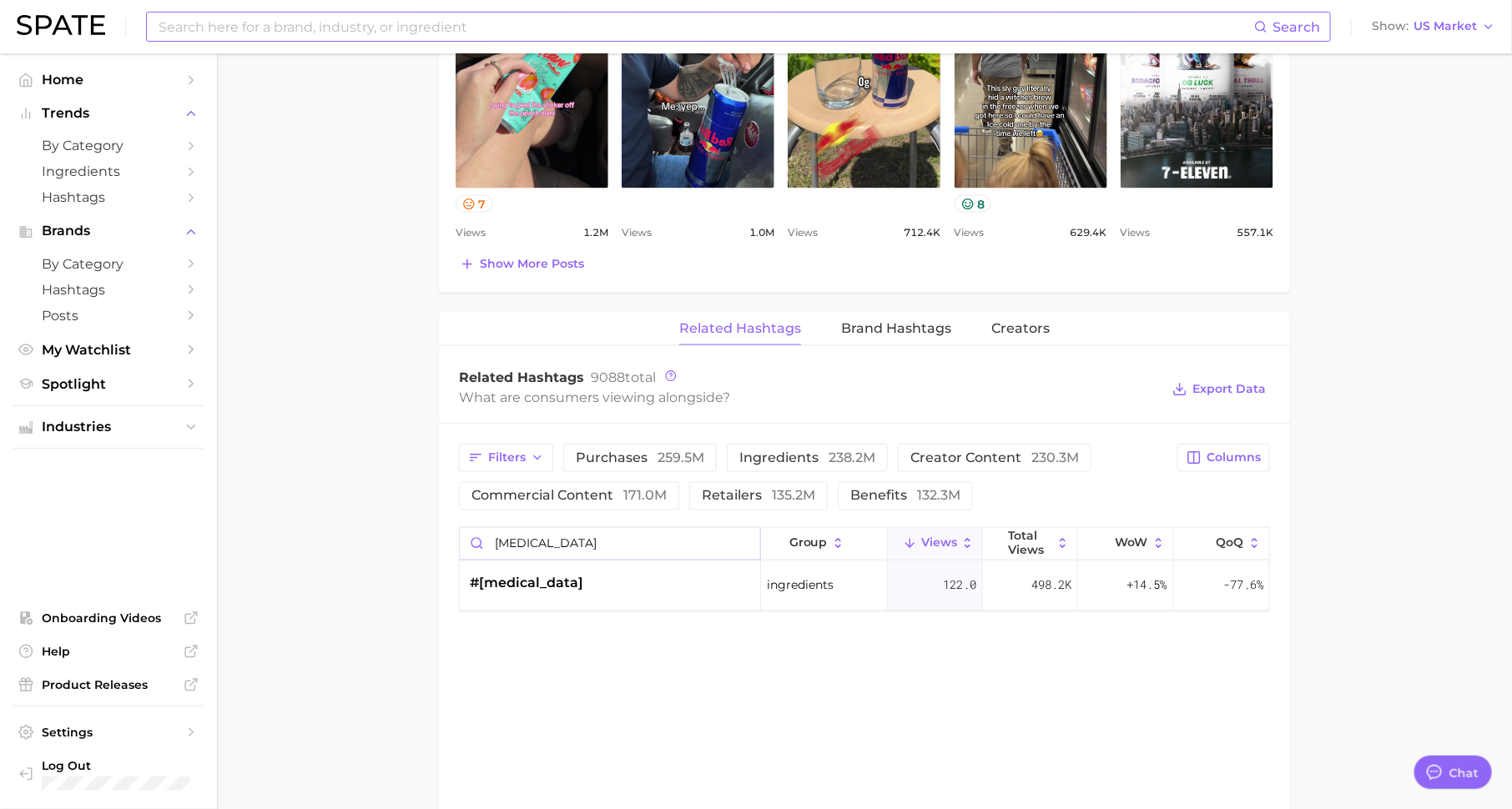
scroll to position [1043, 0]
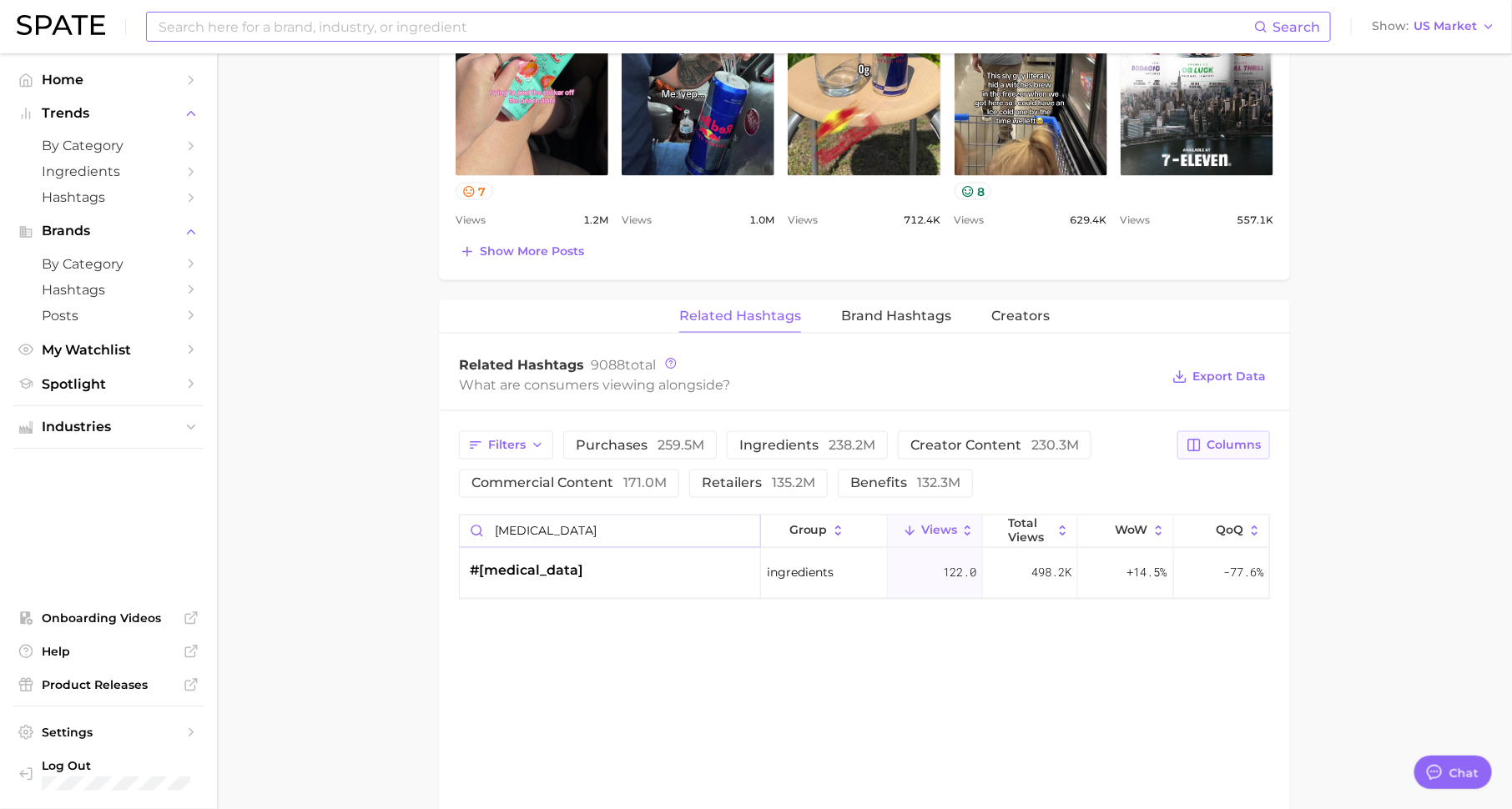
type input "[MEDICAL_DATA]"
click at [1233, 445] on span "Columns" at bounding box center [1233, 445] width 54 height 15
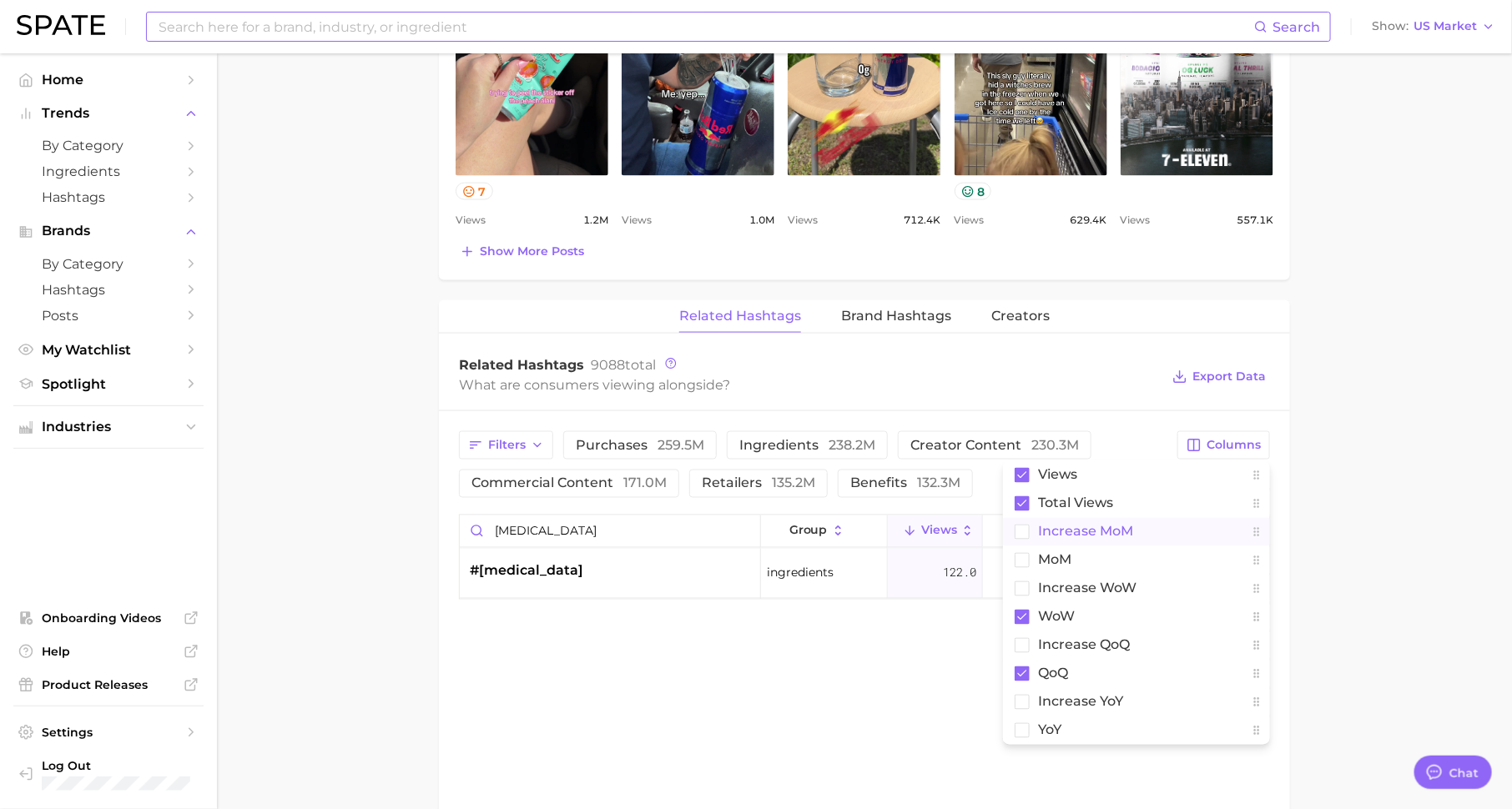
click at [1136, 532] on button "increase MoM" at bounding box center [1137, 532] width 267 height 28
click at [1403, 532] on main "1. other non-alcoholic beverages 2. energy, sports & functional drinks 3. energ…" at bounding box center [864, 48] width 1294 height 2077
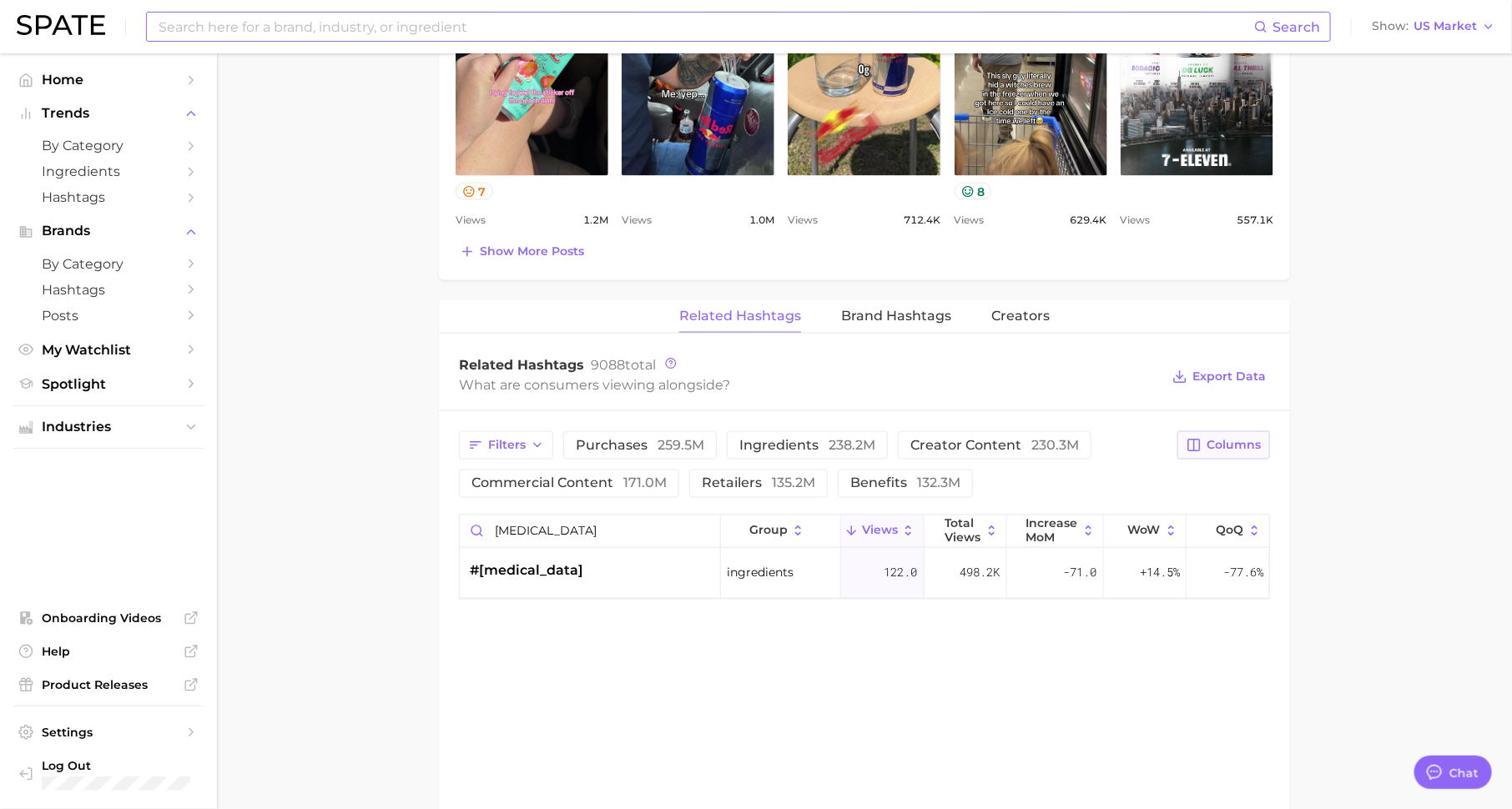
click at [1216, 438] on span "Columns" at bounding box center [1233, 445] width 54 height 15
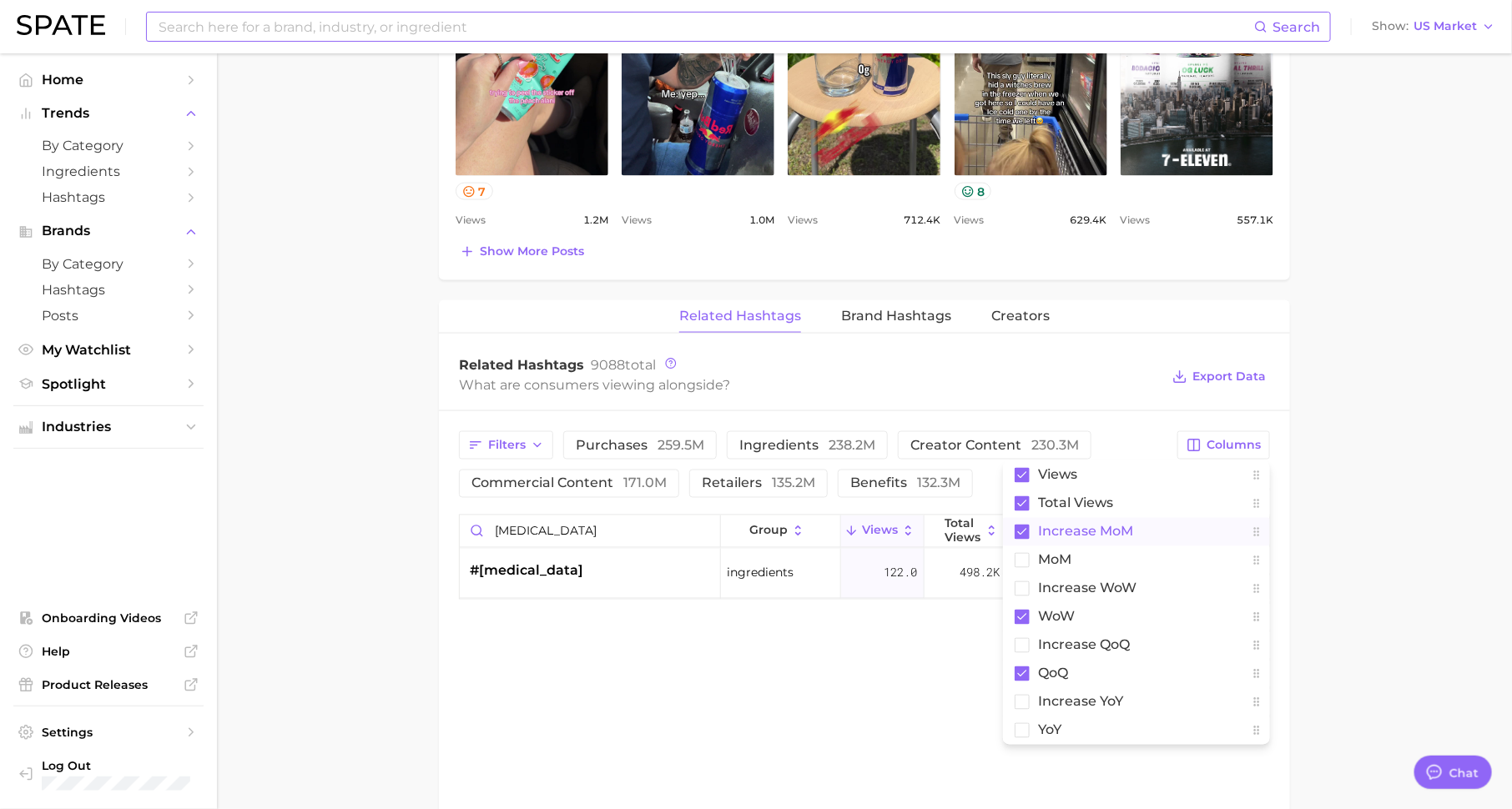
click at [1021, 533] on rect at bounding box center [1023, 532] width 15 height 15
click at [1023, 644] on rect at bounding box center [1022, 645] width 15 height 15
click at [1349, 633] on main "1. other non-alcoholic beverages 2. energy, sports & functional drinks 3. energ…" at bounding box center [864, 48] width 1294 height 2077
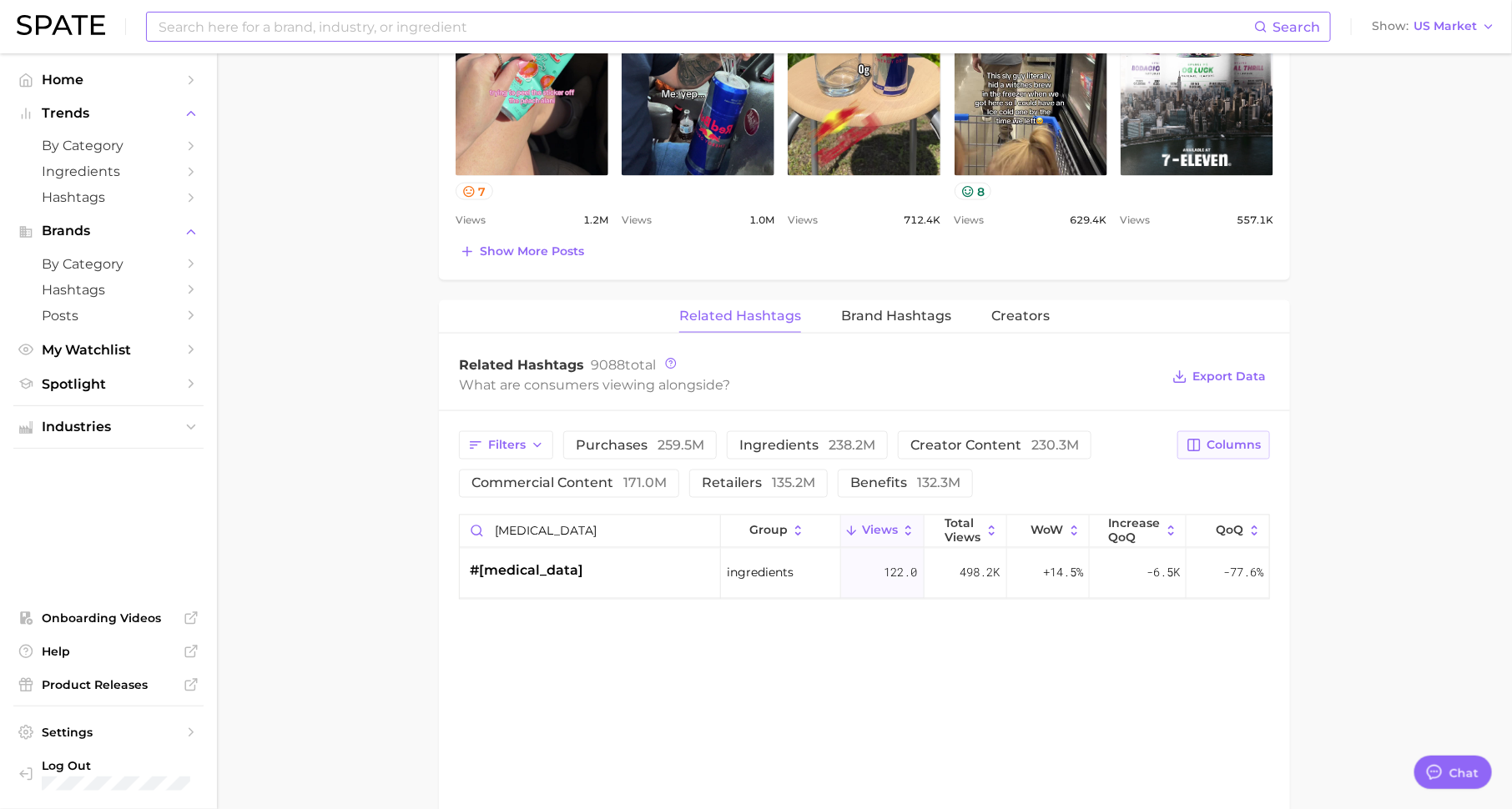
click at [1197, 444] on icon "button" at bounding box center [1194, 446] width 15 height 15
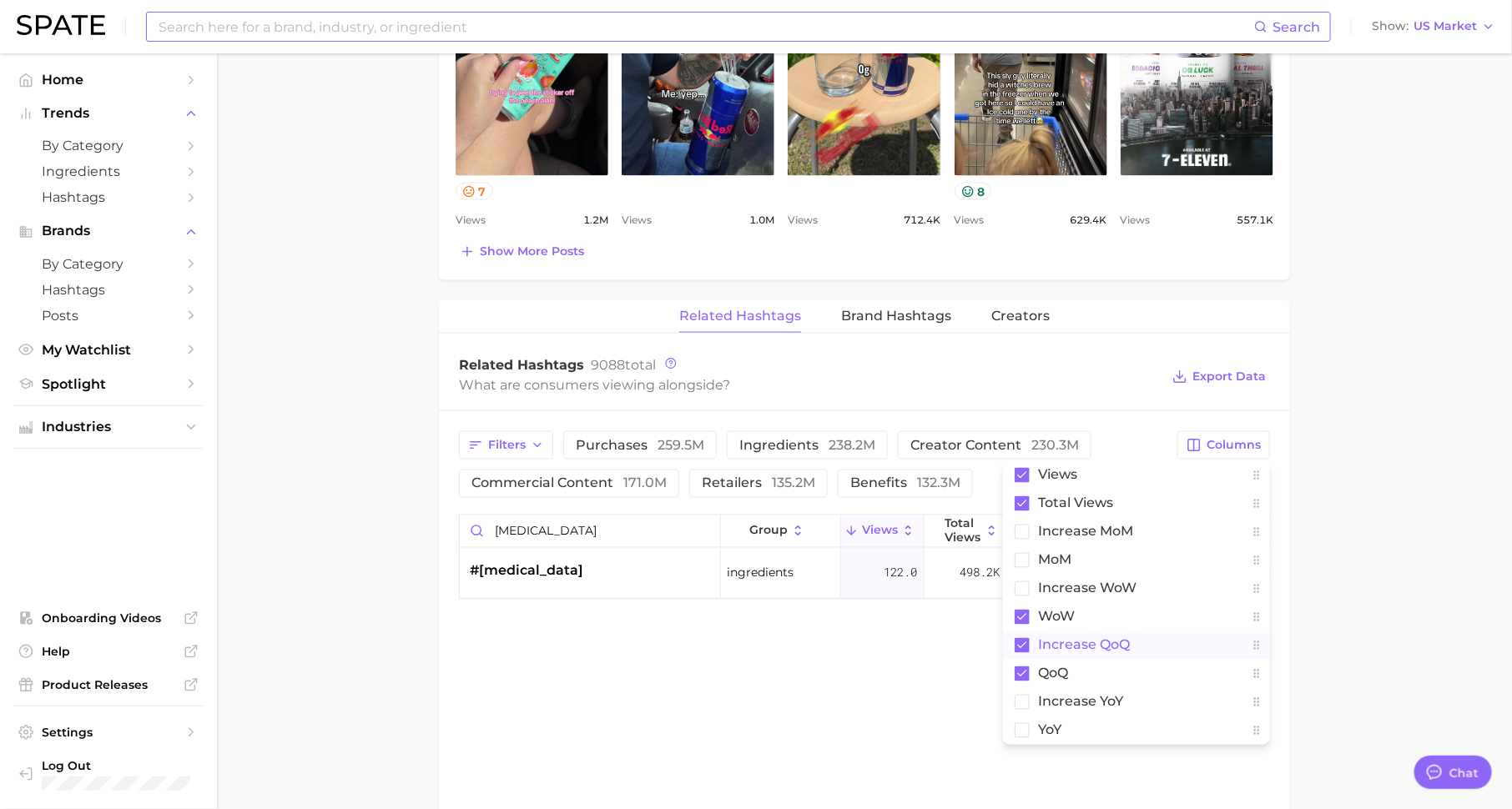
click at [1023, 645] on rect at bounding box center [1023, 646] width 15 height 15
click at [1340, 621] on main "1. other non-alcoholic beverages 2. energy, sports & functional drinks 3. energ…" at bounding box center [864, 48] width 1294 height 2077
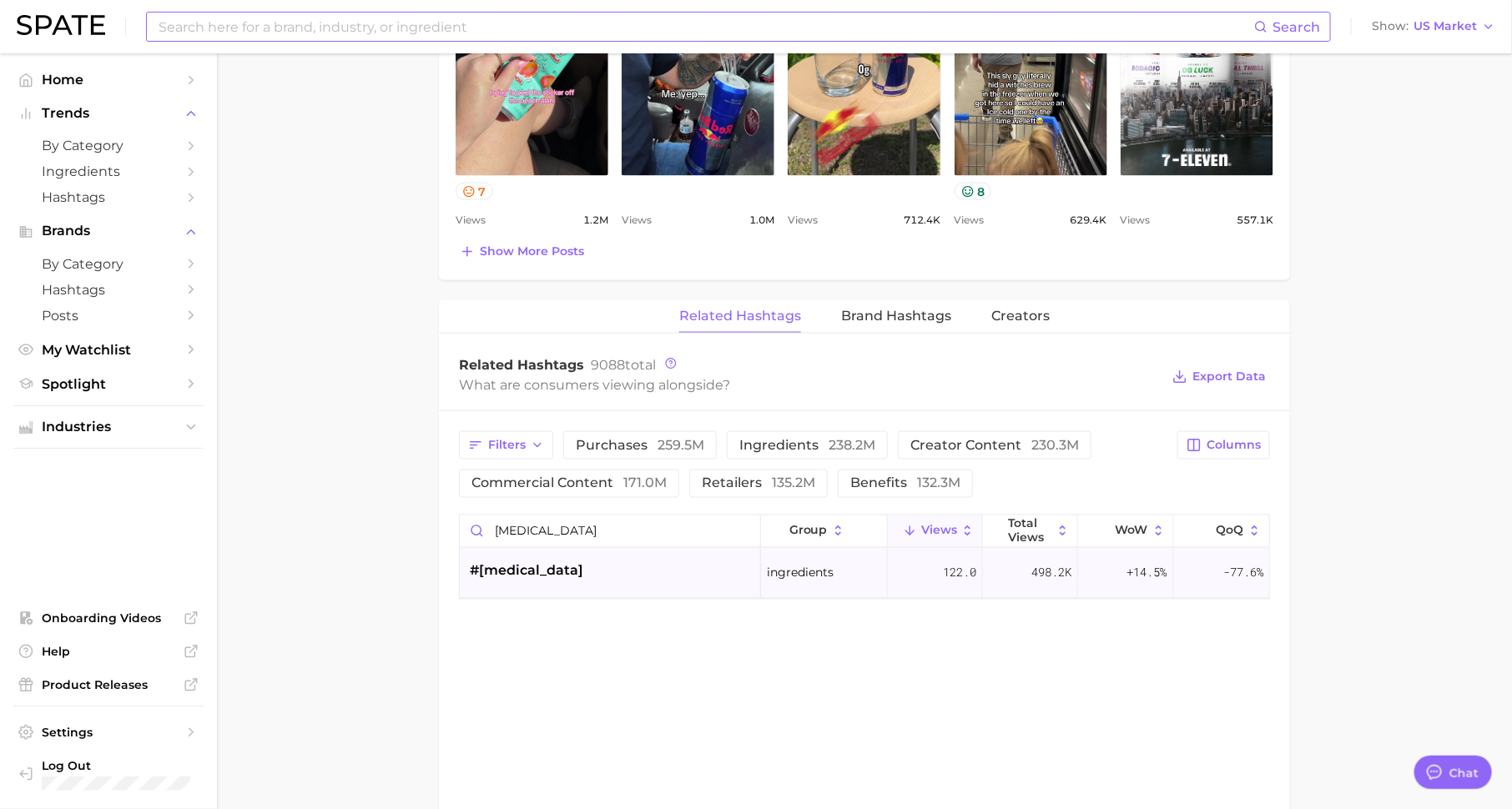
click at [824, 563] on span "ingredients" at bounding box center [800, 573] width 67 height 20
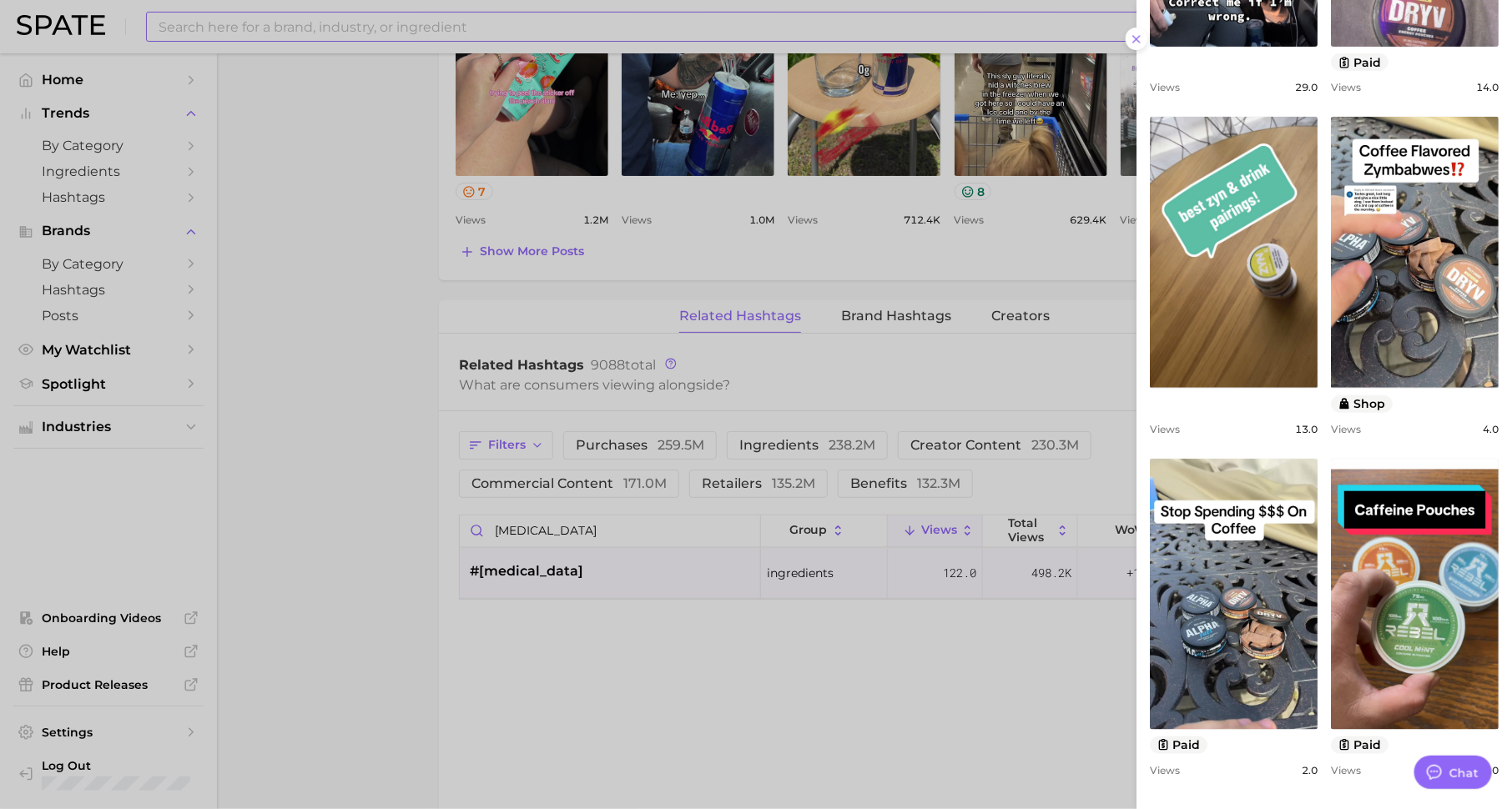
scroll to position [0, 0]
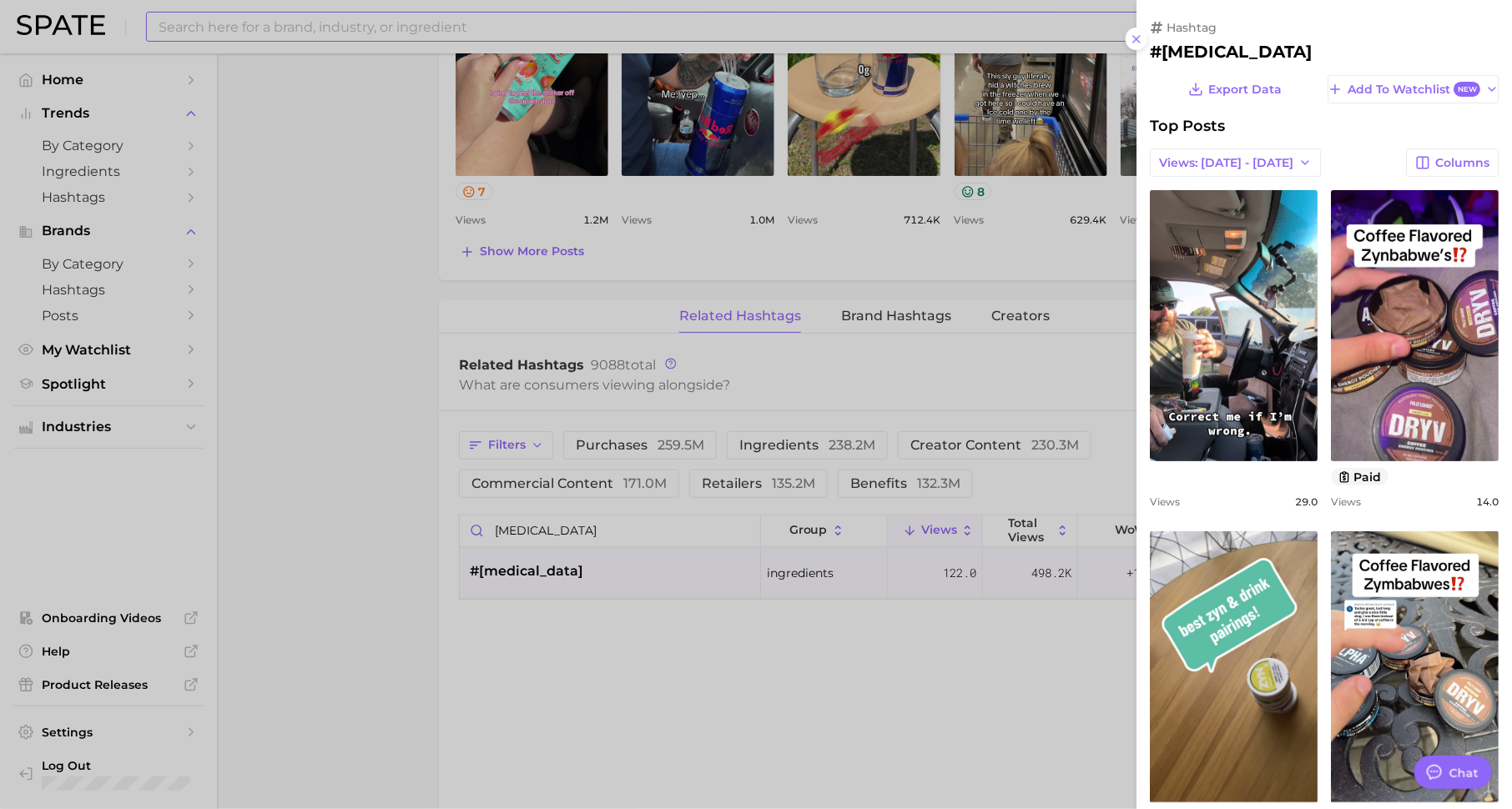
click at [879, 583] on div at bounding box center [756, 404] width 1512 height 809
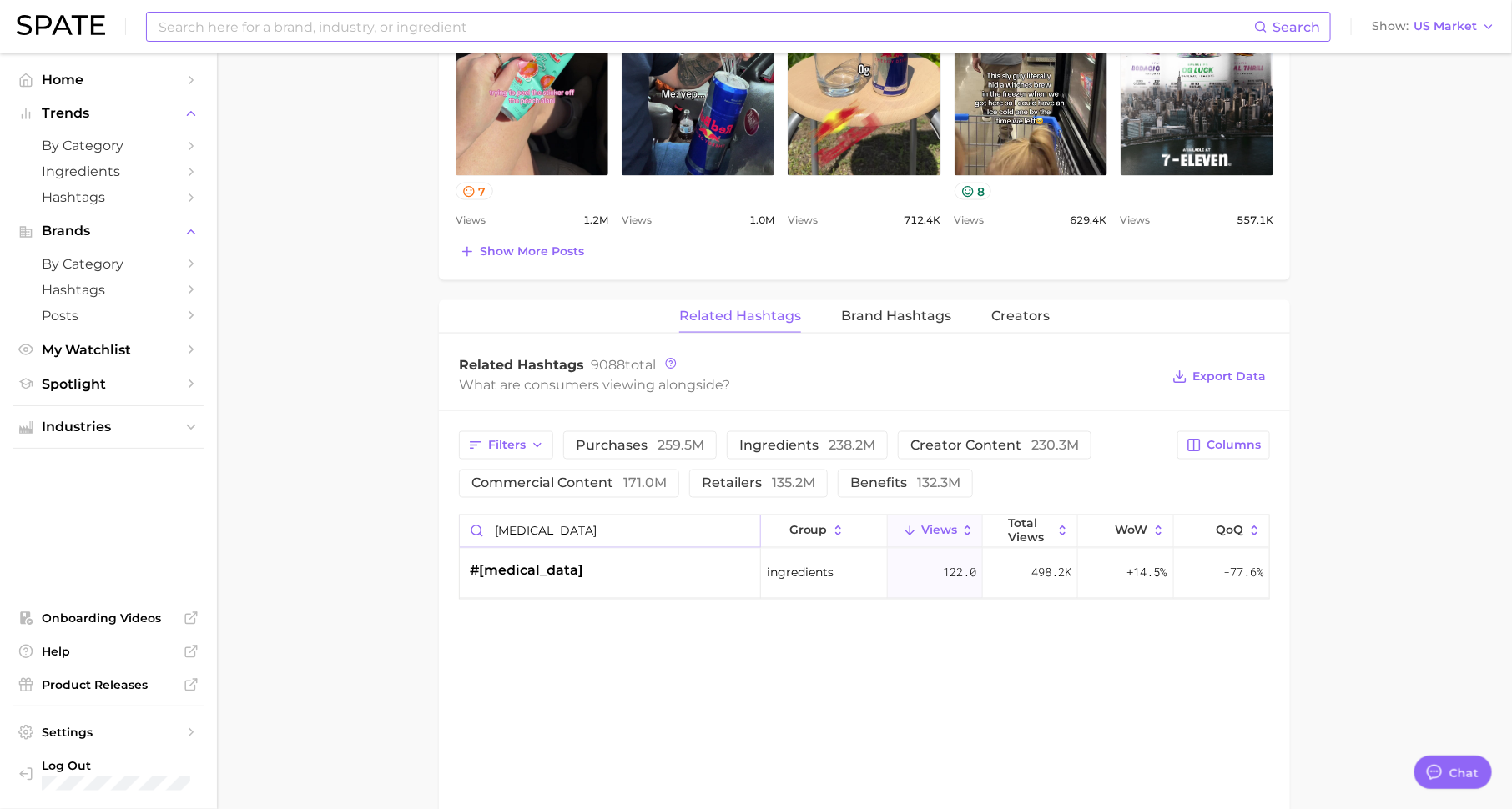
click at [746, 524] on input "[MEDICAL_DATA]" at bounding box center [609, 531] width 300 height 32
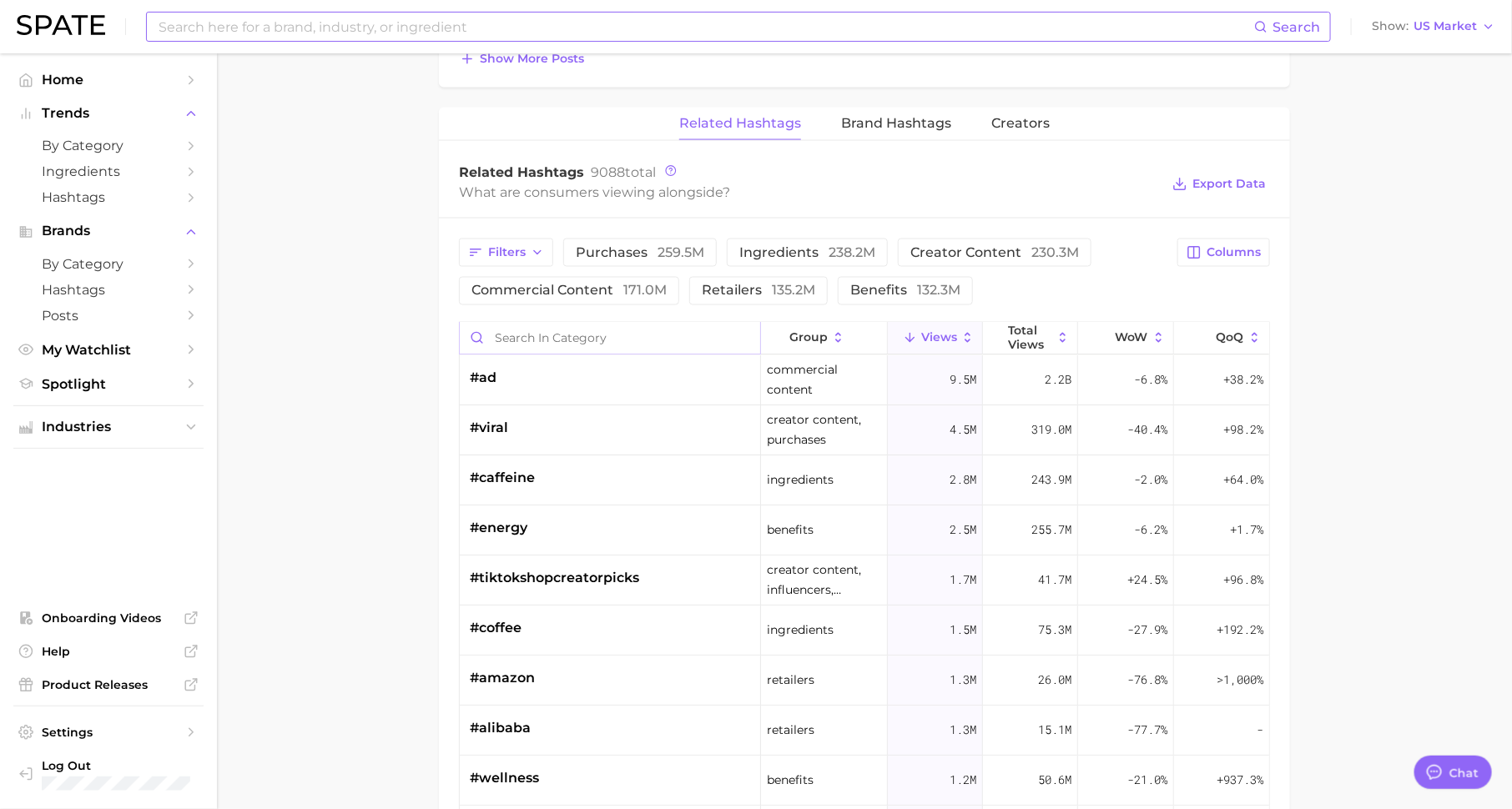
scroll to position [1270, 0]
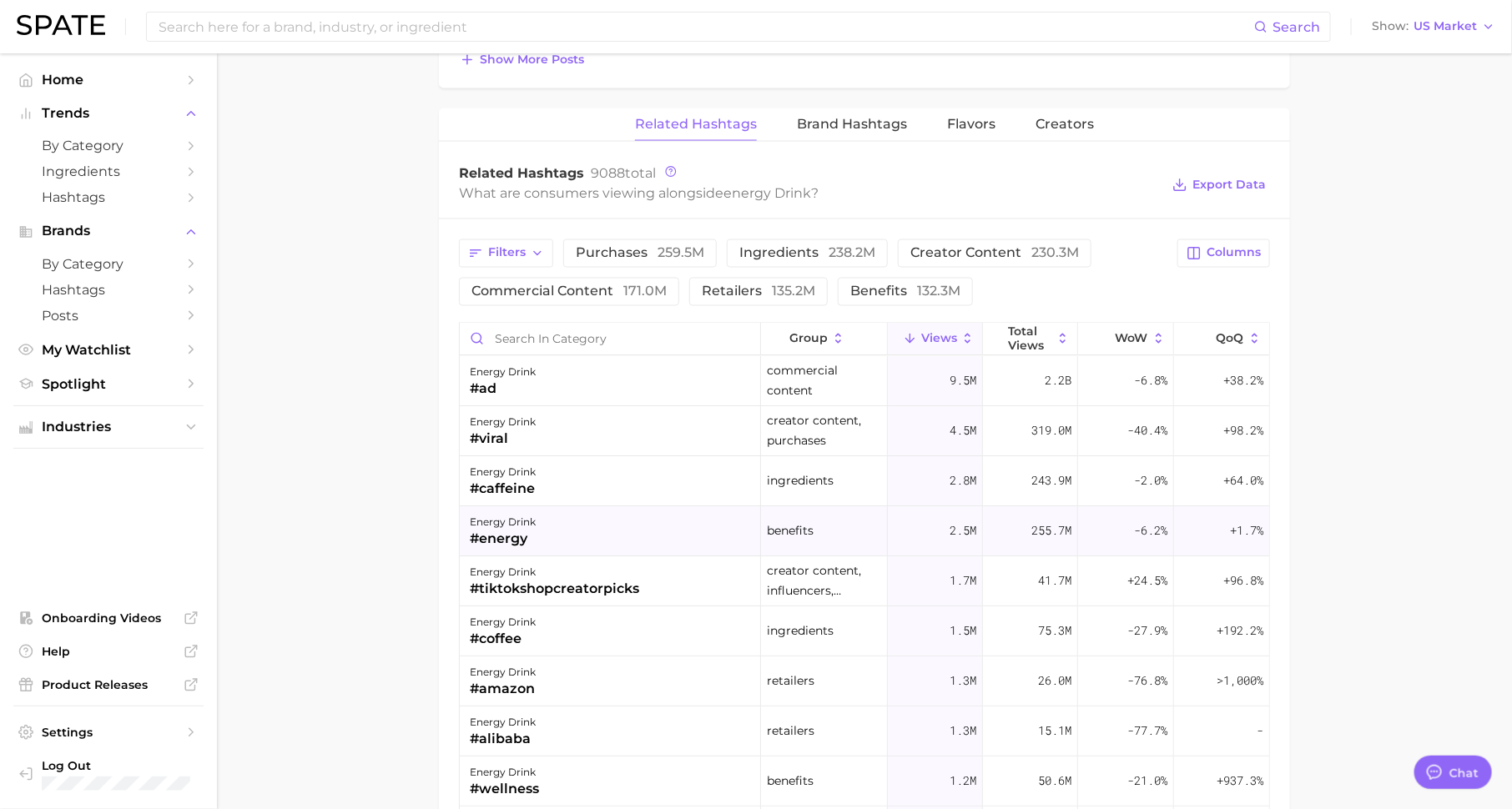
click at [603, 529] on div "energy drink #energy" at bounding box center [609, 532] width 301 height 50
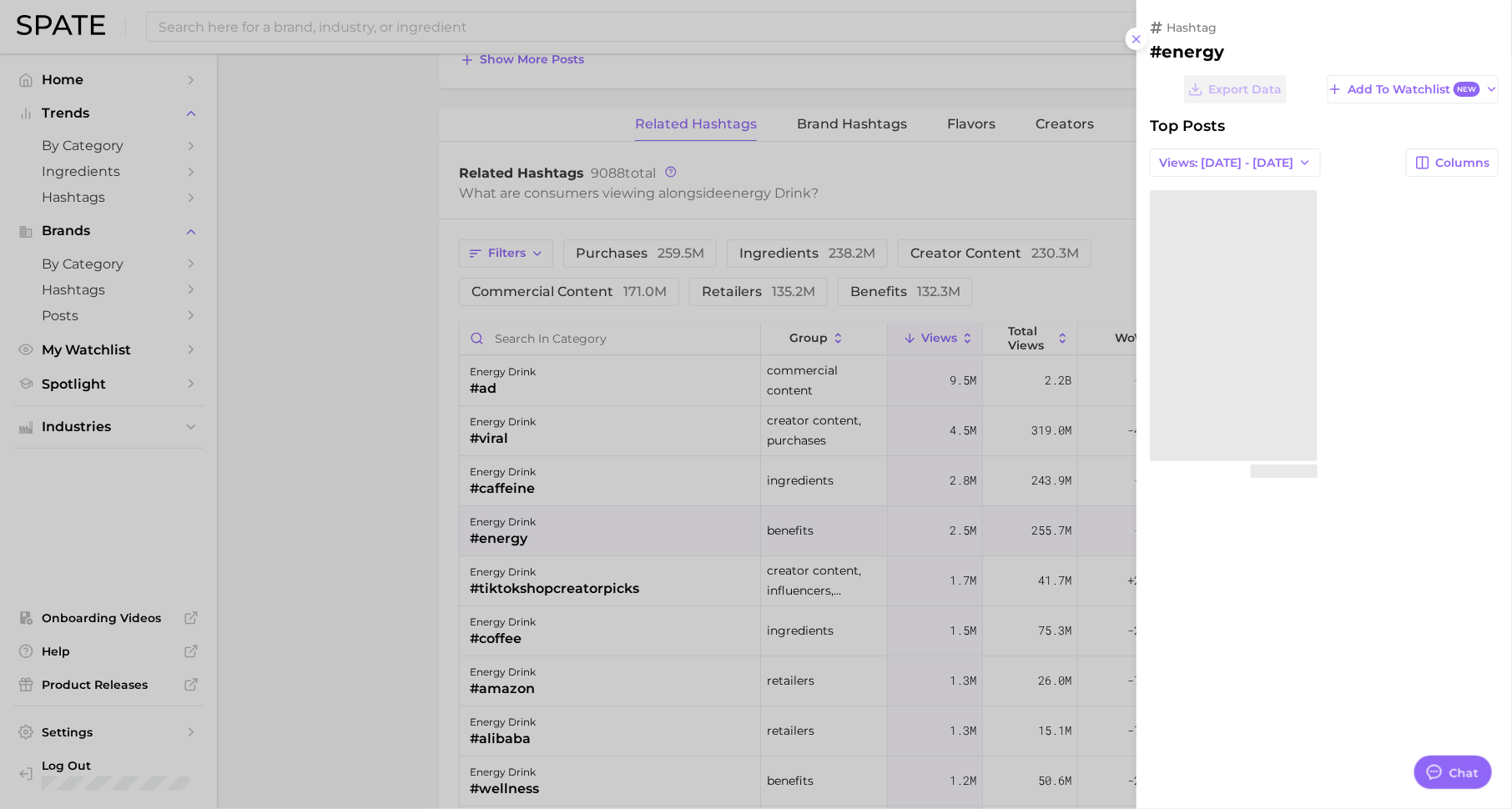
click at [603, 529] on div at bounding box center [756, 404] width 1512 height 809
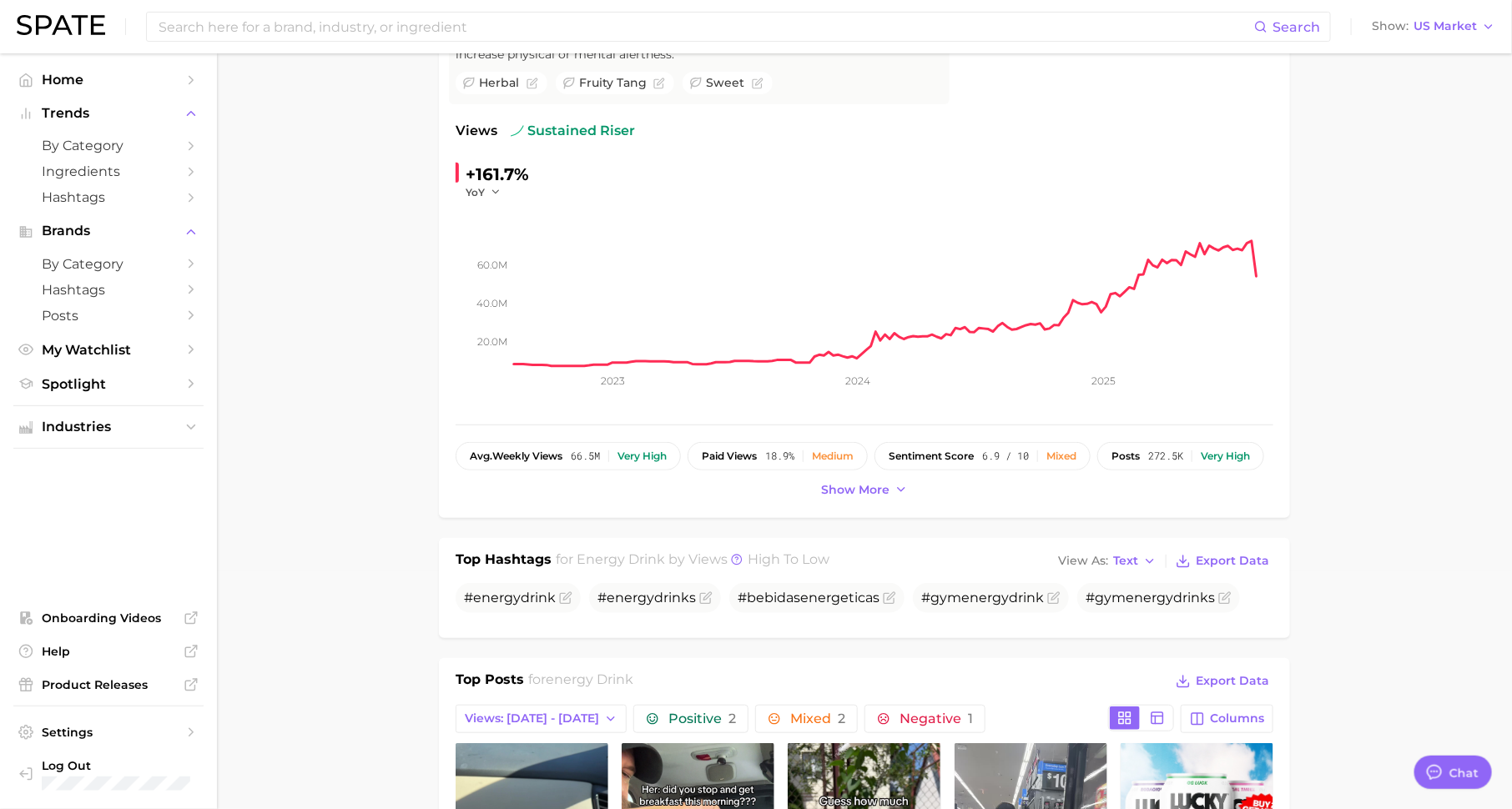
scroll to position [0, 0]
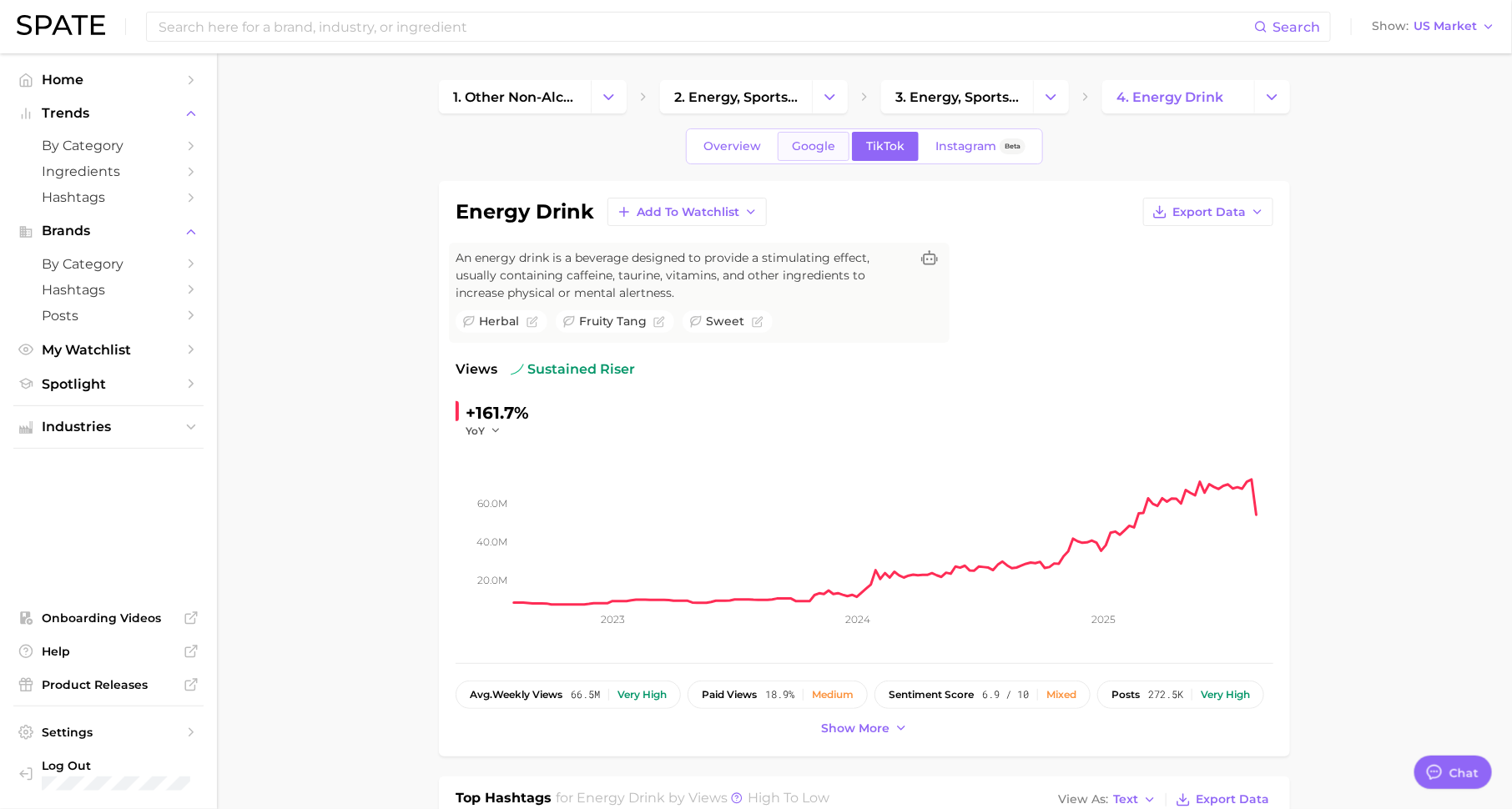
click at [817, 142] on span "Google" at bounding box center [813, 146] width 44 height 15
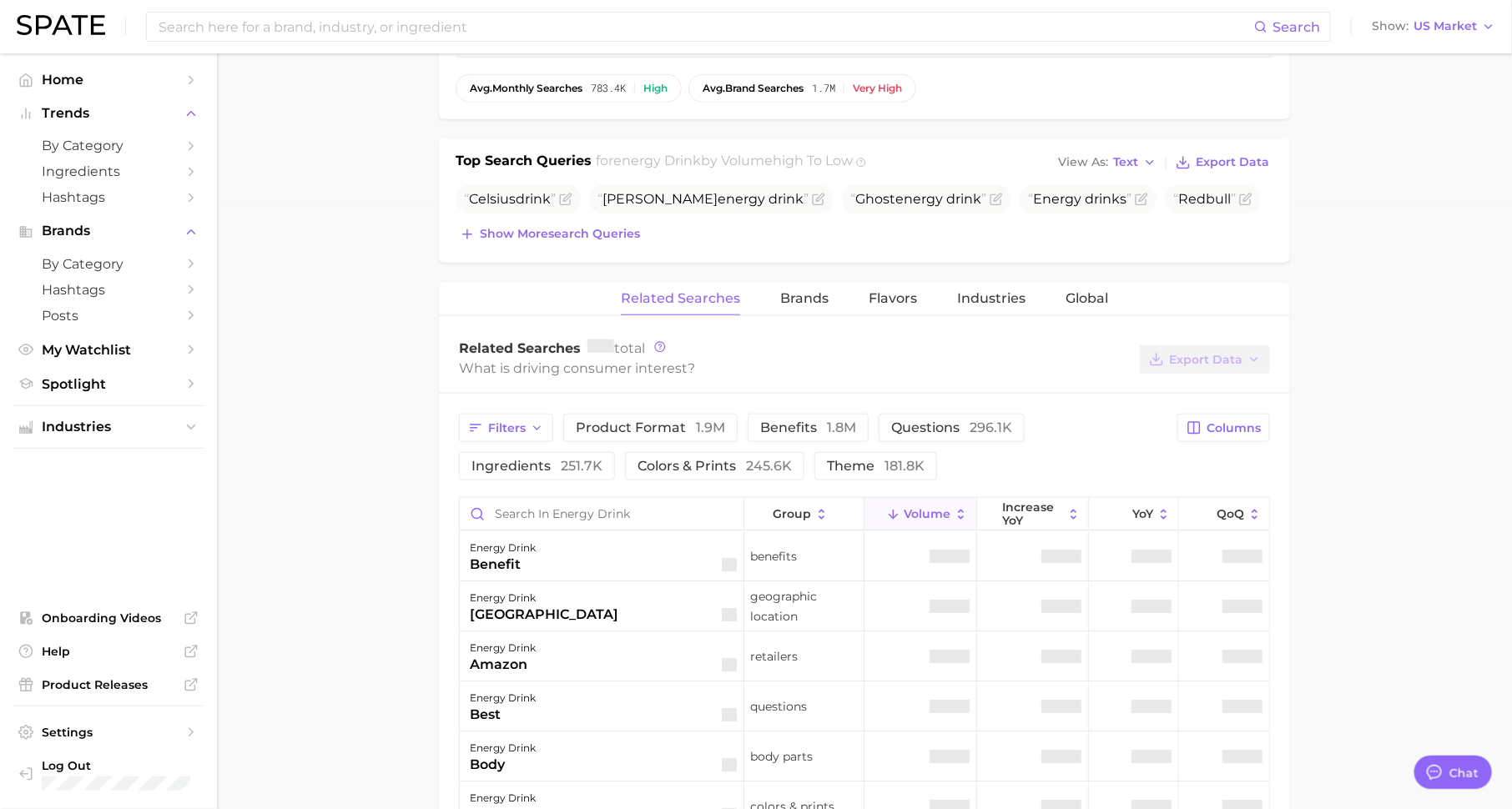
scroll to position [610, 0]
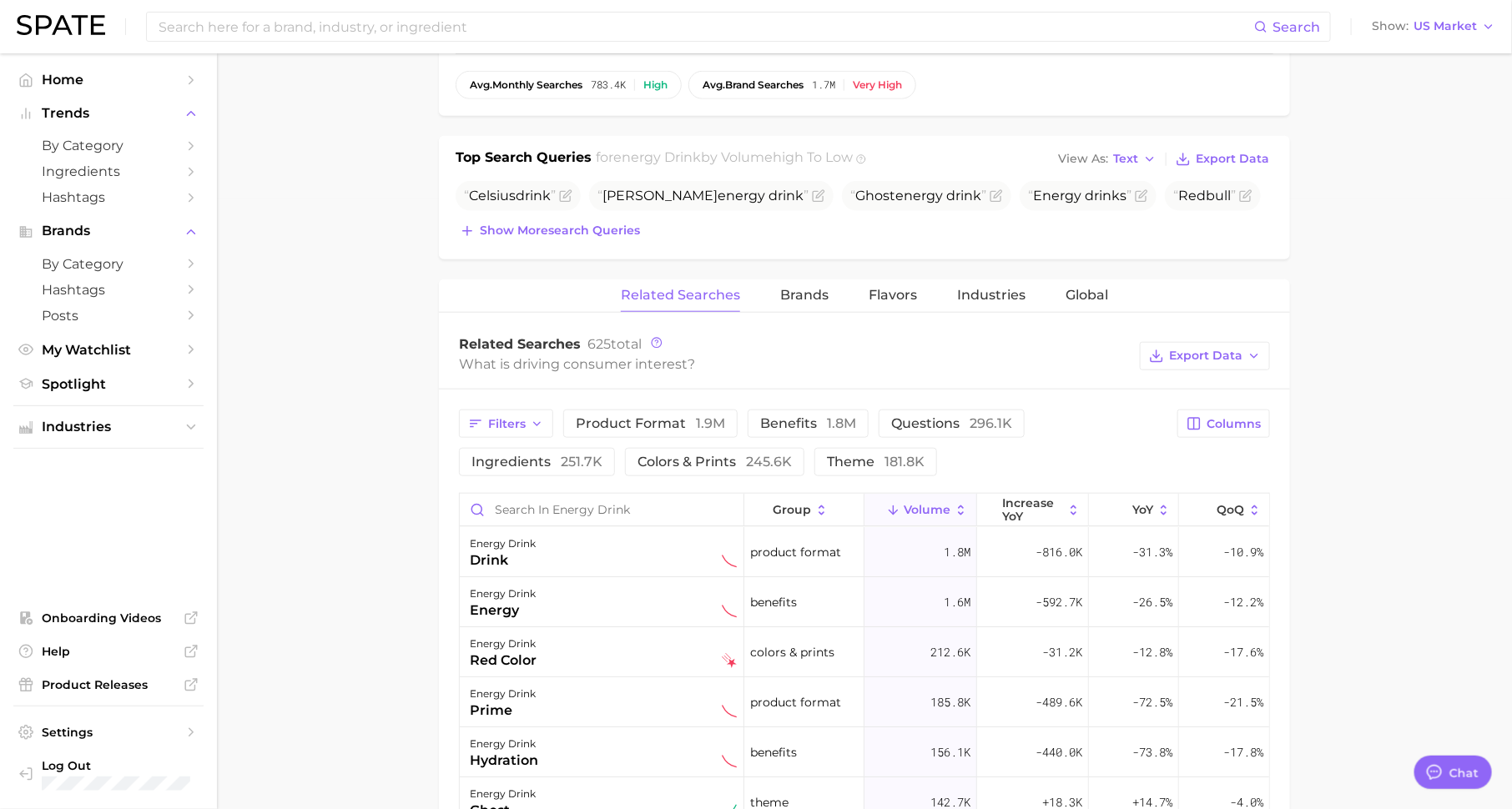
click at [675, 506] on input "Search in energy drink" at bounding box center [601, 510] width 283 height 32
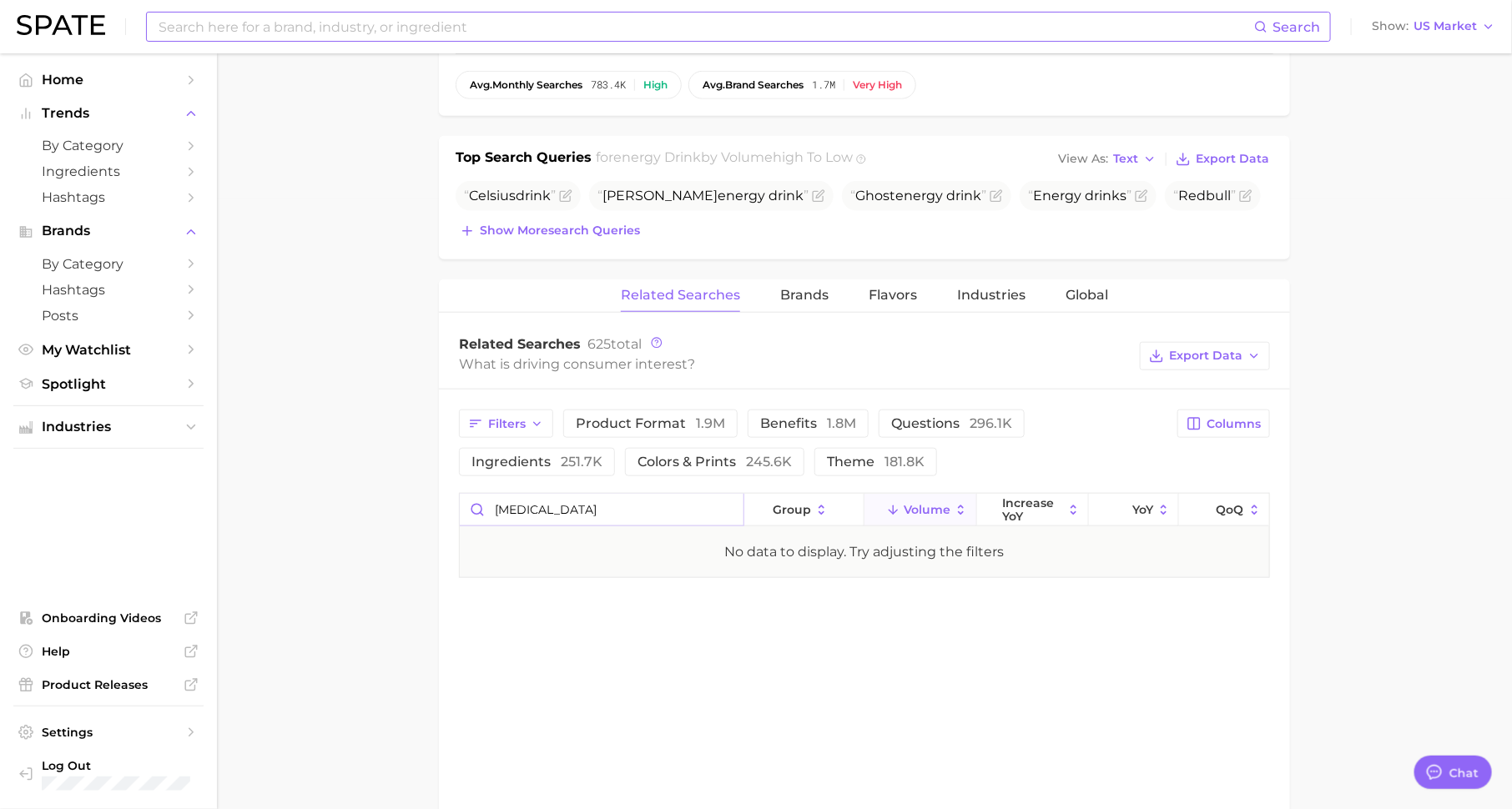
type input "[MEDICAL_DATA]"
click at [312, 35] on input at bounding box center [705, 26] width 1097 height 28
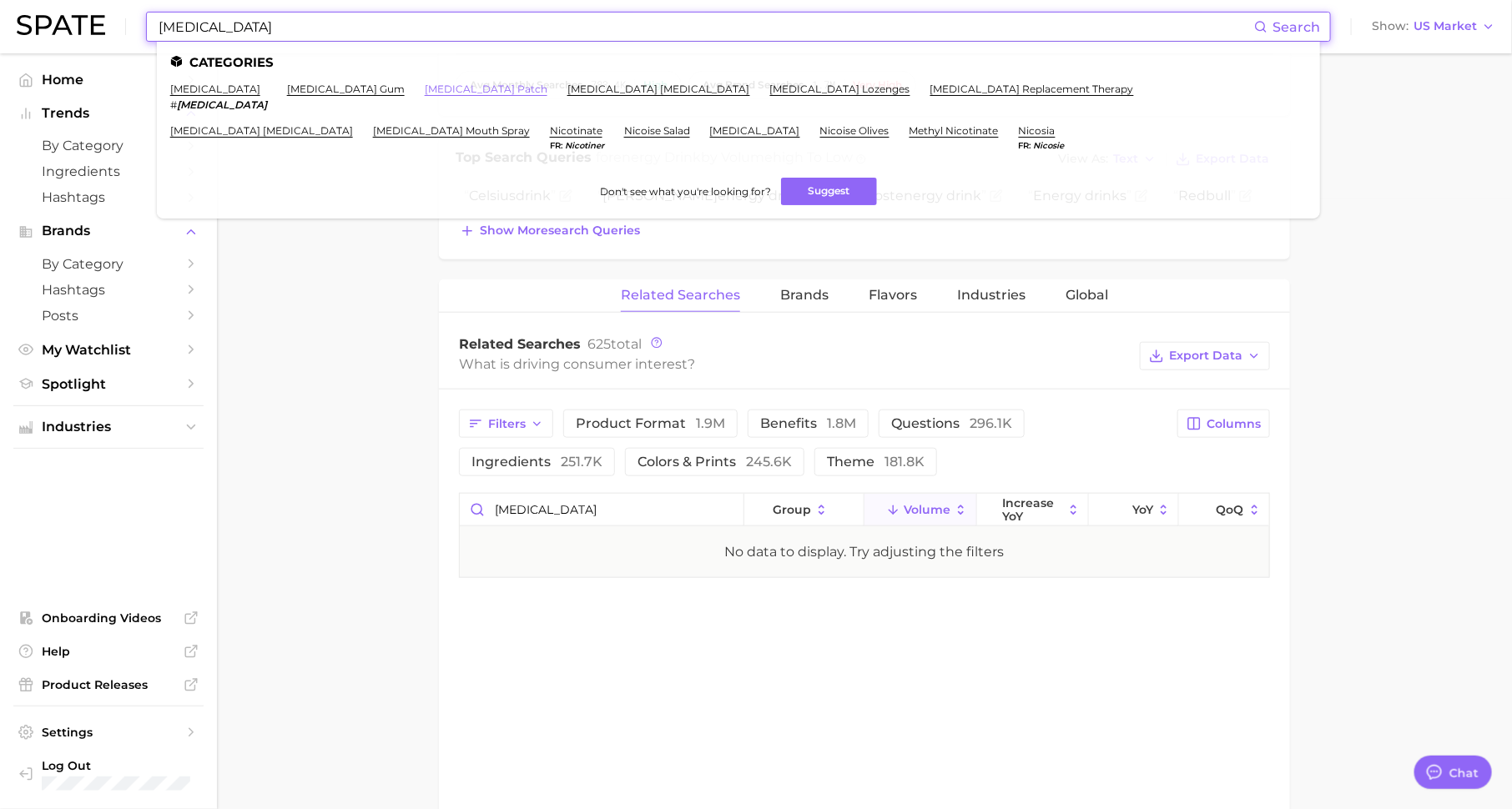
type input "[MEDICAL_DATA]"
click at [425, 87] on link "[MEDICAL_DATA] patch" at bounding box center [486, 88] width 123 height 13
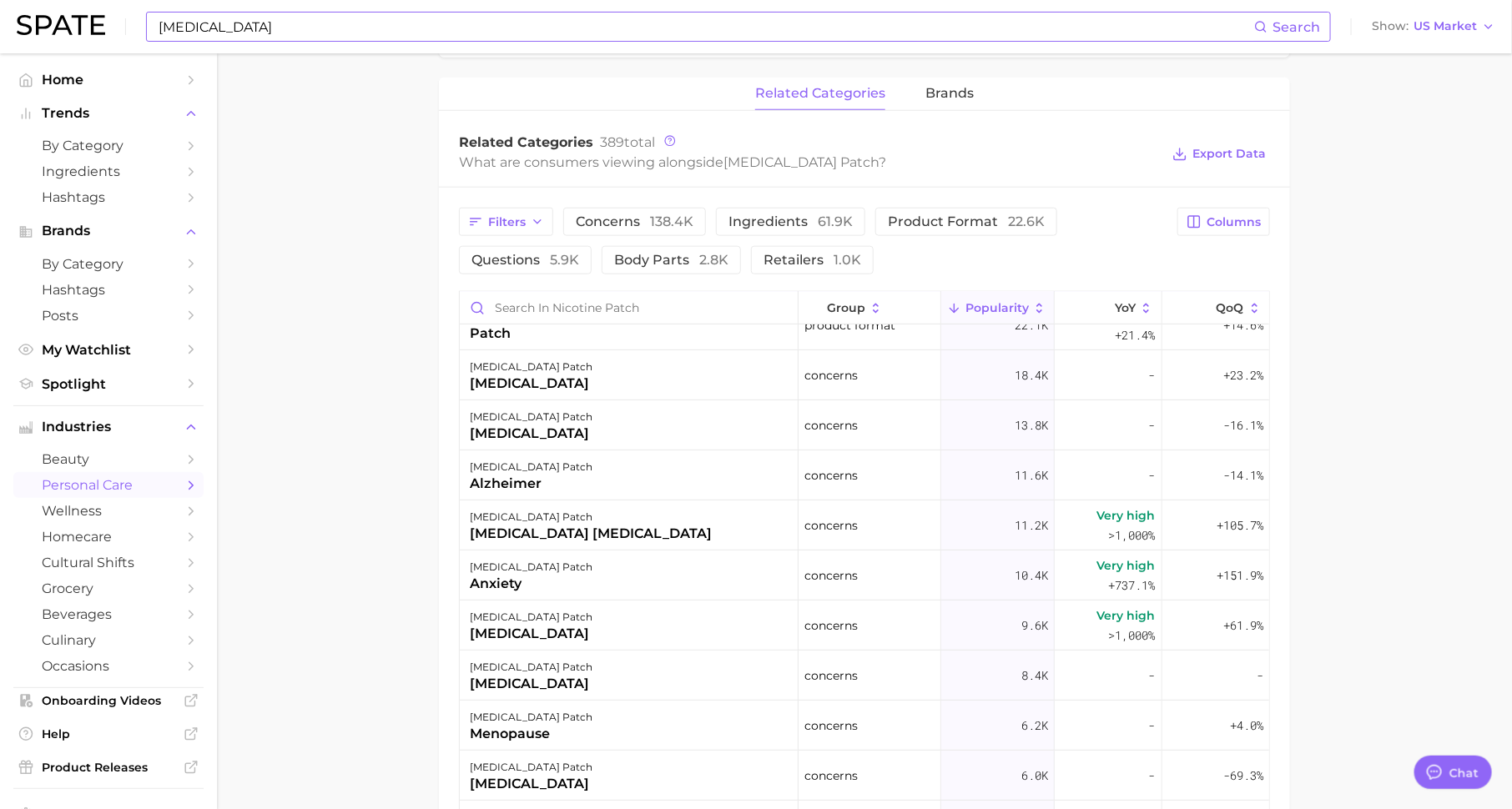
scroll to position [224, 0]
click at [704, 302] on input "Search in nicotine patch" at bounding box center [628, 308] width 338 height 32
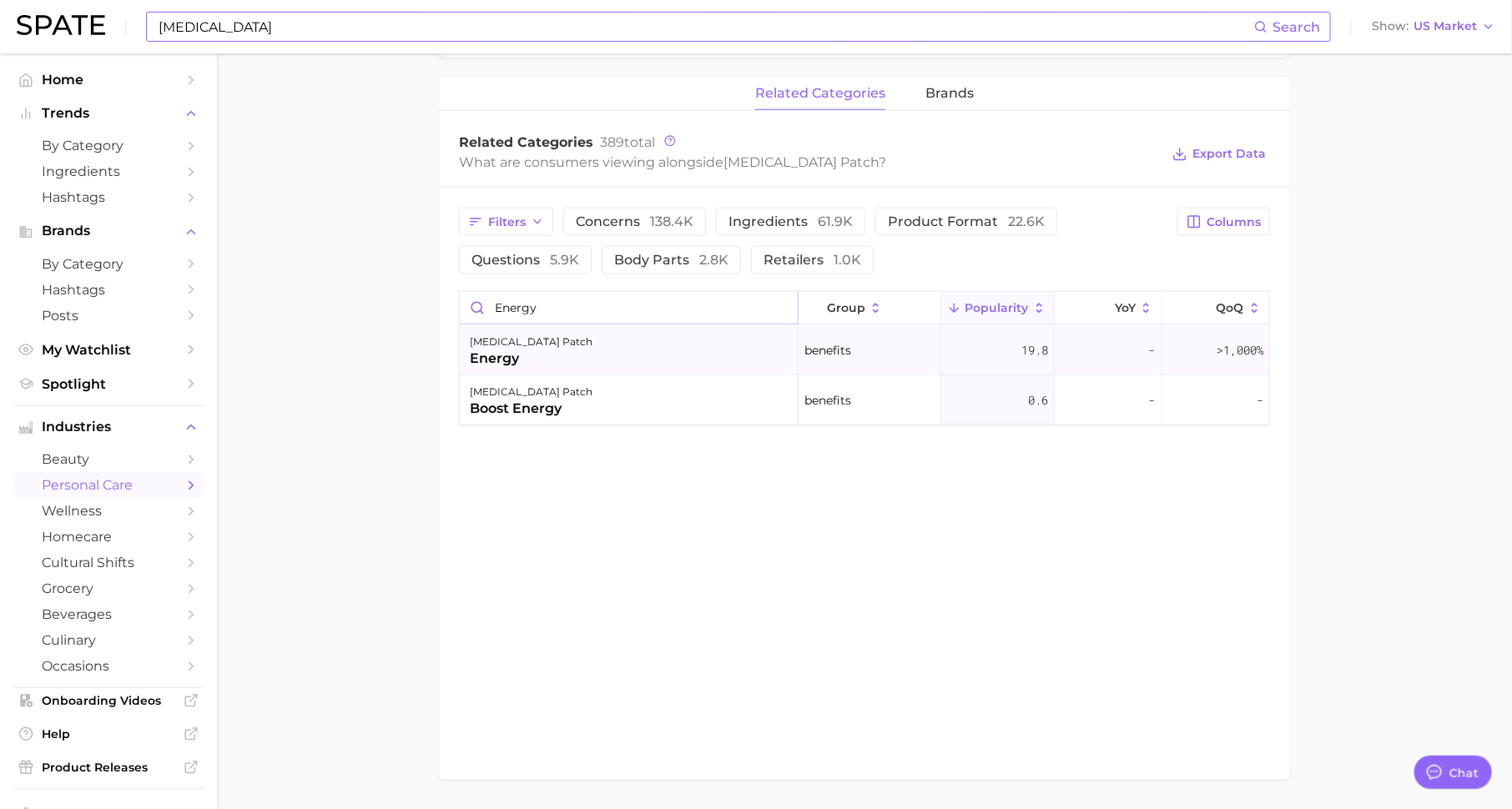
type input "energy"
click at [671, 330] on div "[MEDICAL_DATA] patch energy" at bounding box center [629, 350] width 339 height 50
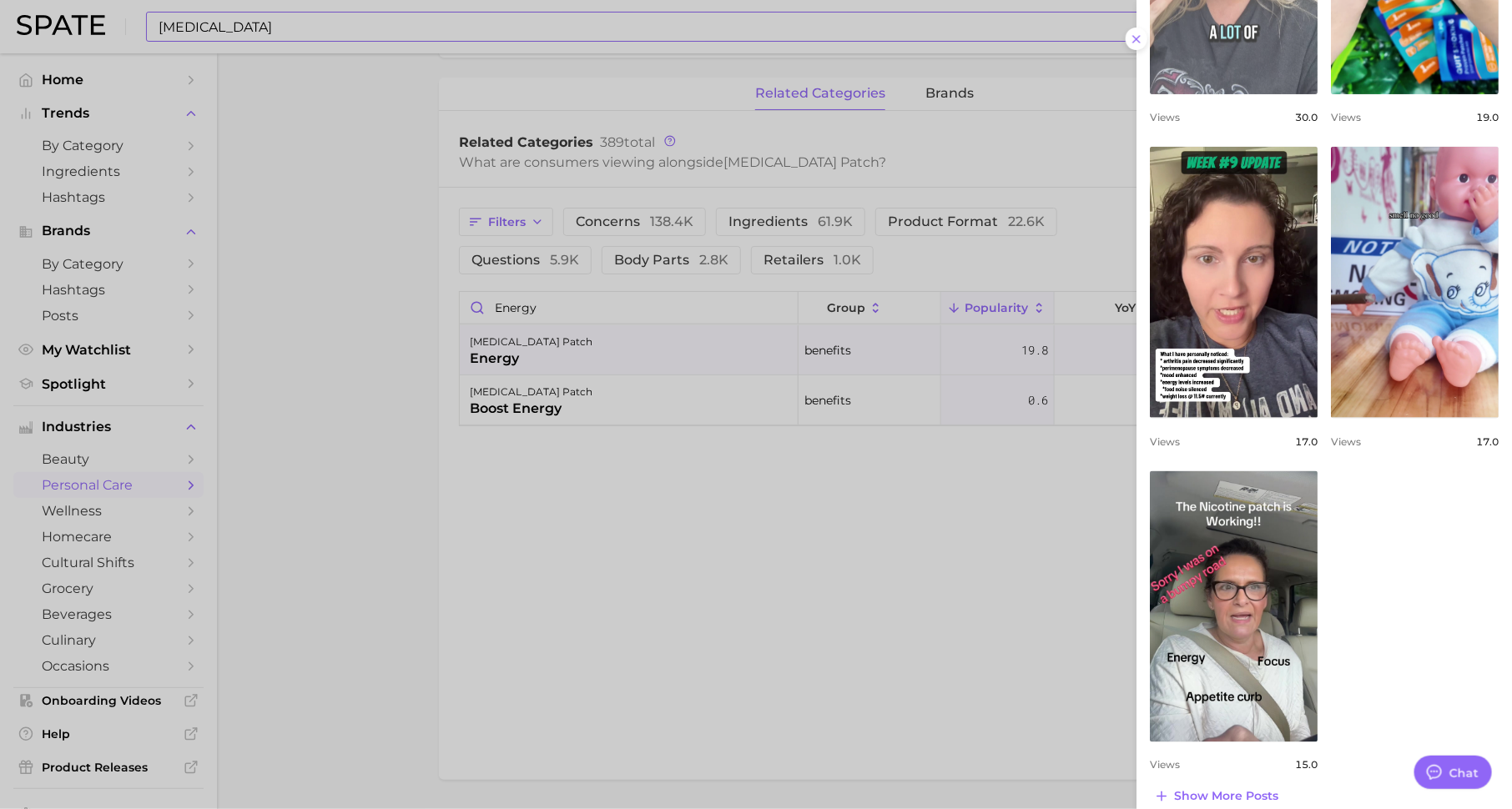
scroll to position [776, 0]
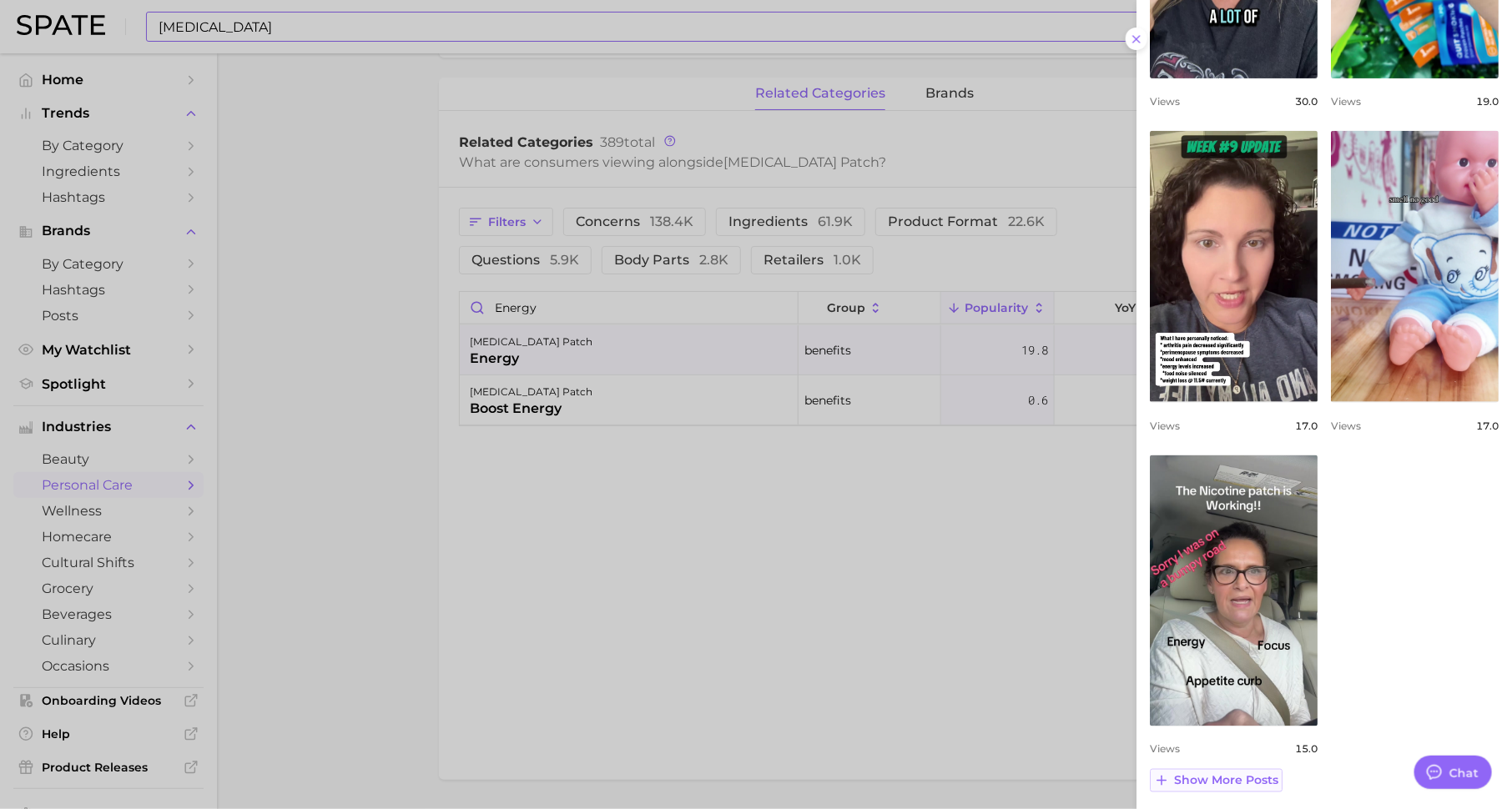
click at [1211, 779] on span "Show more posts" at bounding box center [1226, 781] width 104 height 15
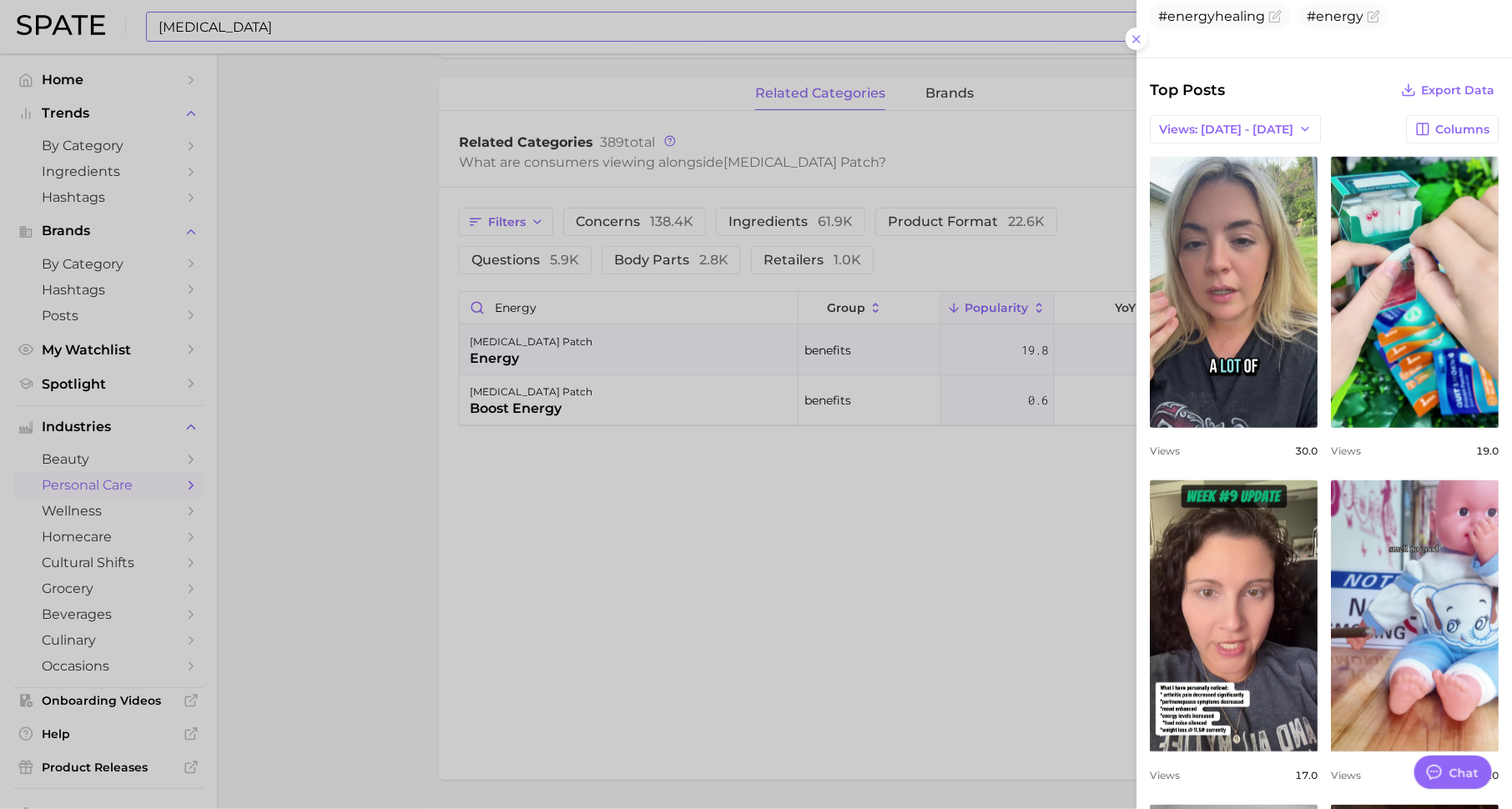
scroll to position [0, 0]
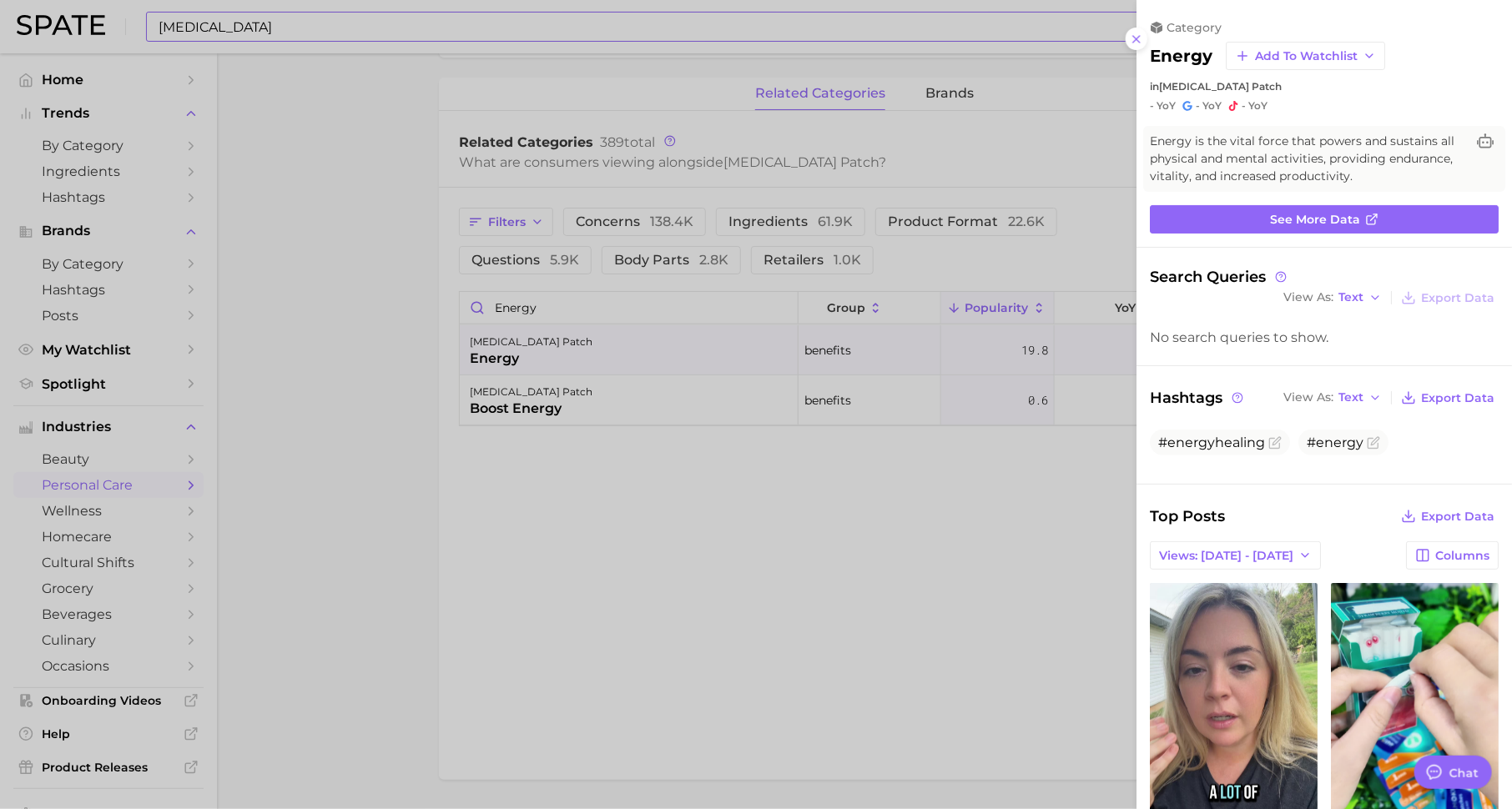
click at [920, 569] on div at bounding box center [756, 404] width 1512 height 809
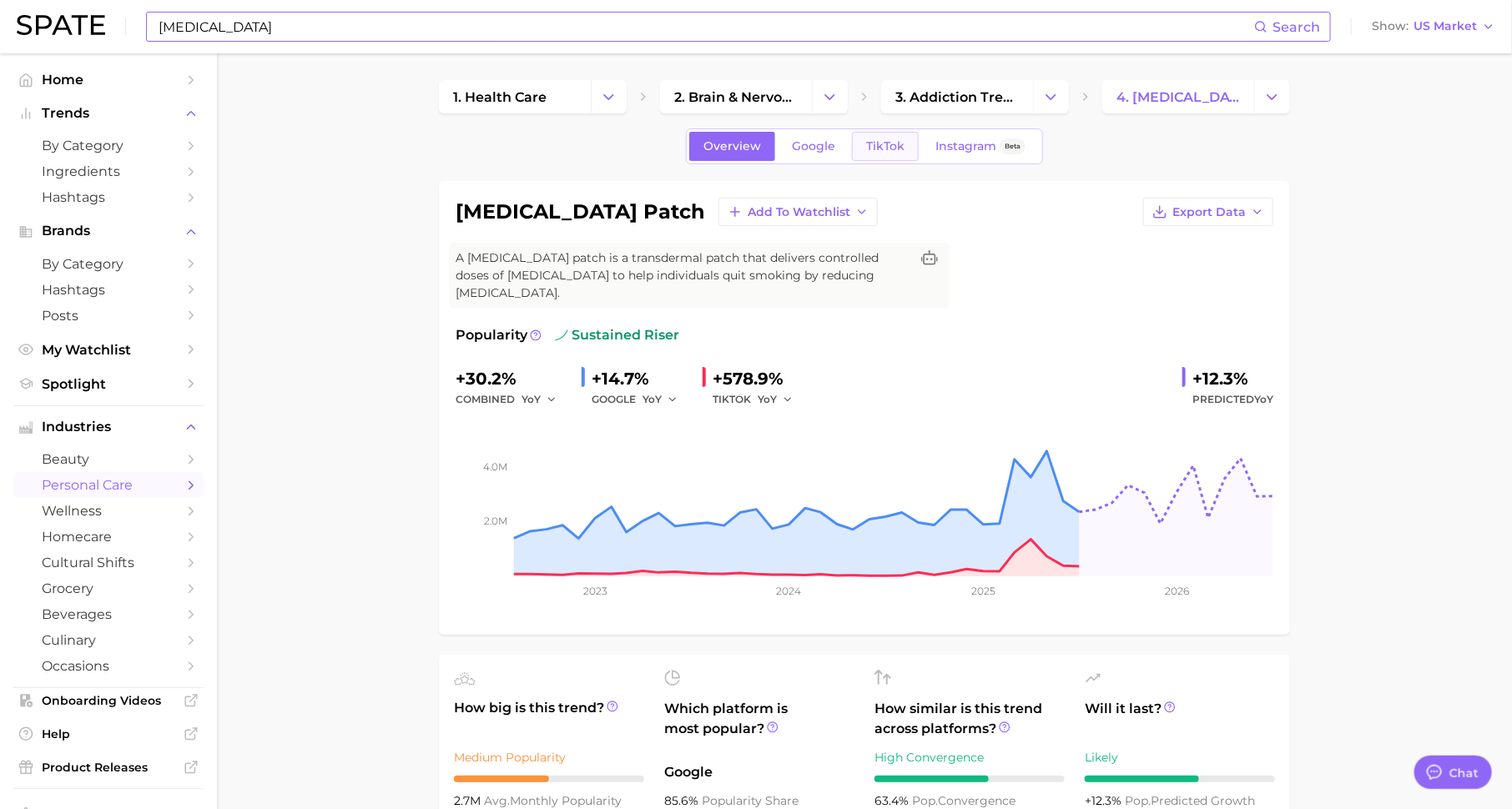
click at [868, 139] on span "TikTok" at bounding box center [885, 146] width 39 height 15
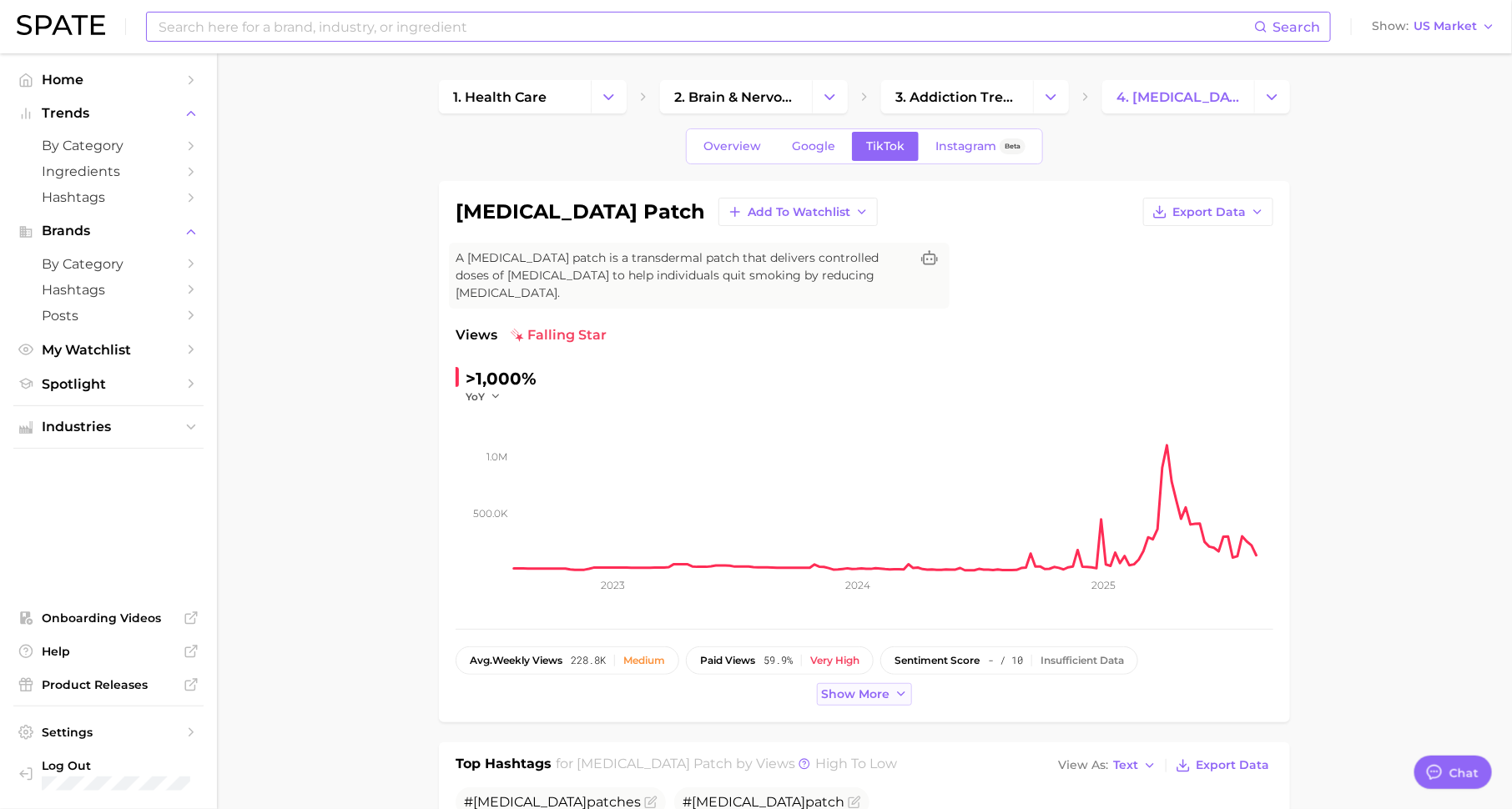
click at [856, 683] on button "Show more" at bounding box center [864, 694] width 95 height 22
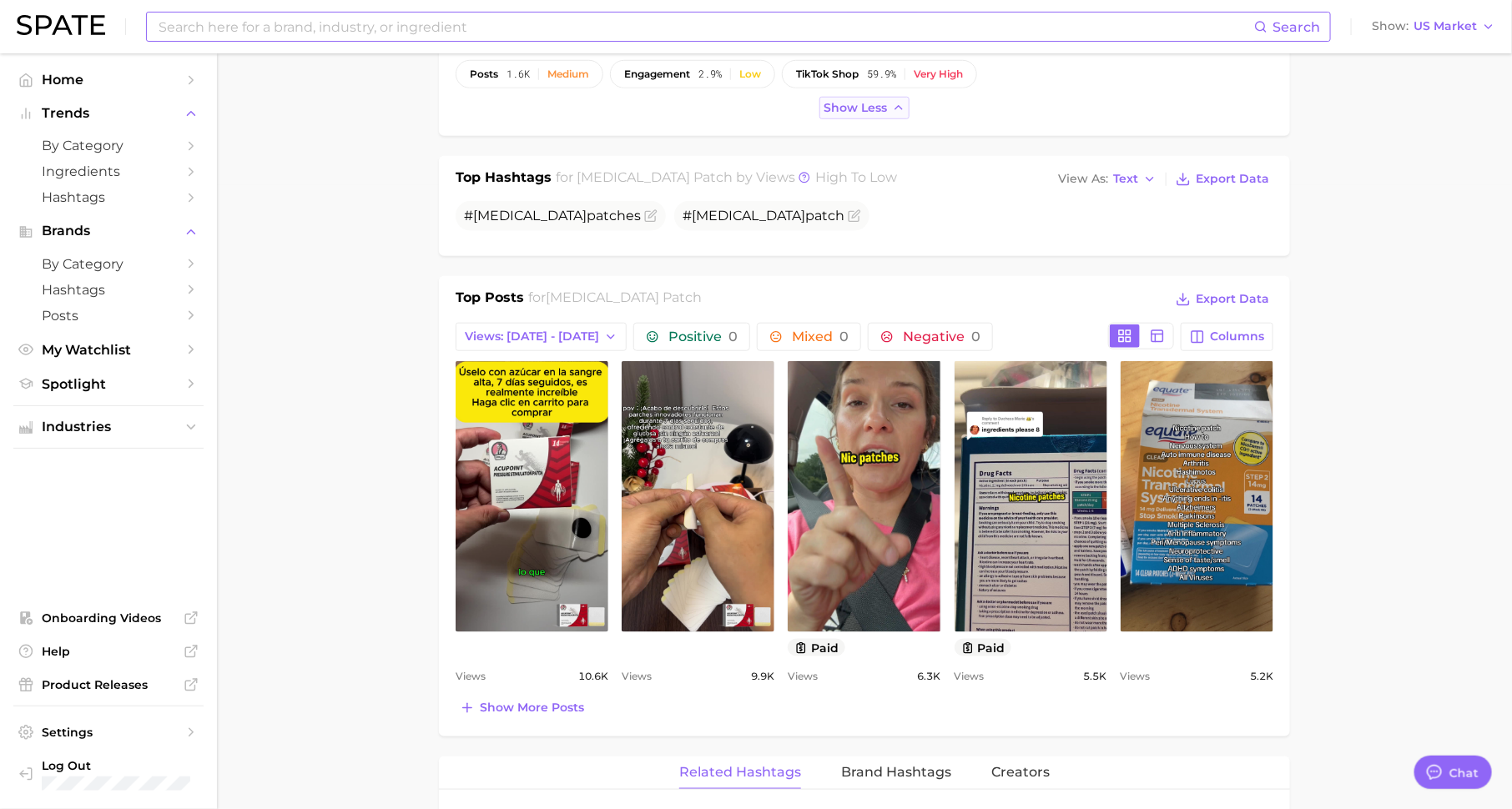
scroll to position [641, 0]
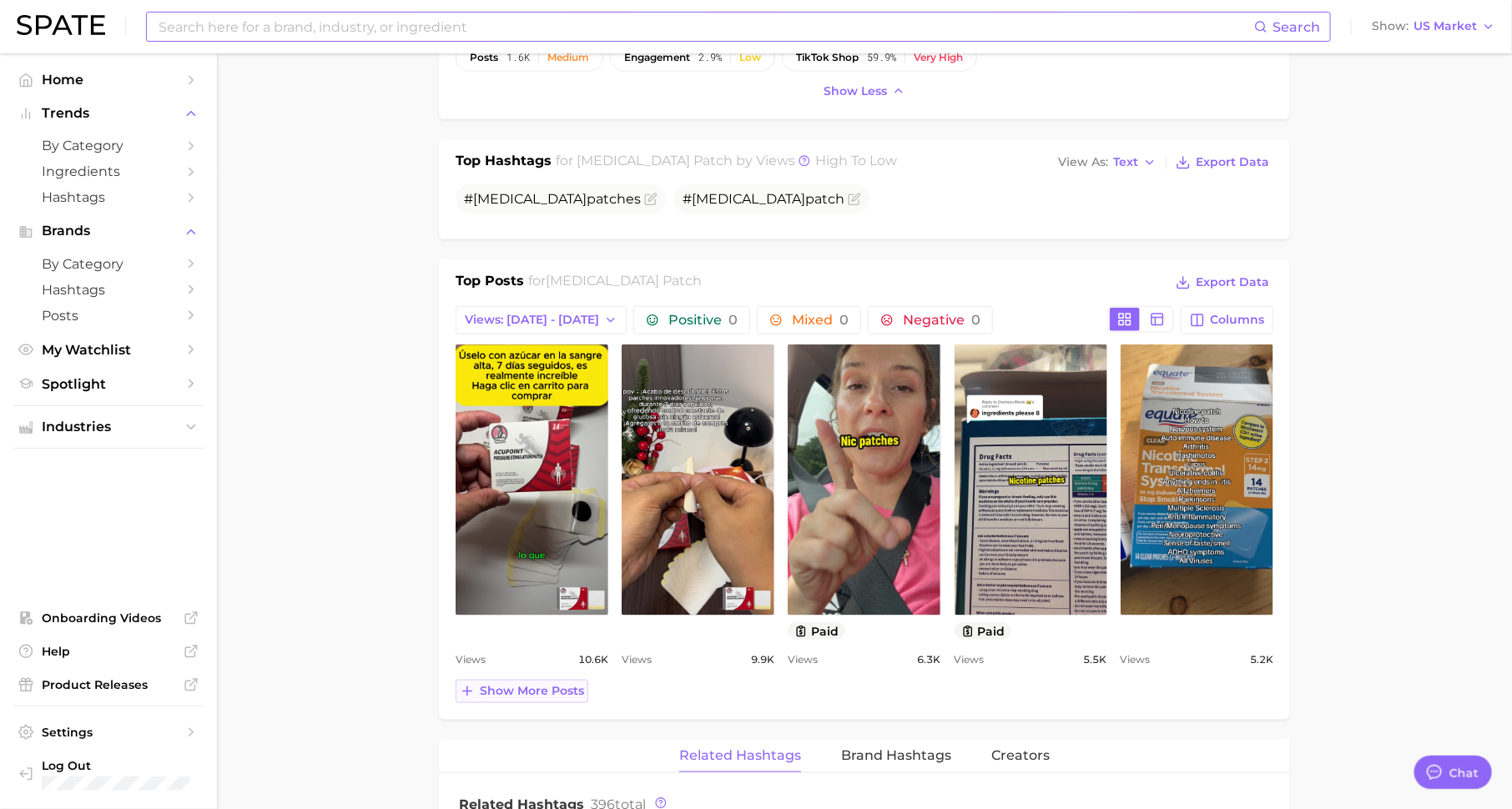
click at [567, 684] on span "Show more posts" at bounding box center [532, 691] width 104 height 15
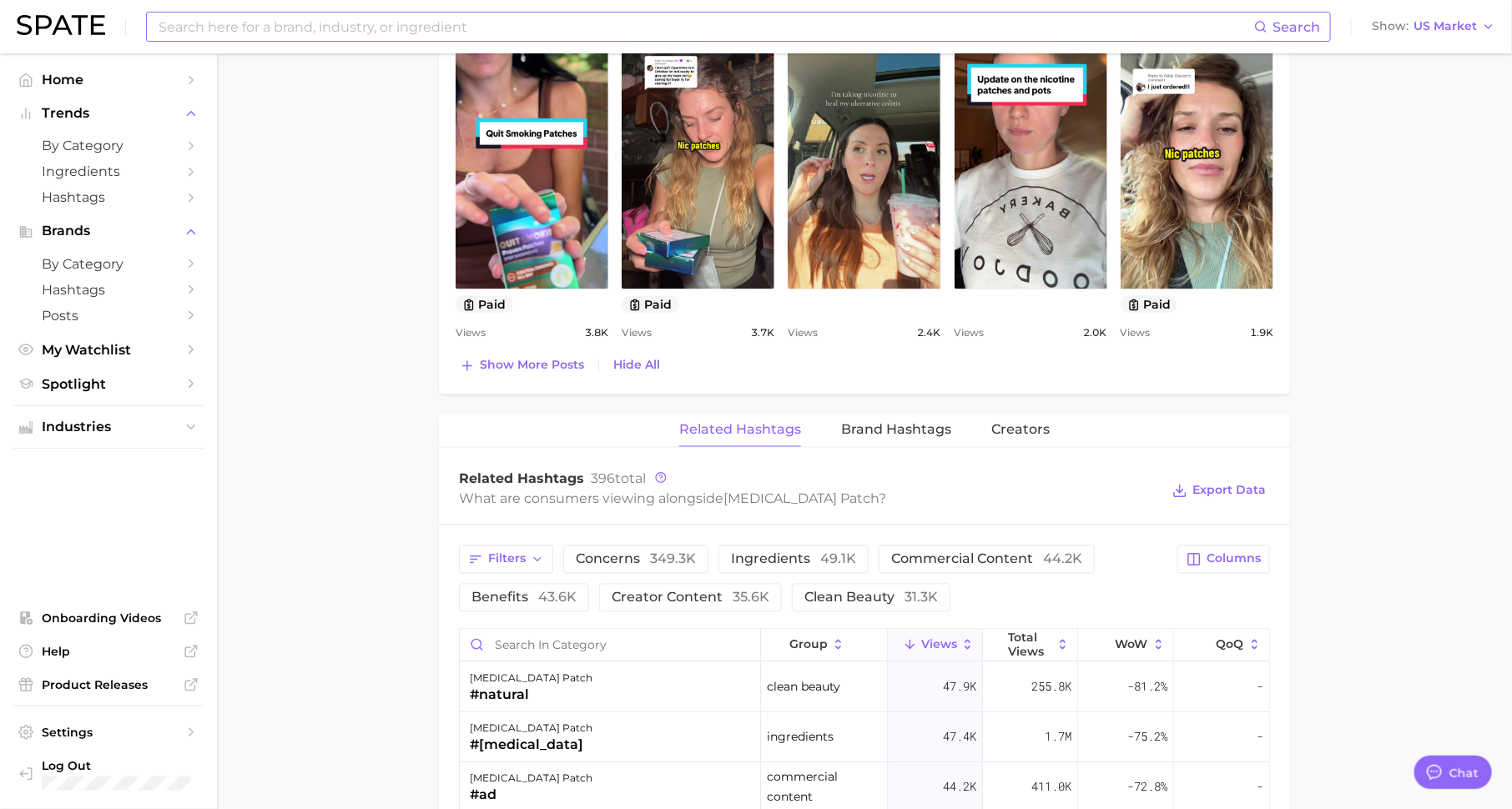
scroll to position [1617, 0]
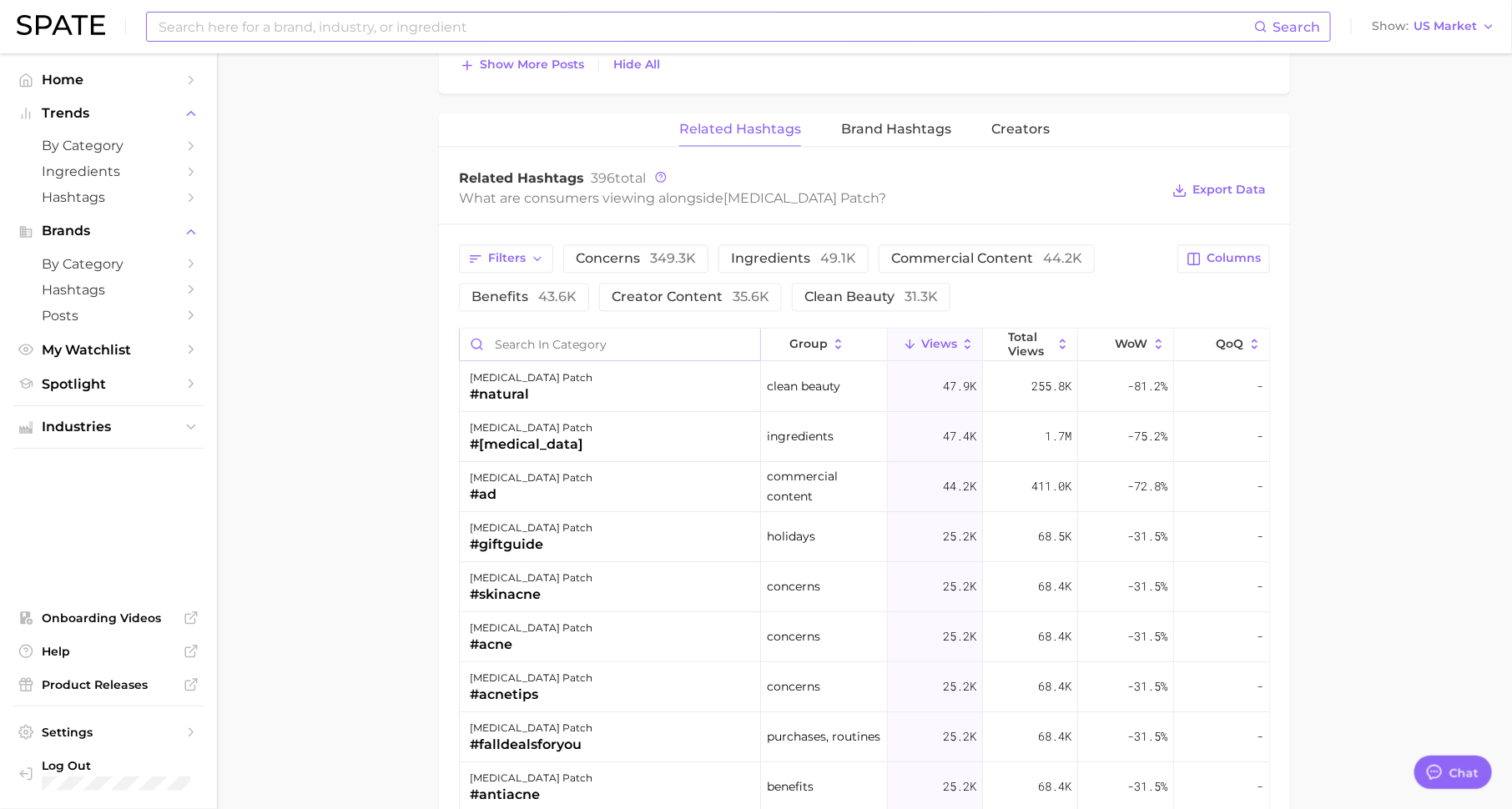
click at [684, 329] on input "Search in category" at bounding box center [609, 345] width 300 height 32
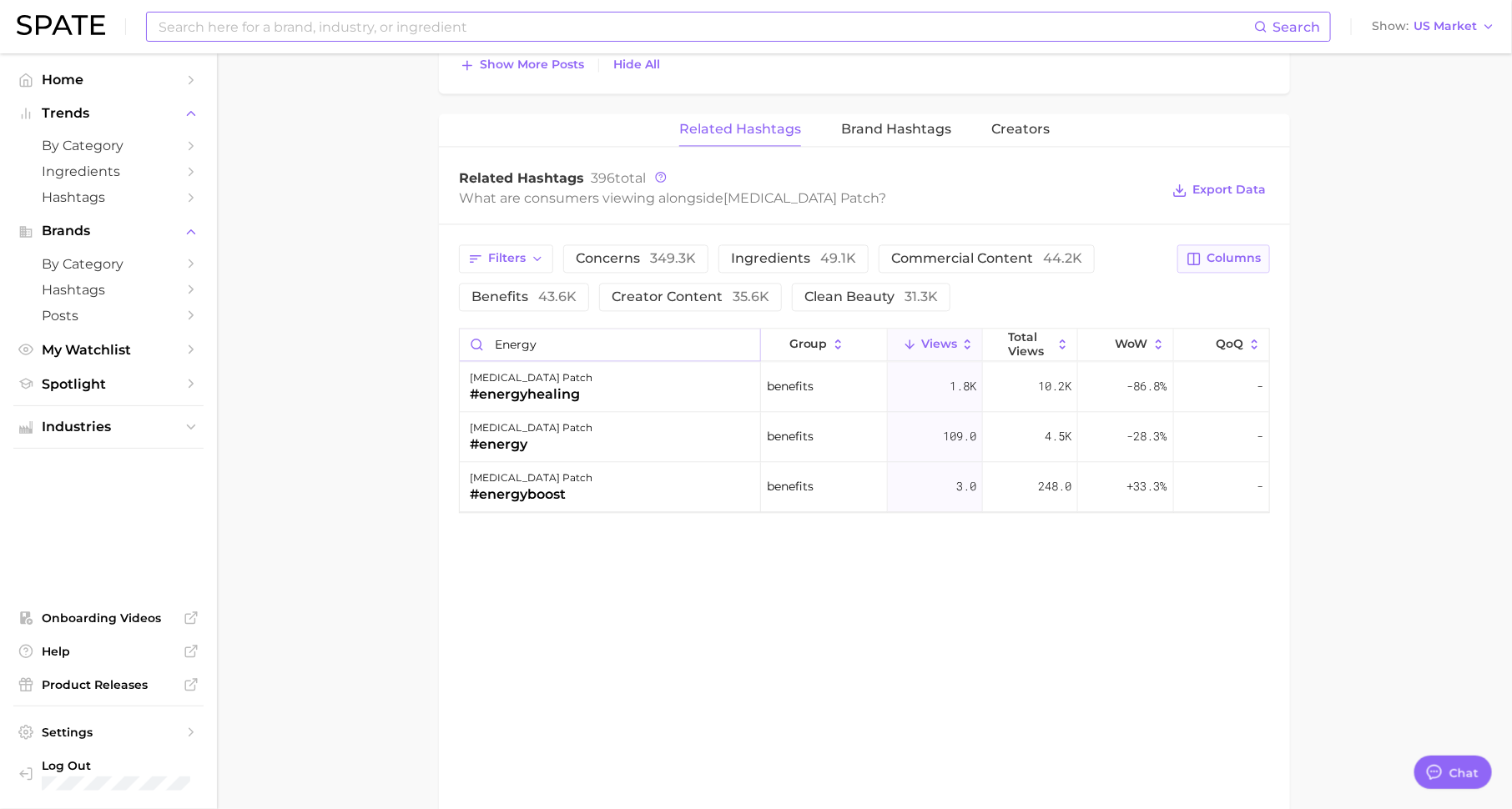
type input "energy"
click at [1239, 252] on span "Columns" at bounding box center [1233, 258] width 54 height 15
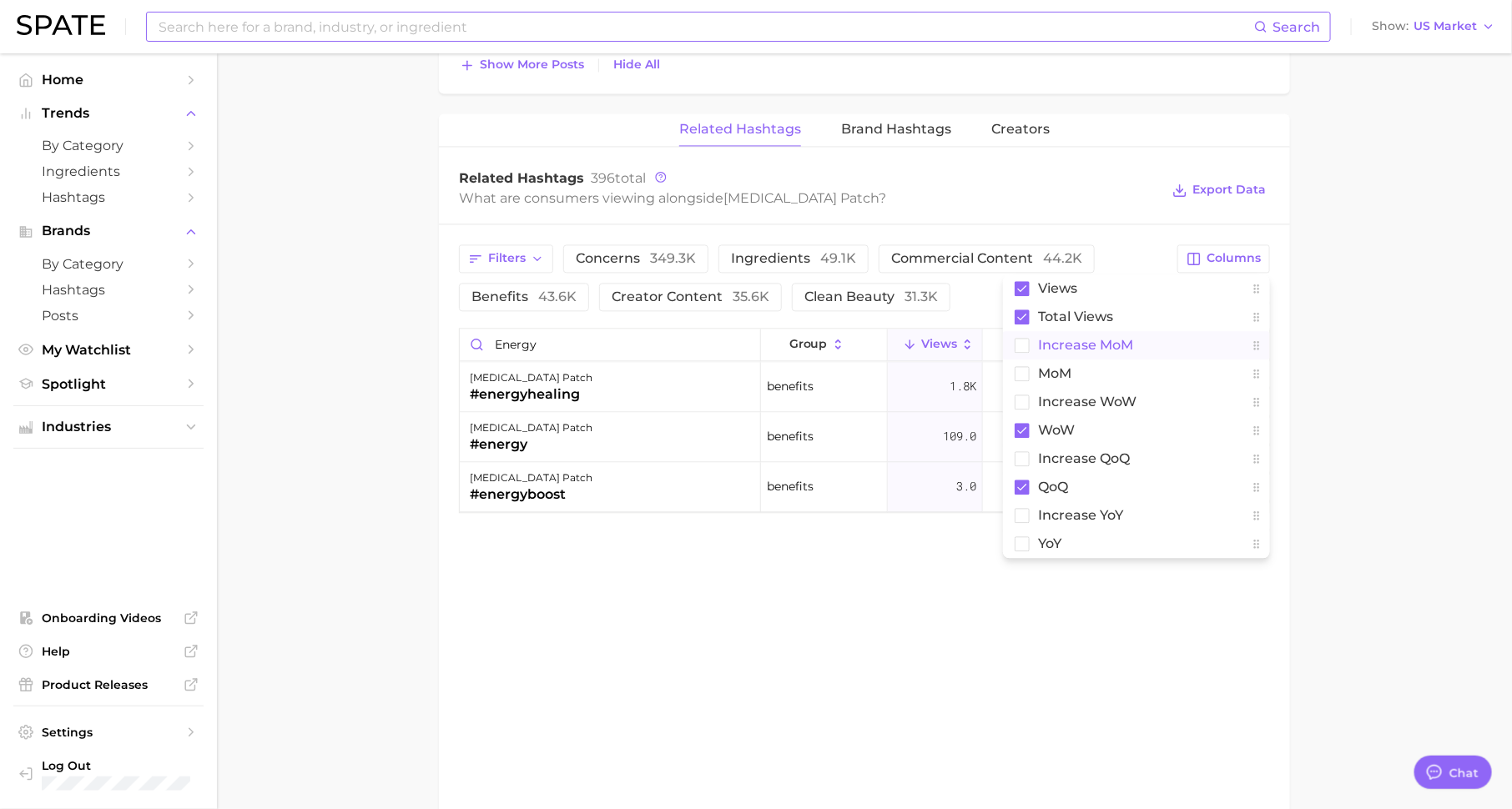
click at [1100, 338] on span "increase MoM" at bounding box center [1085, 345] width 95 height 15
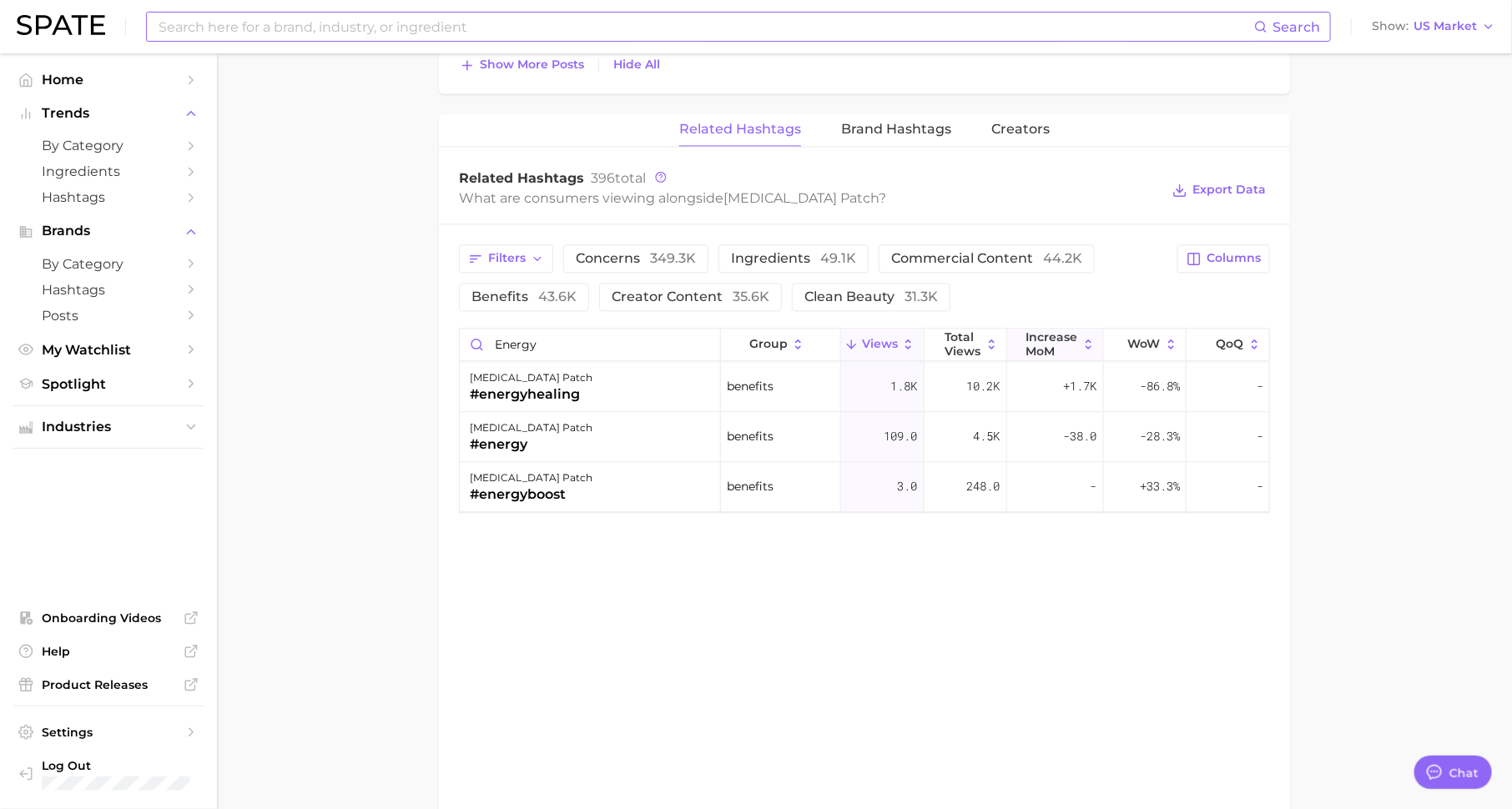
click at [1074, 330] on span "increase MoM" at bounding box center [1052, 344] width 51 height 27
click at [678, 412] on div "[MEDICAL_DATA] patch #energy" at bounding box center [590, 437] width 261 height 50
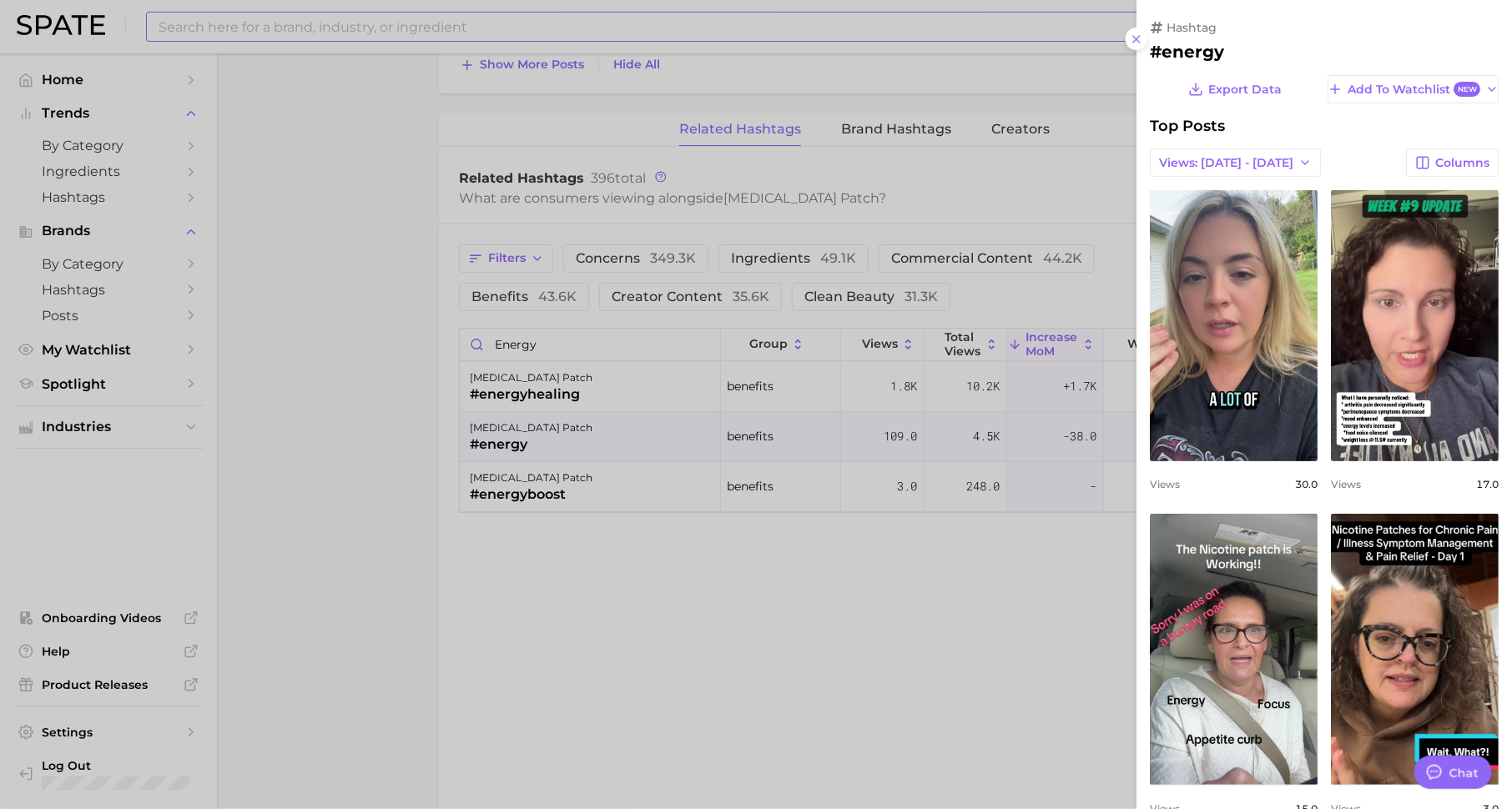
scroll to position [0, 0]
click at [768, 534] on div at bounding box center [756, 404] width 1512 height 809
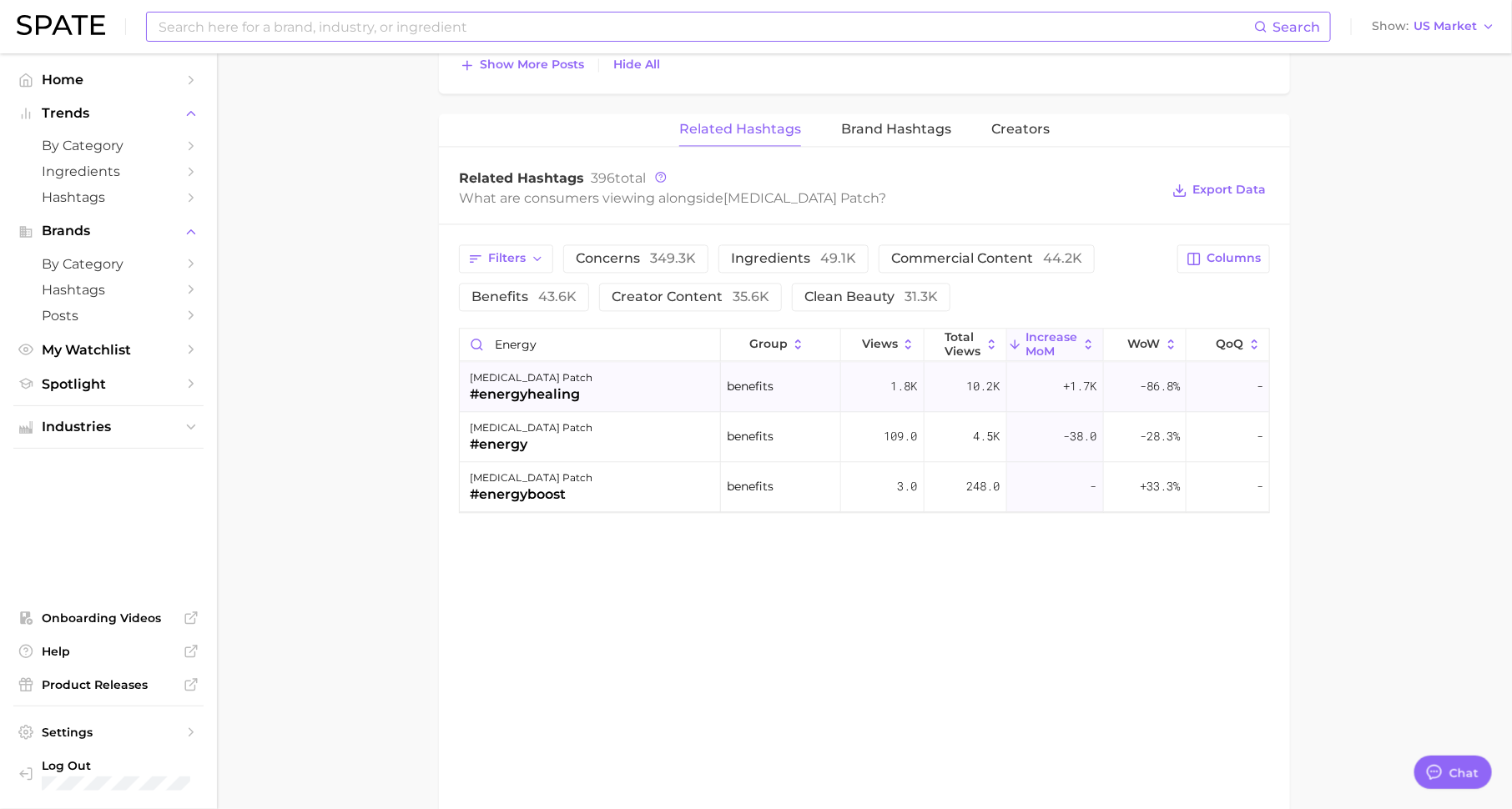
click at [658, 372] on div "[MEDICAL_DATA] patch #energyhealing" at bounding box center [590, 387] width 261 height 50
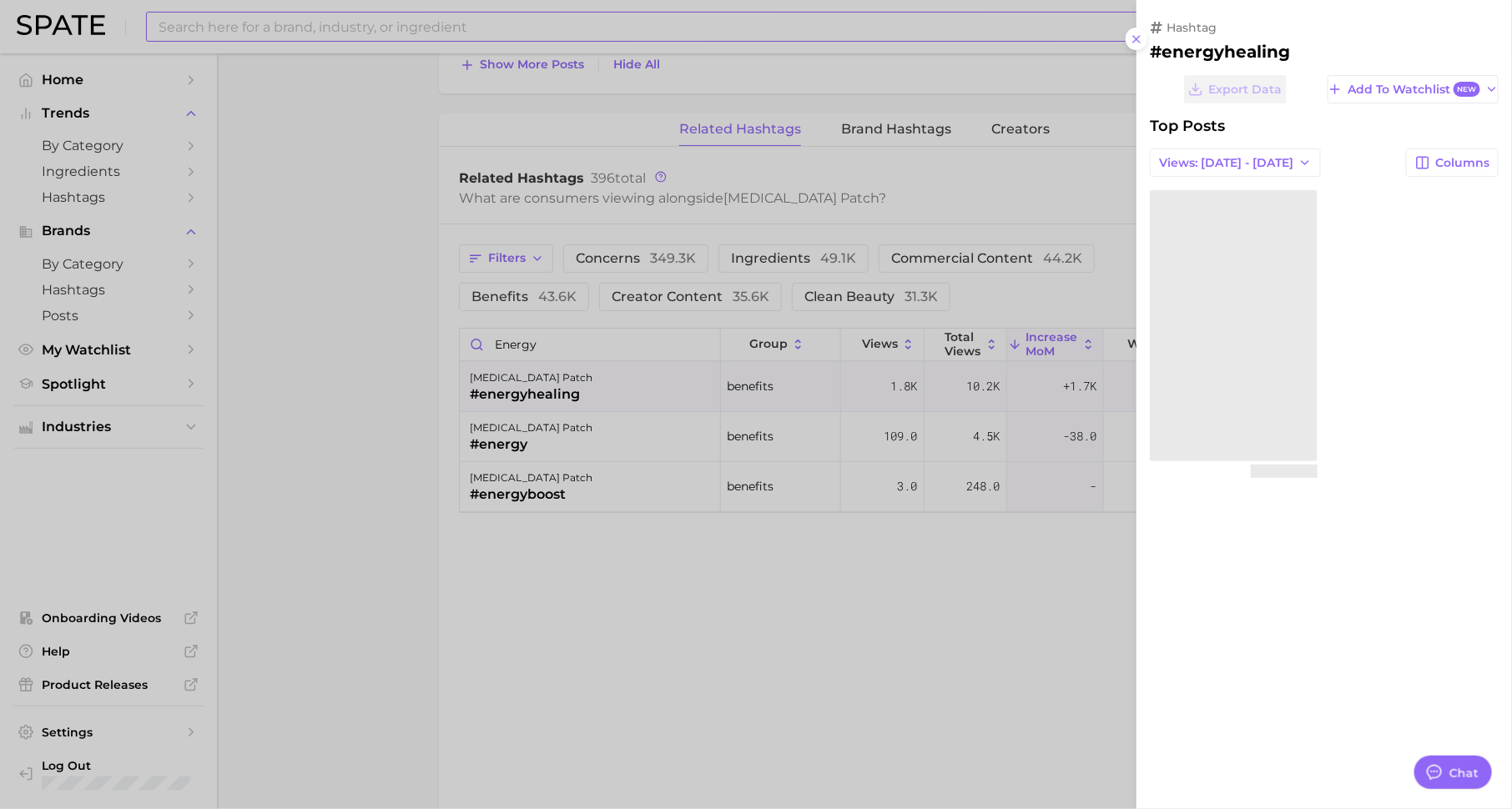
click at [733, 576] on div at bounding box center [756, 404] width 1512 height 809
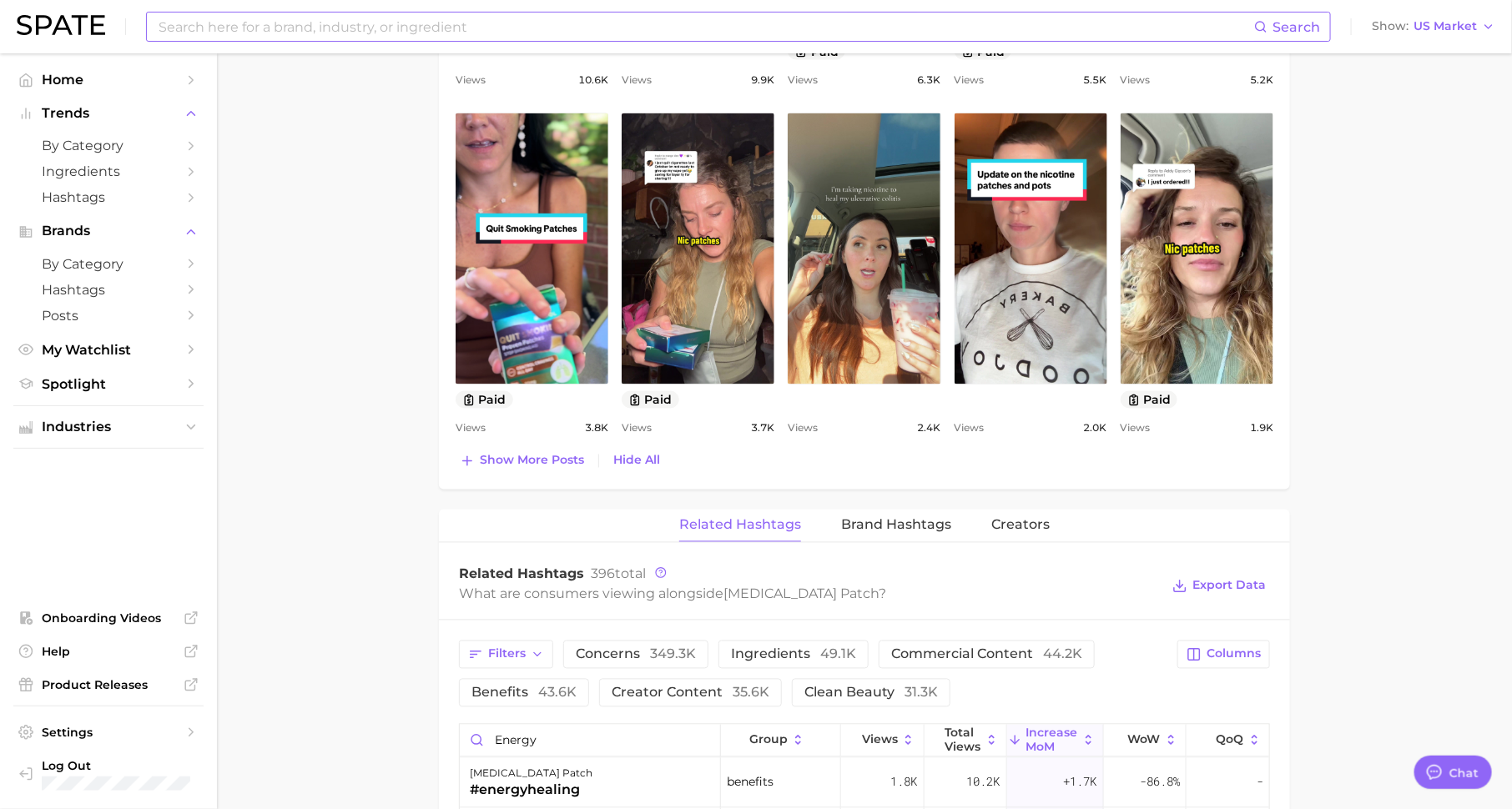
scroll to position [1431, 0]
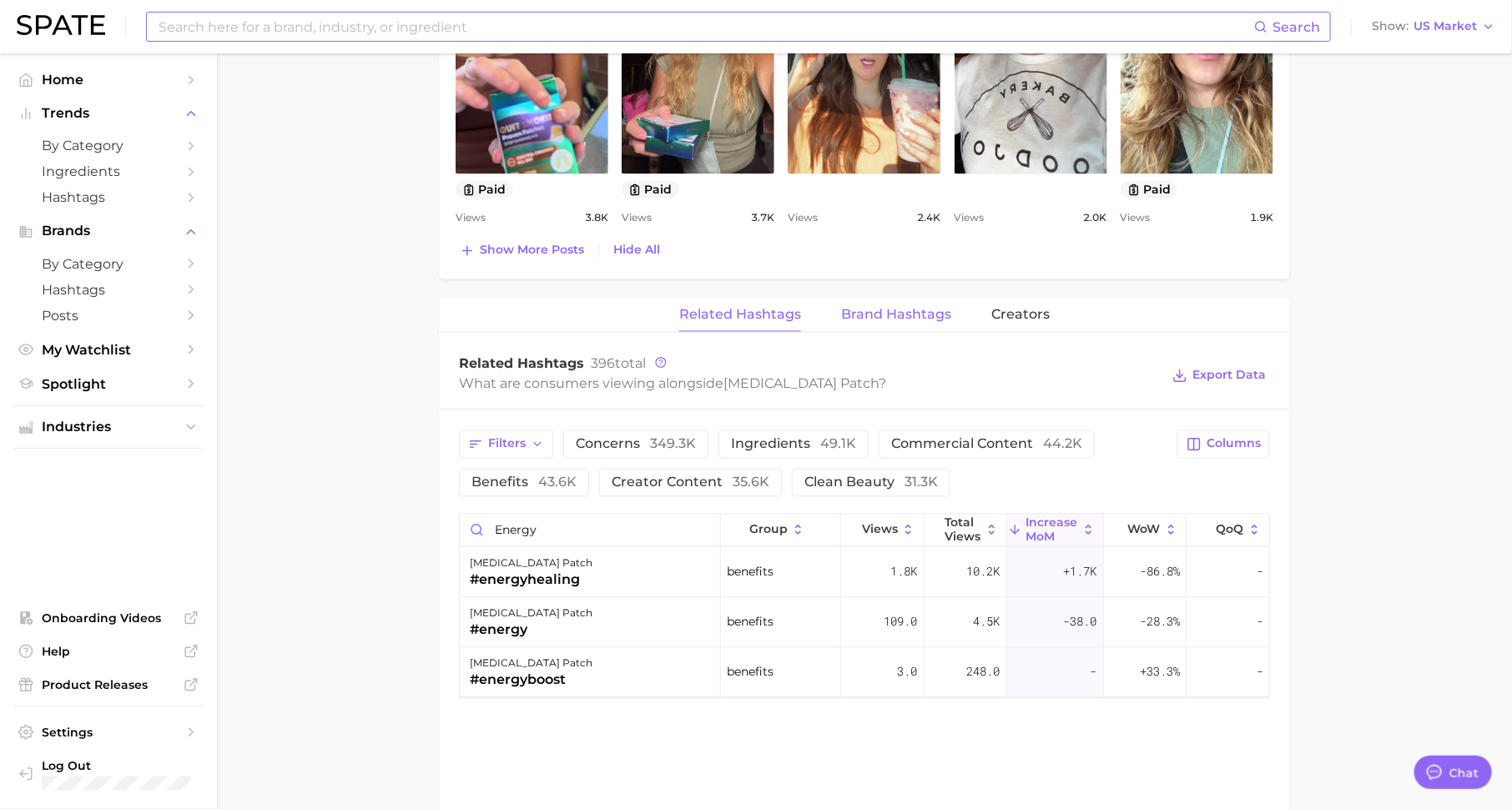
click at [883, 308] on span "Brand Hashtags" at bounding box center [896, 315] width 110 height 15
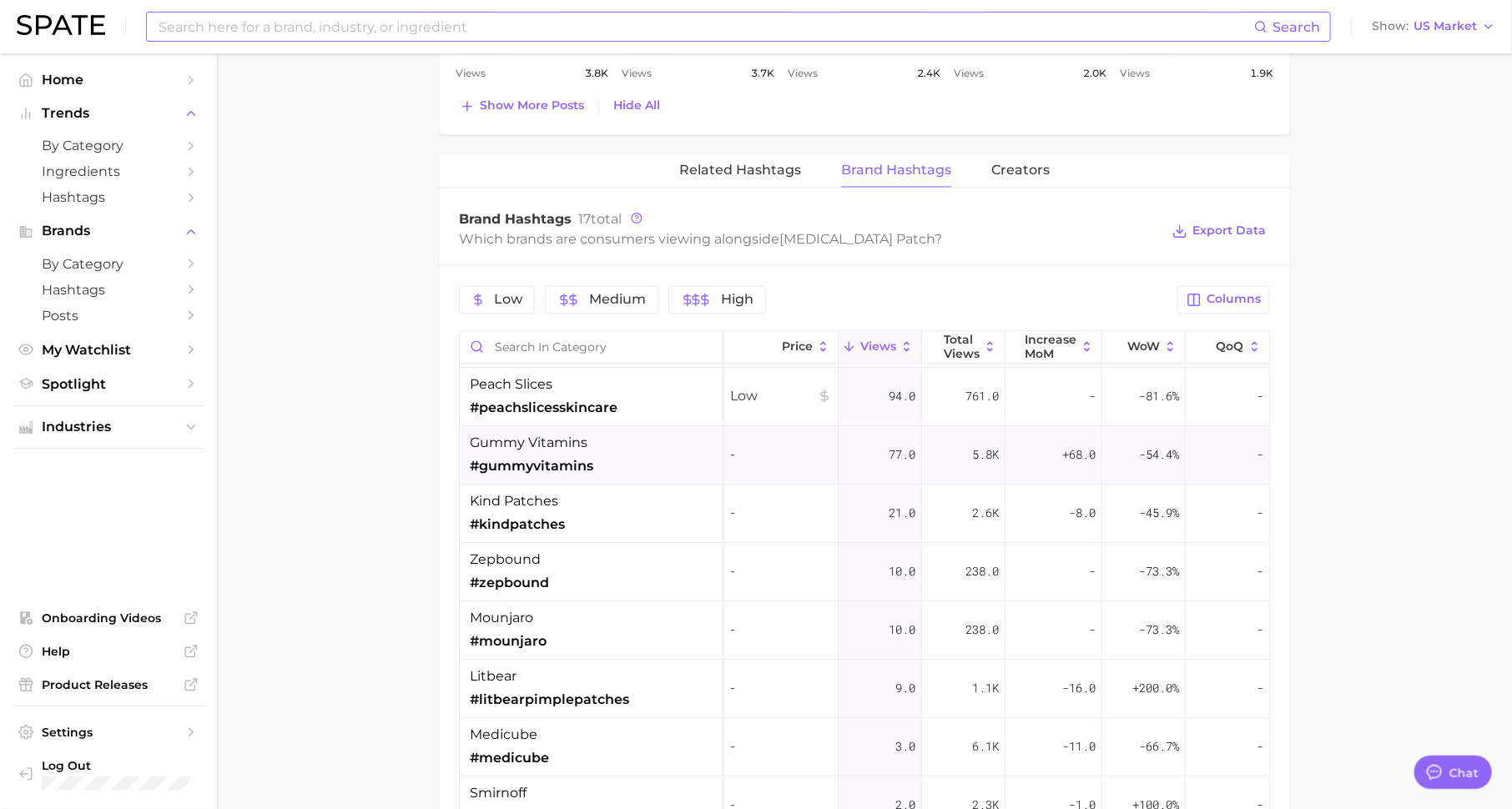
scroll to position [57, 0]
click at [588, 491] on div "kind patches #kindpatches" at bounding box center [591, 512] width 264 height 58
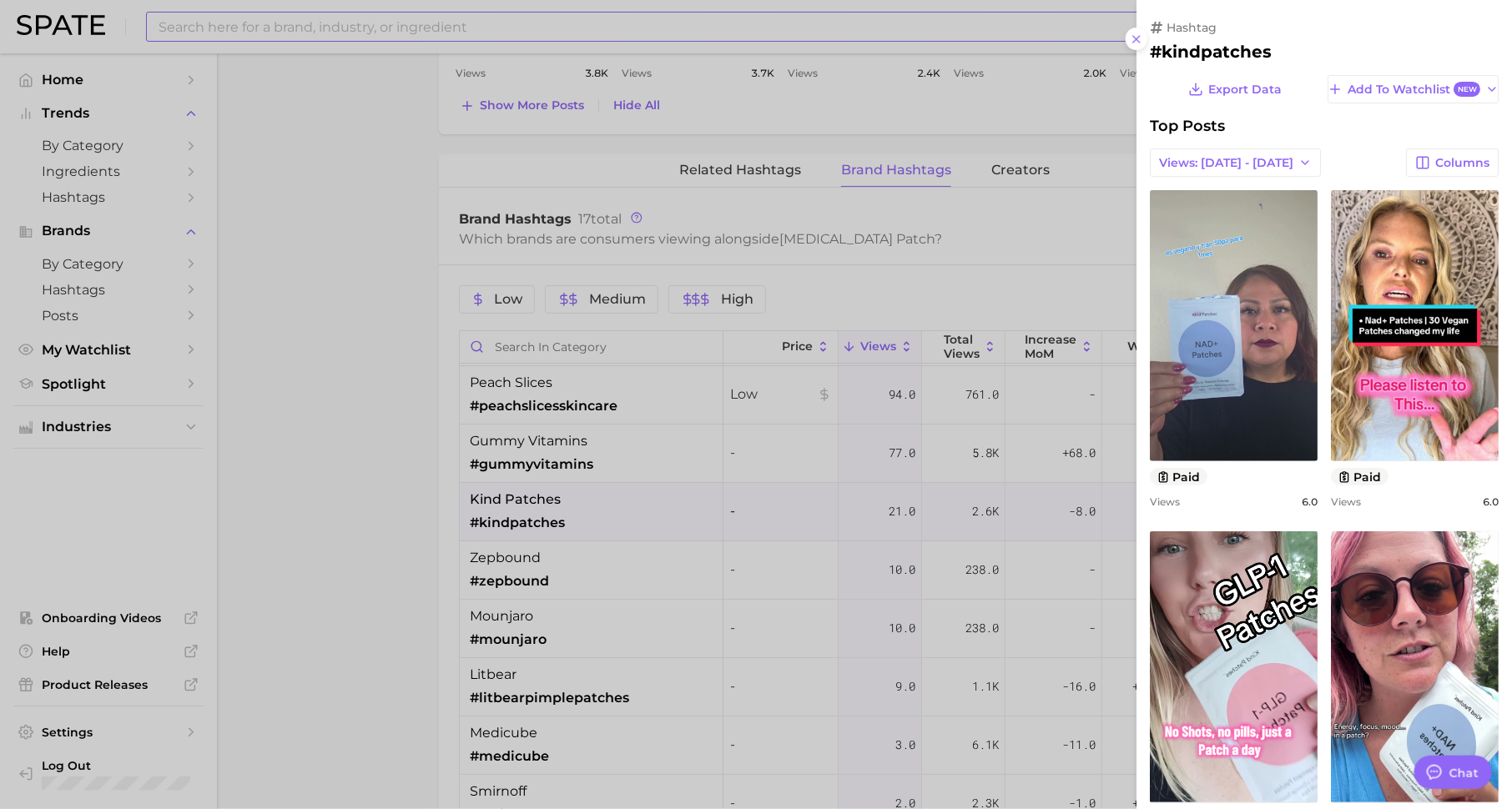
scroll to position [0, 0]
click at [602, 554] on div at bounding box center [756, 404] width 1512 height 809
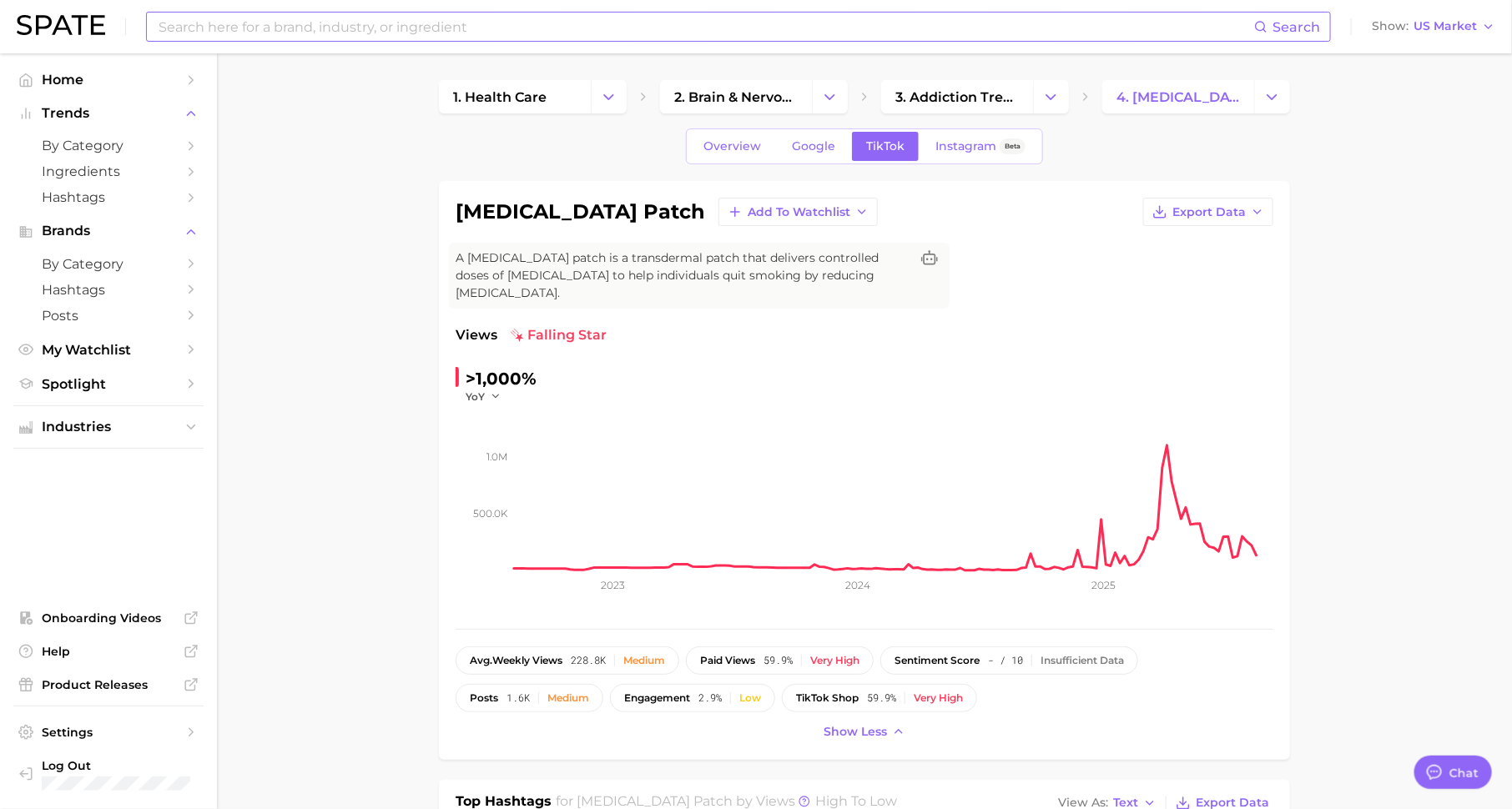
click at [852, 26] on input at bounding box center [705, 26] width 1097 height 28
click at [739, 26] on input "[MEDICAL_DATA]" at bounding box center [705, 26] width 1097 height 28
click at [739, 31] on input "[MEDICAL_DATA]" at bounding box center [705, 26] width 1097 height 28
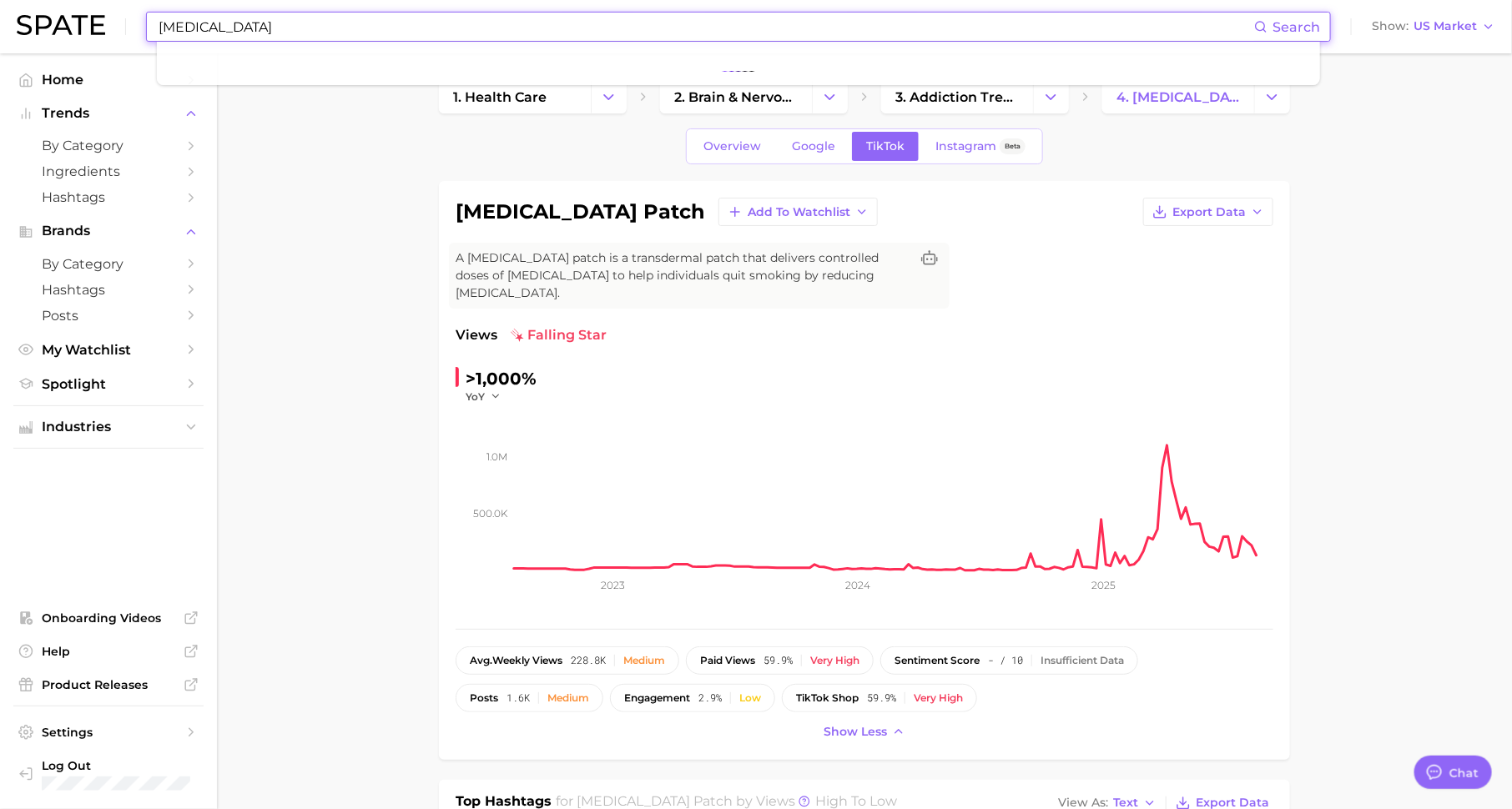
type input "[MEDICAL_DATA]"
